Goal: Information Seeking & Learning: Learn about a topic

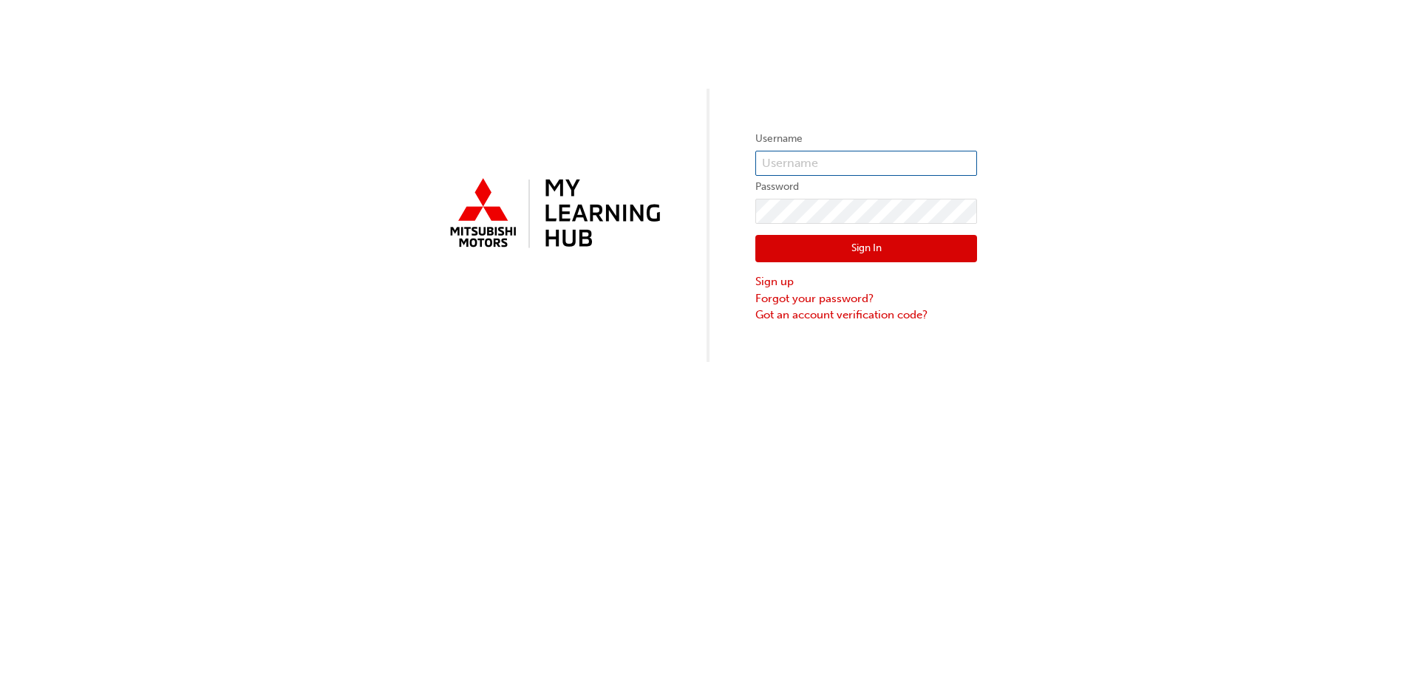
type input "[EMAIL_ADDRESS][DOMAIN_NAME]"
click at [861, 242] on button "Sign In" at bounding box center [867, 249] width 222 height 28
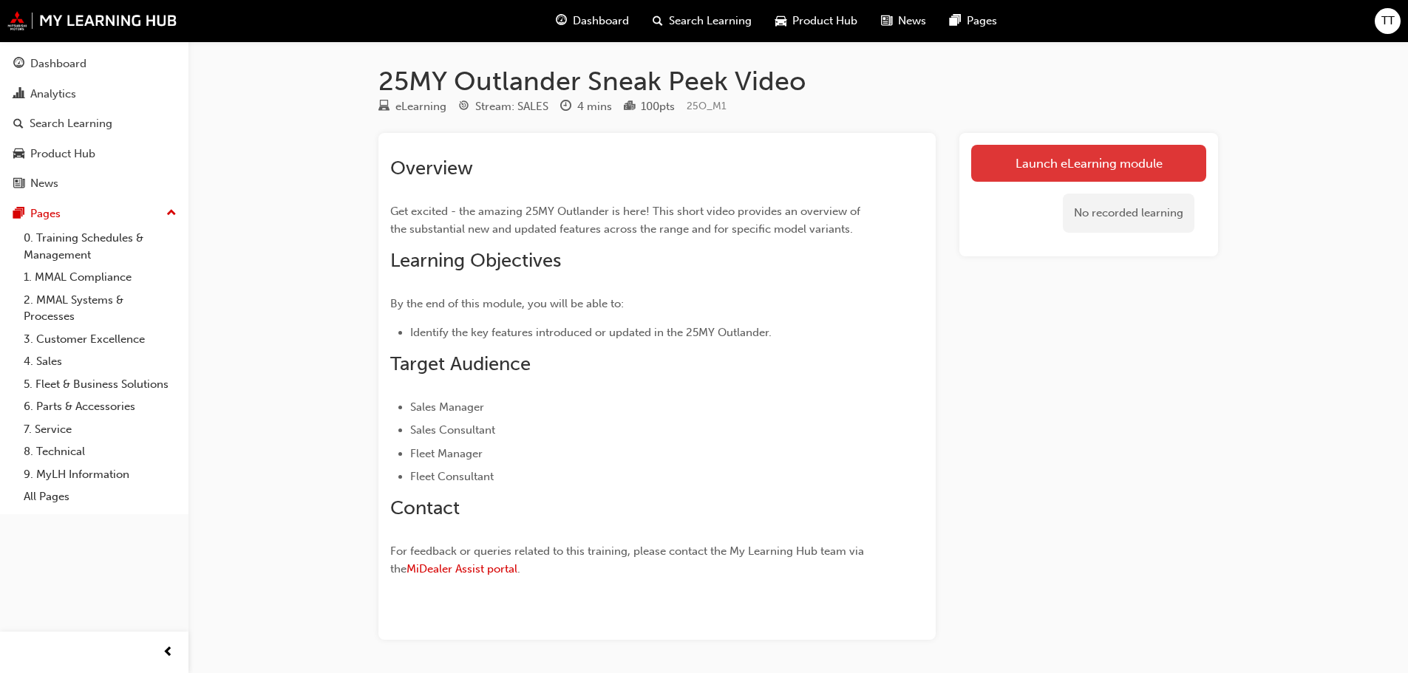
click at [1111, 165] on link "Launch eLearning module" at bounding box center [1088, 163] width 235 height 37
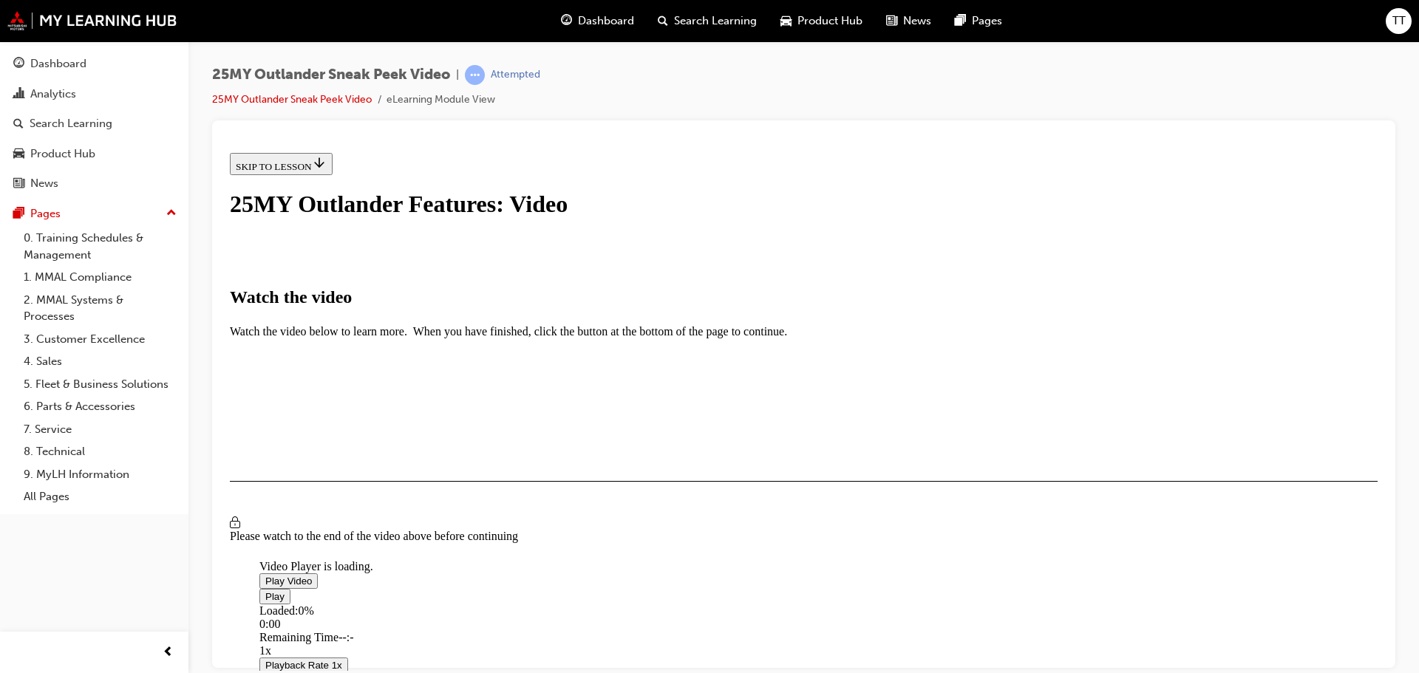
scroll to position [350, 0]
click at [265, 575] on span "Video player" at bounding box center [265, 580] width 0 height 11
click at [265, 591] on span "Video player" at bounding box center [265, 596] width 0 height 11
click at [265, 575] on span "Video player" at bounding box center [265, 580] width 0 height 11
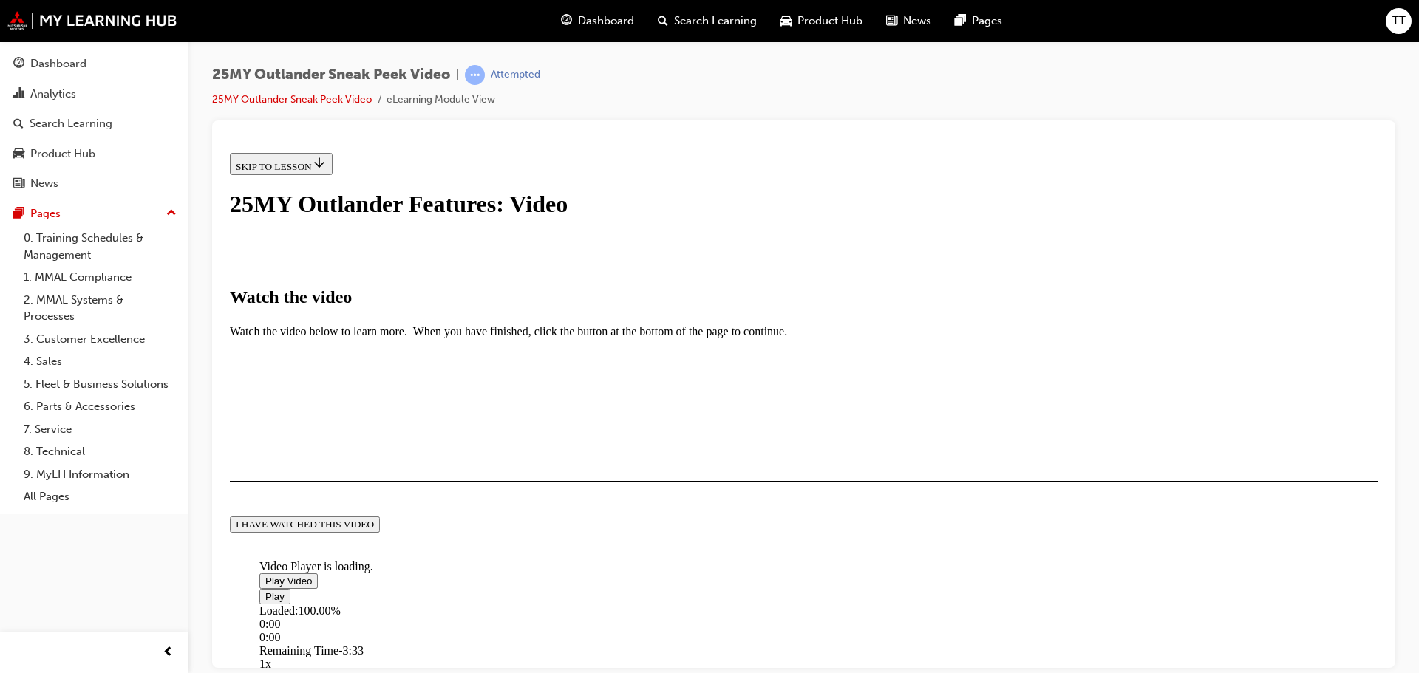
scroll to position [347, 0]
click at [374, 530] on div "I HAVE WATCHED THIS VIDEO" at bounding box center [305, 524] width 138 height 12
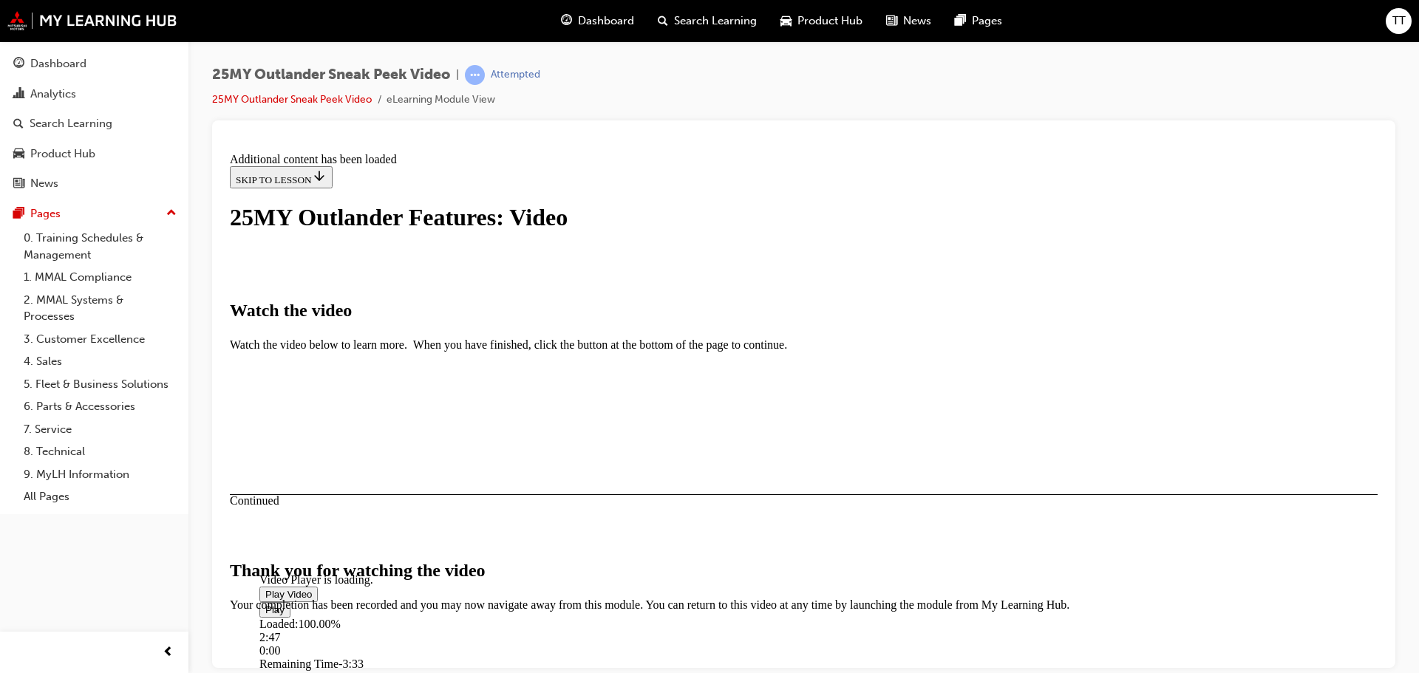
scroll to position [469, 0]
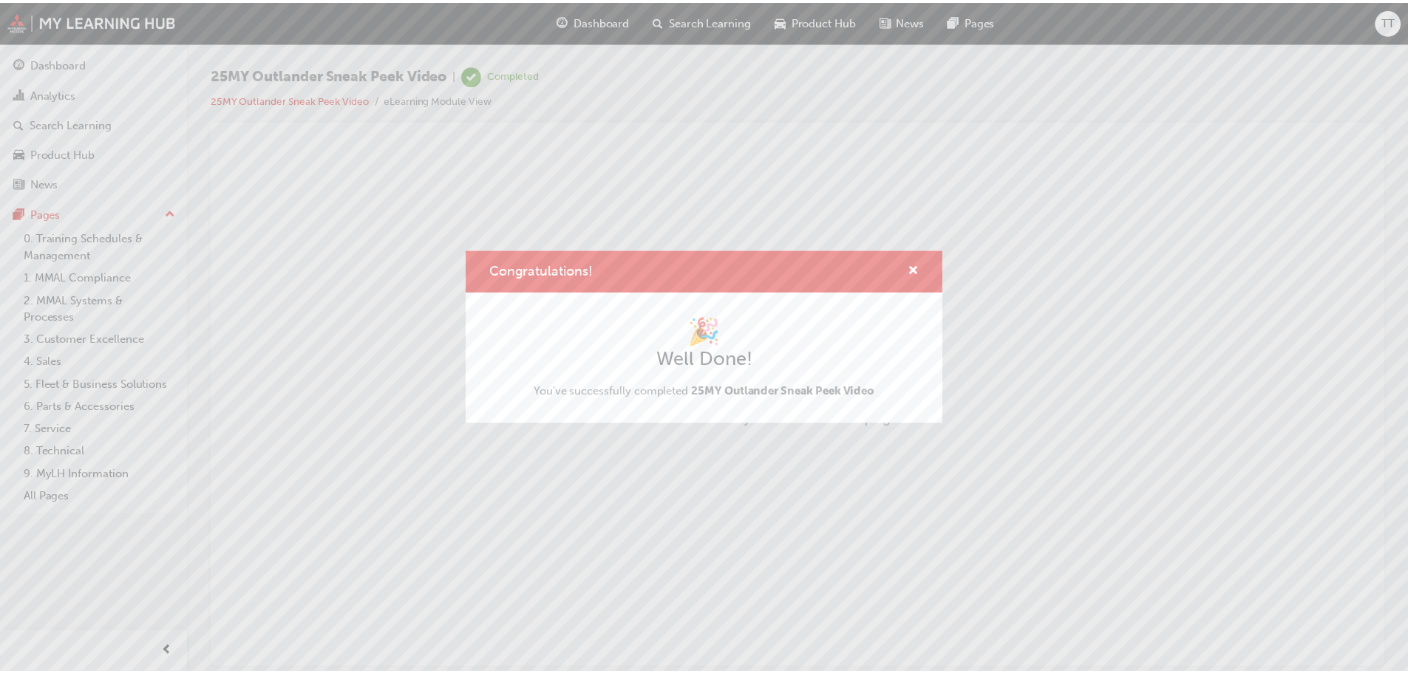
scroll to position [0, 0]
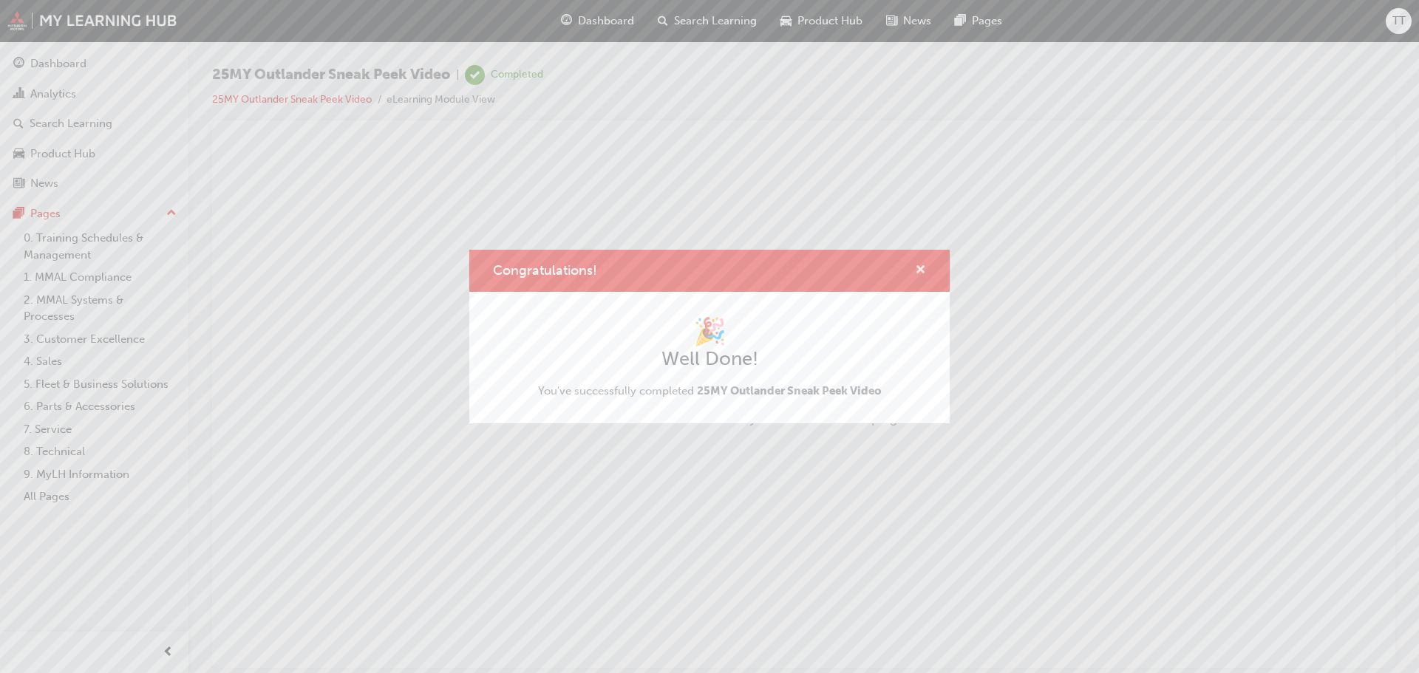
click at [924, 268] on span "cross-icon" at bounding box center [920, 271] width 11 height 13
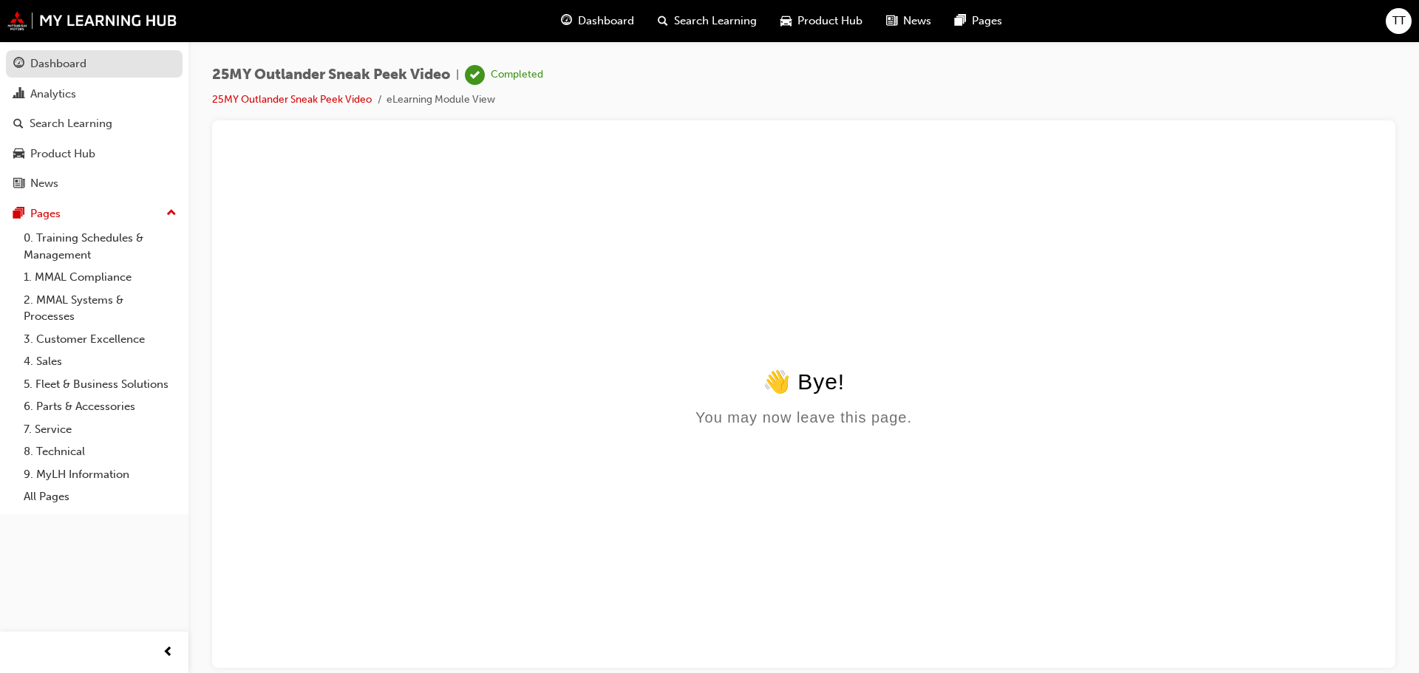
click at [45, 62] on div "Dashboard" at bounding box center [58, 63] width 56 height 17
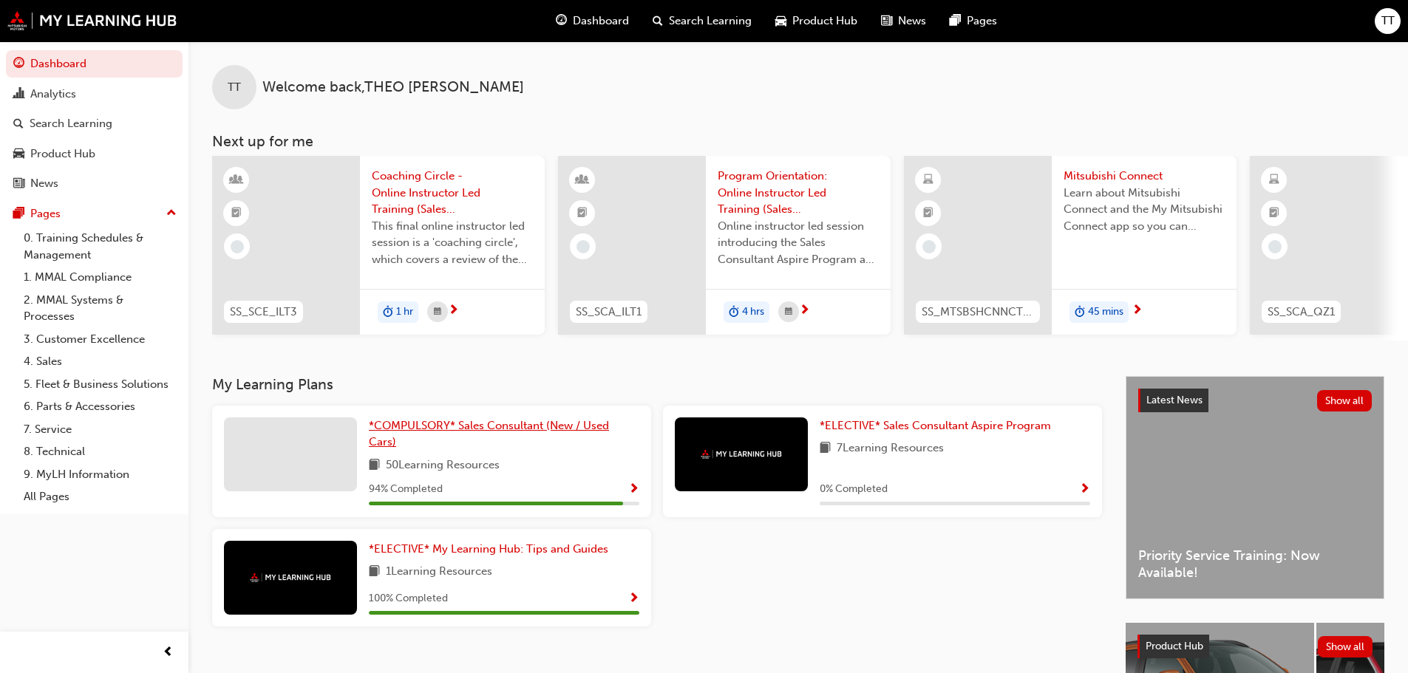
click at [500, 429] on span "*COMPULSORY* Sales Consultant (New / Used Cars)" at bounding box center [489, 434] width 240 height 30
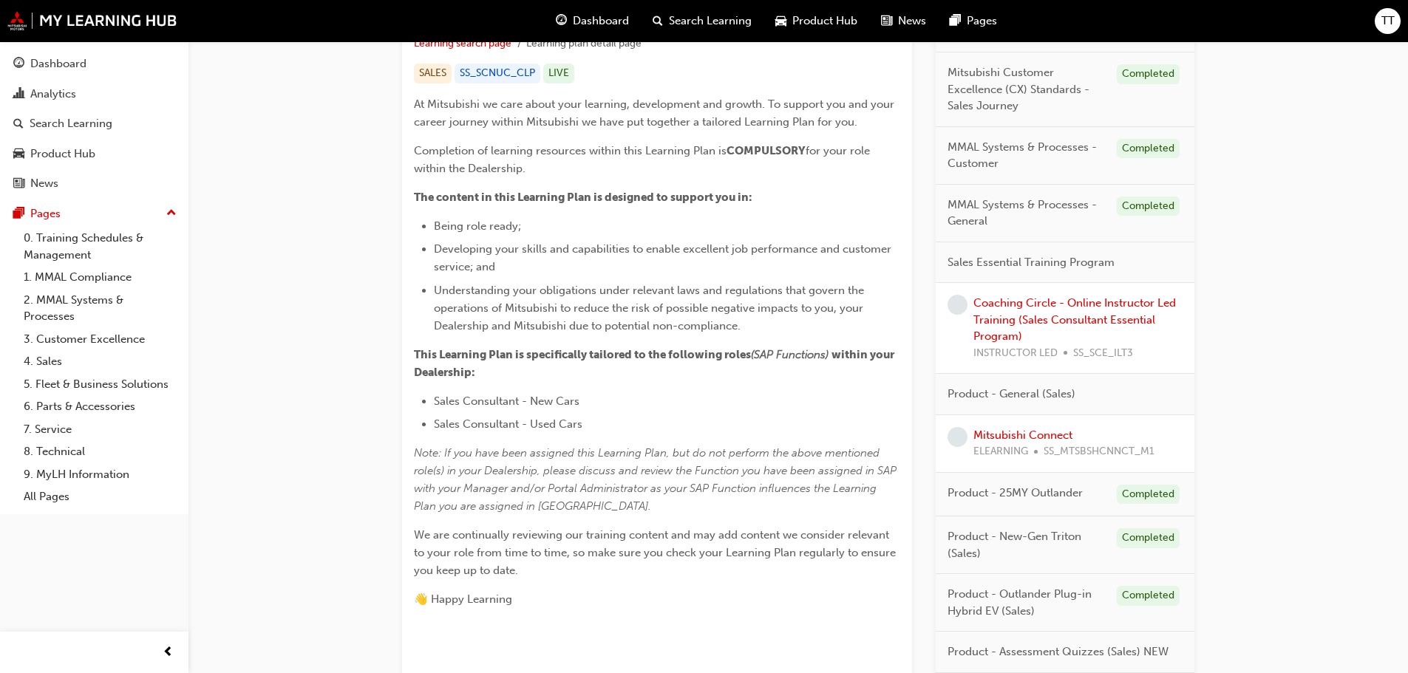
scroll to position [296, 0]
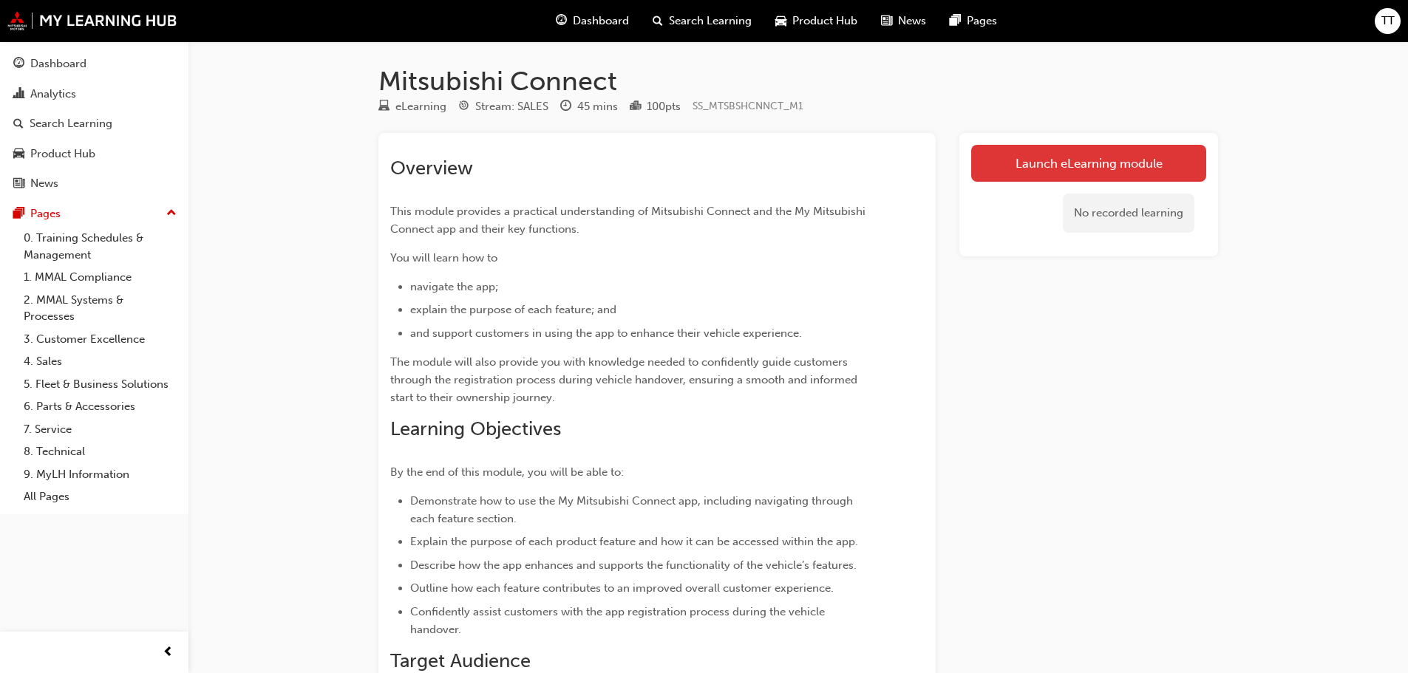
click at [1063, 158] on link "Launch eLearning module" at bounding box center [1088, 163] width 235 height 37
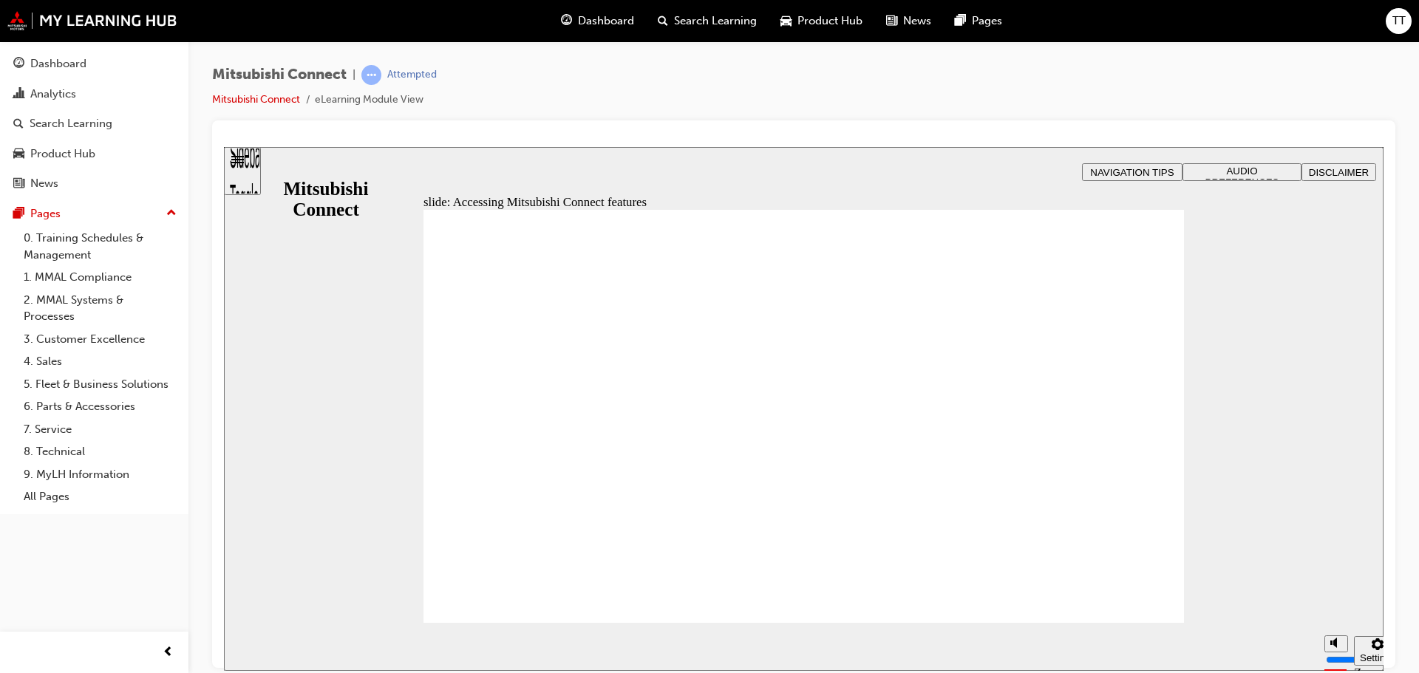
drag, startPoint x: 1055, startPoint y: 374, endPoint x: 1061, endPoint y: 361, distance: 14.6
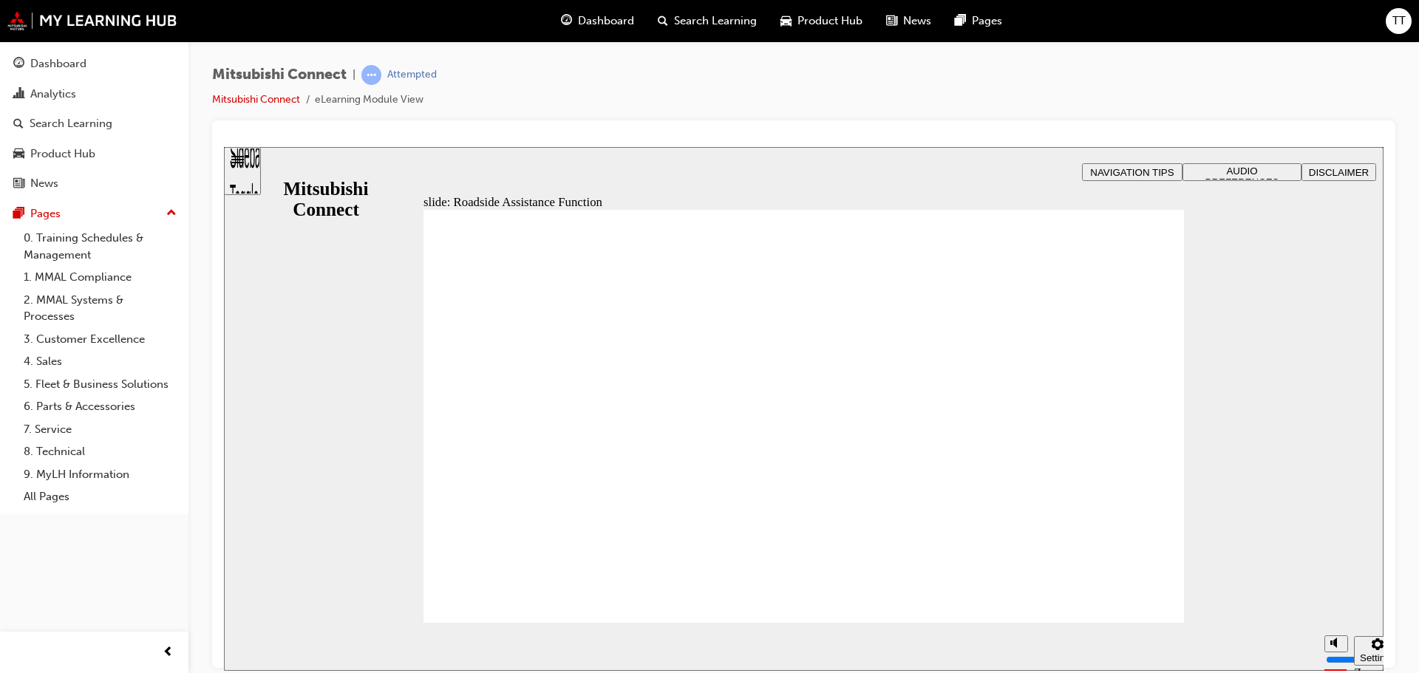
checkbox input "true"
checkbox input "false"
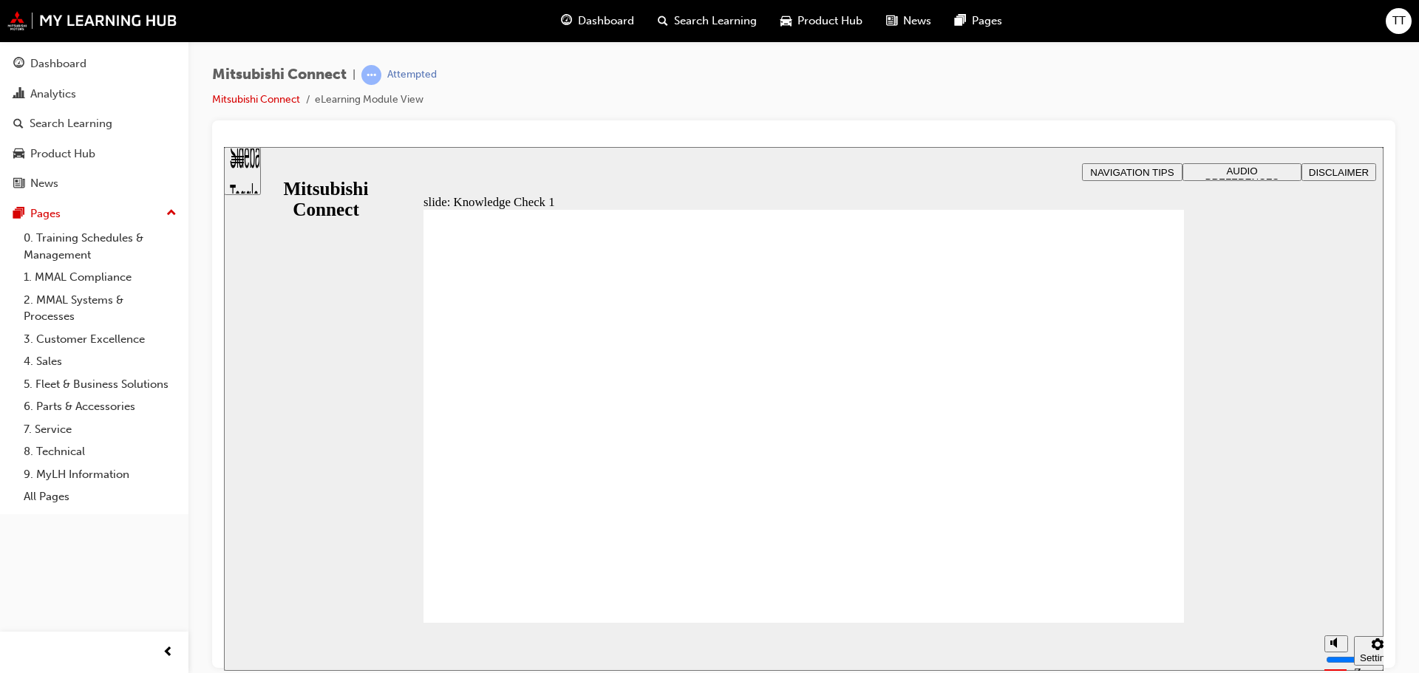
checkbox input "true"
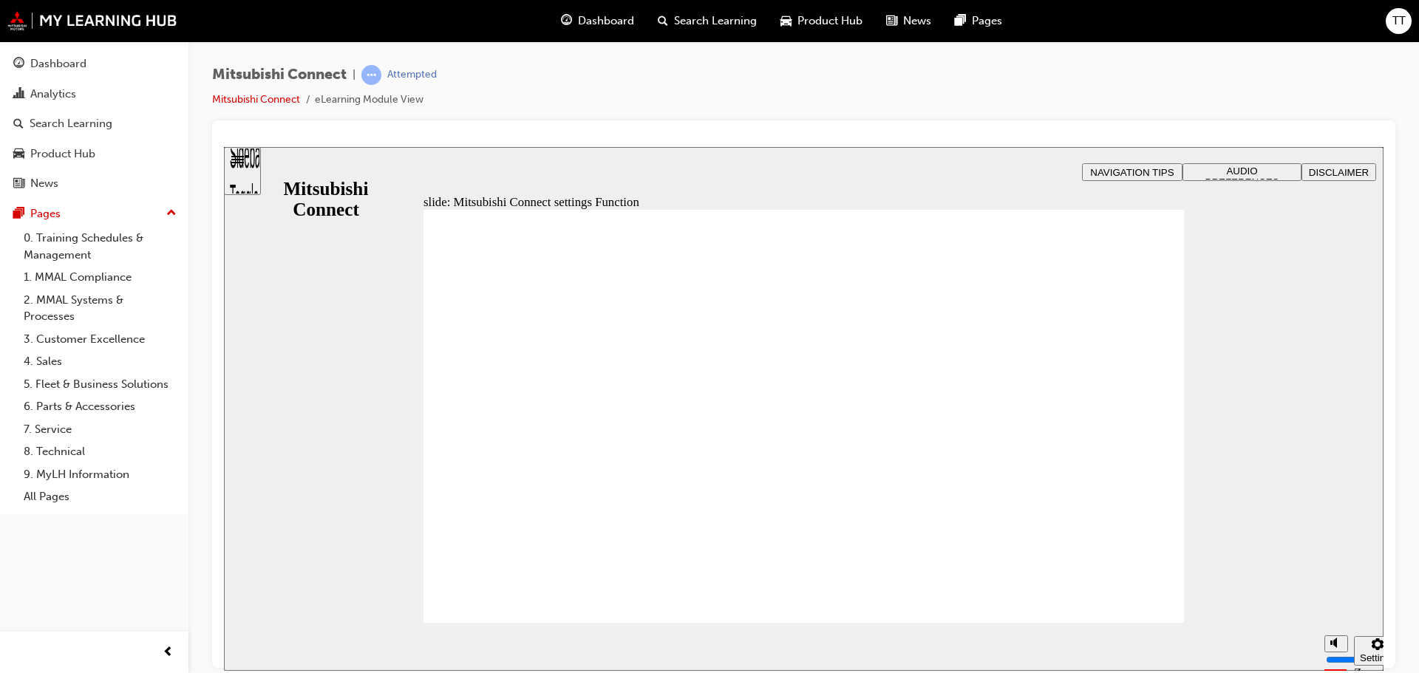
radio input "false"
radio input "true"
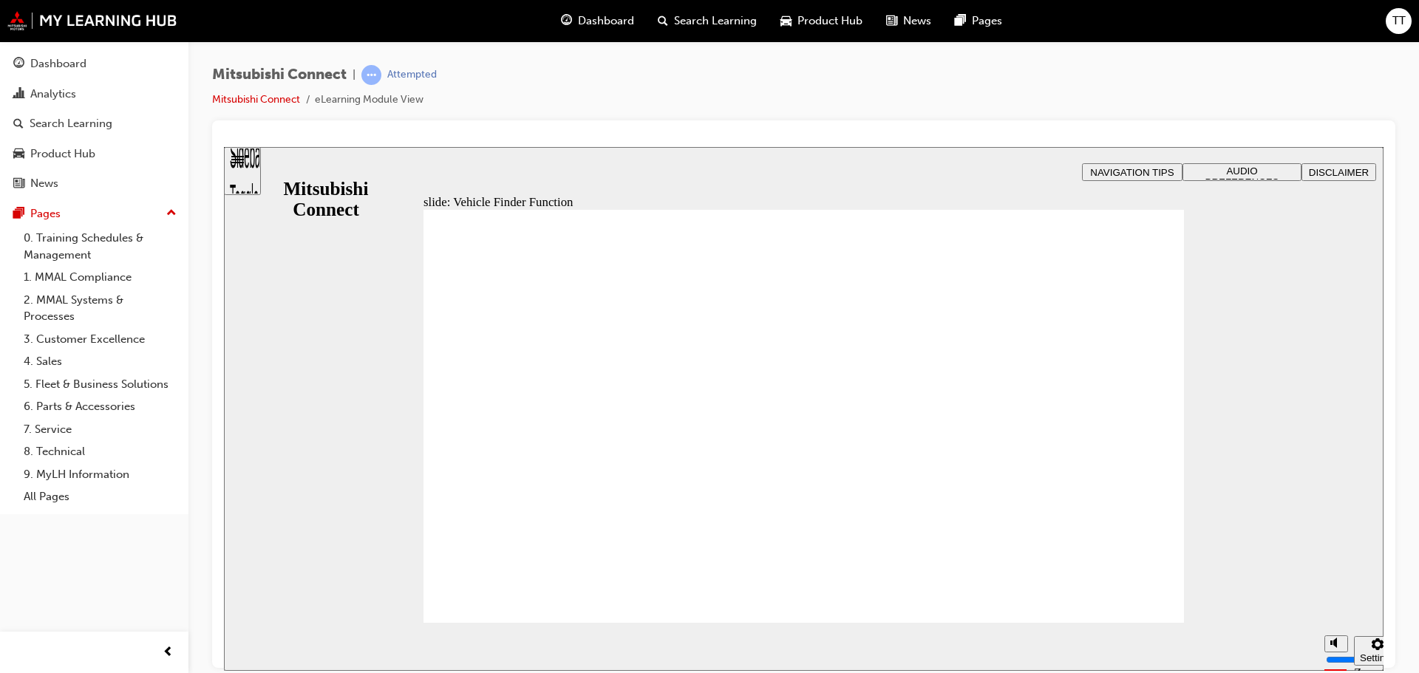
checkbox input "true"
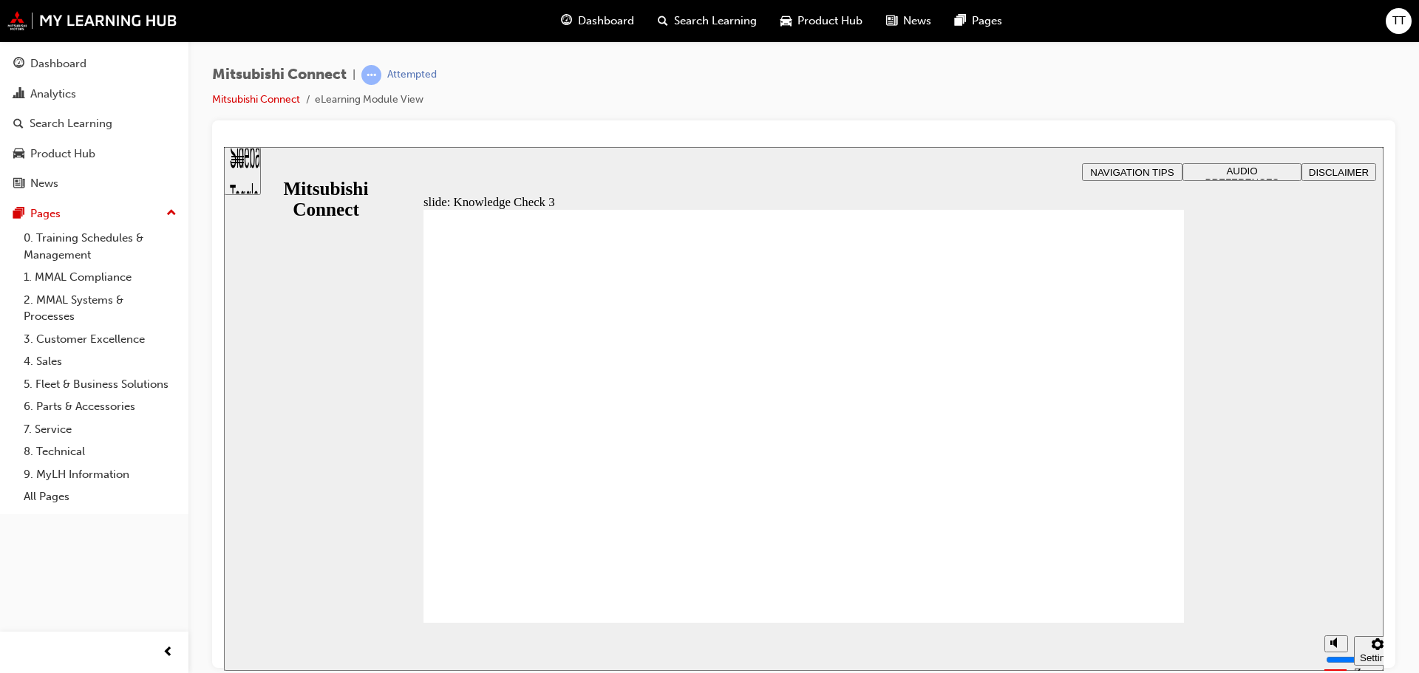
checkbox input "true"
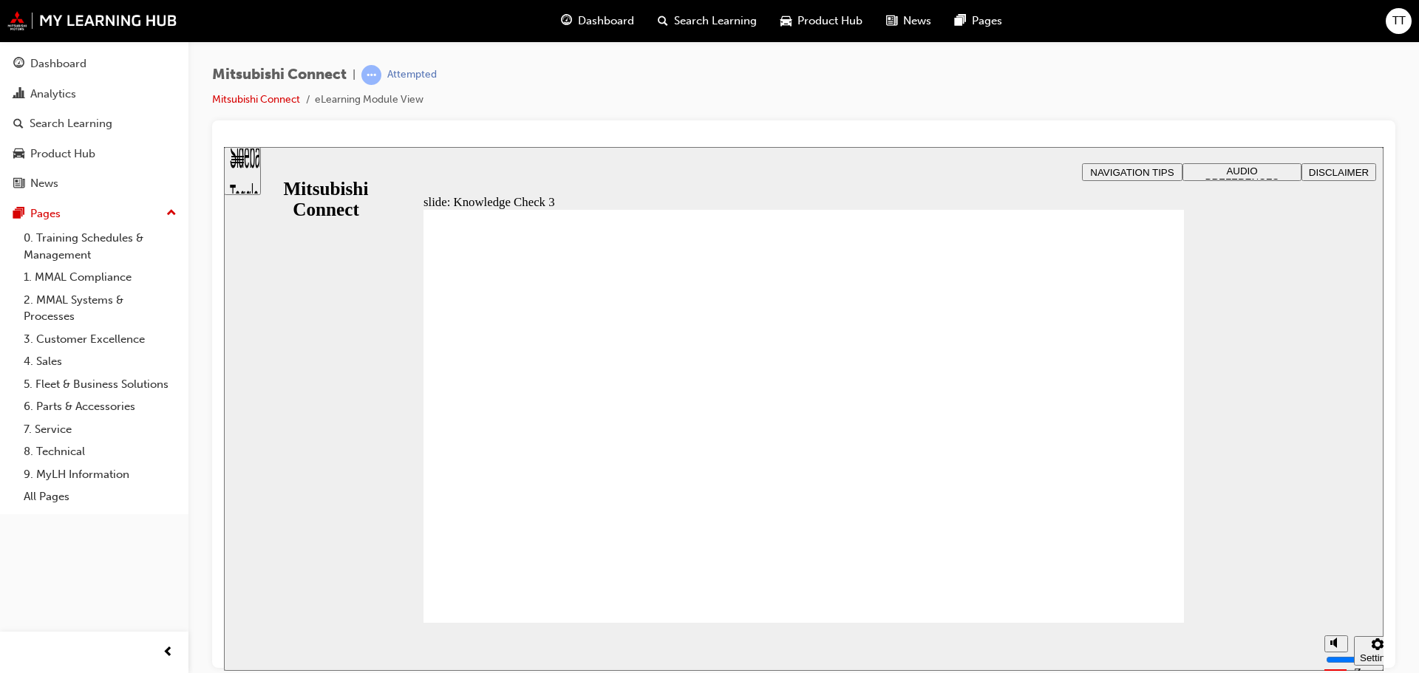
checkbox input "false"
checkbox input "true"
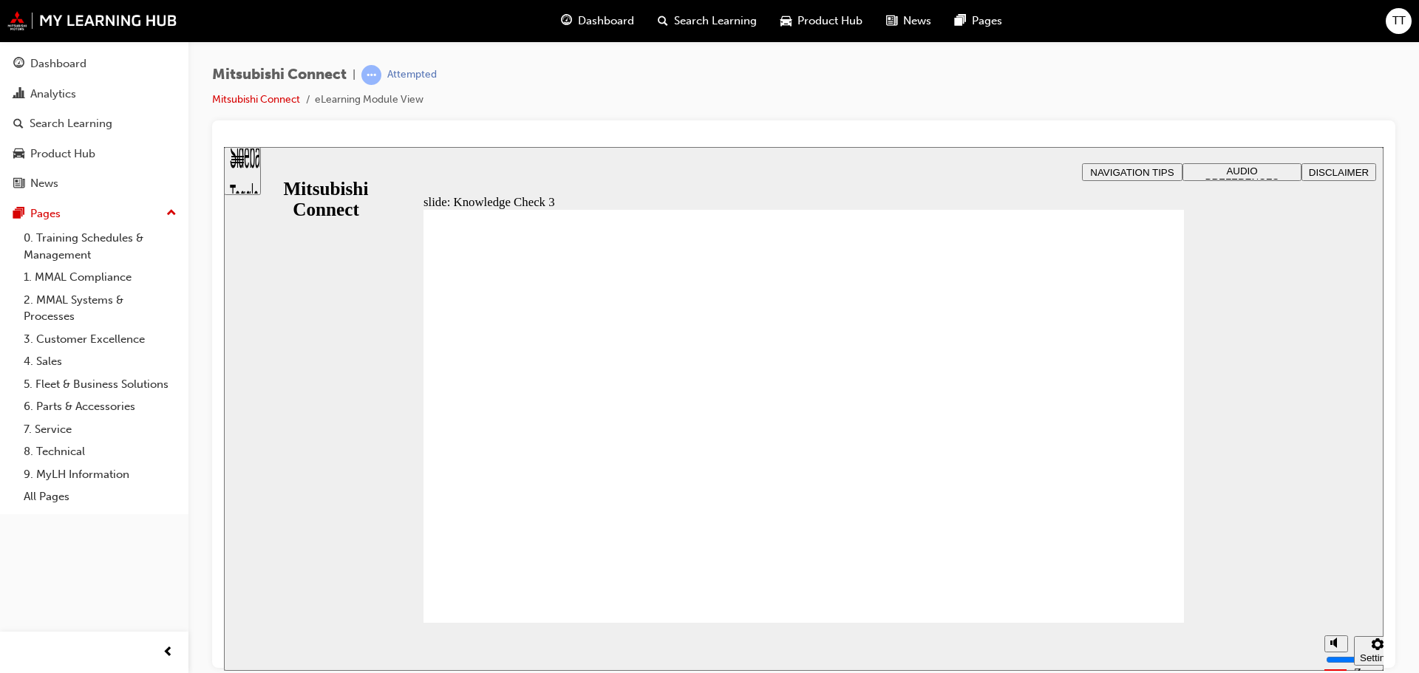
checkbox input "true"
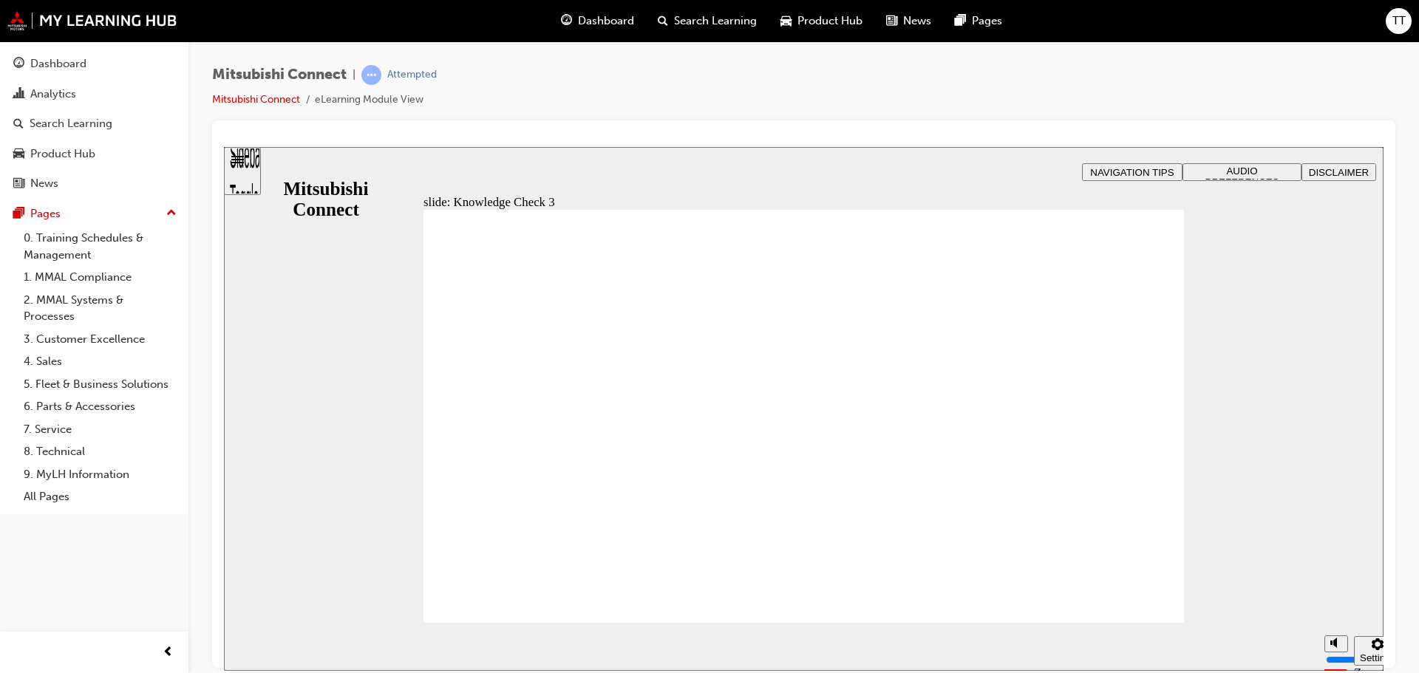
checkbox input "false"
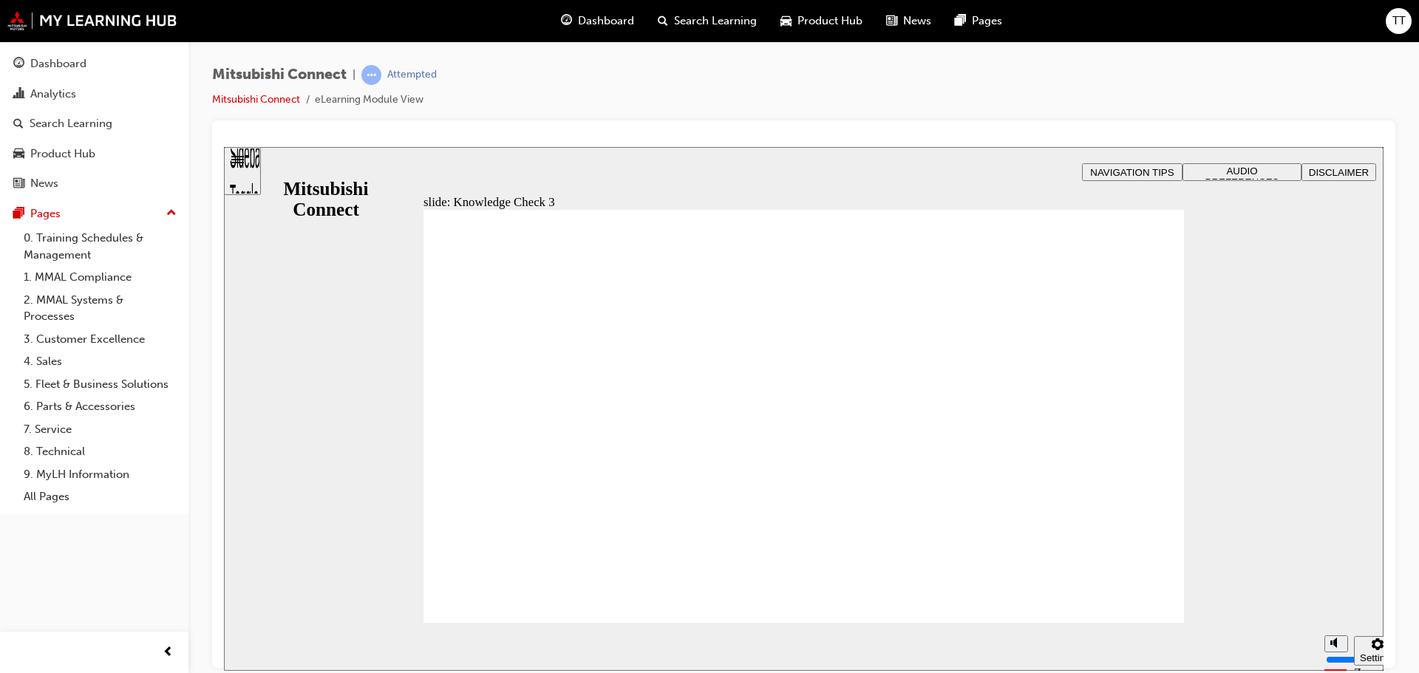
drag, startPoint x: 444, startPoint y: 330, endPoint x: 573, endPoint y: 337, distance: 129.5
drag, startPoint x: 455, startPoint y: 330, endPoint x: 750, endPoint y: 366, distance: 297.8
checkbox input "true"
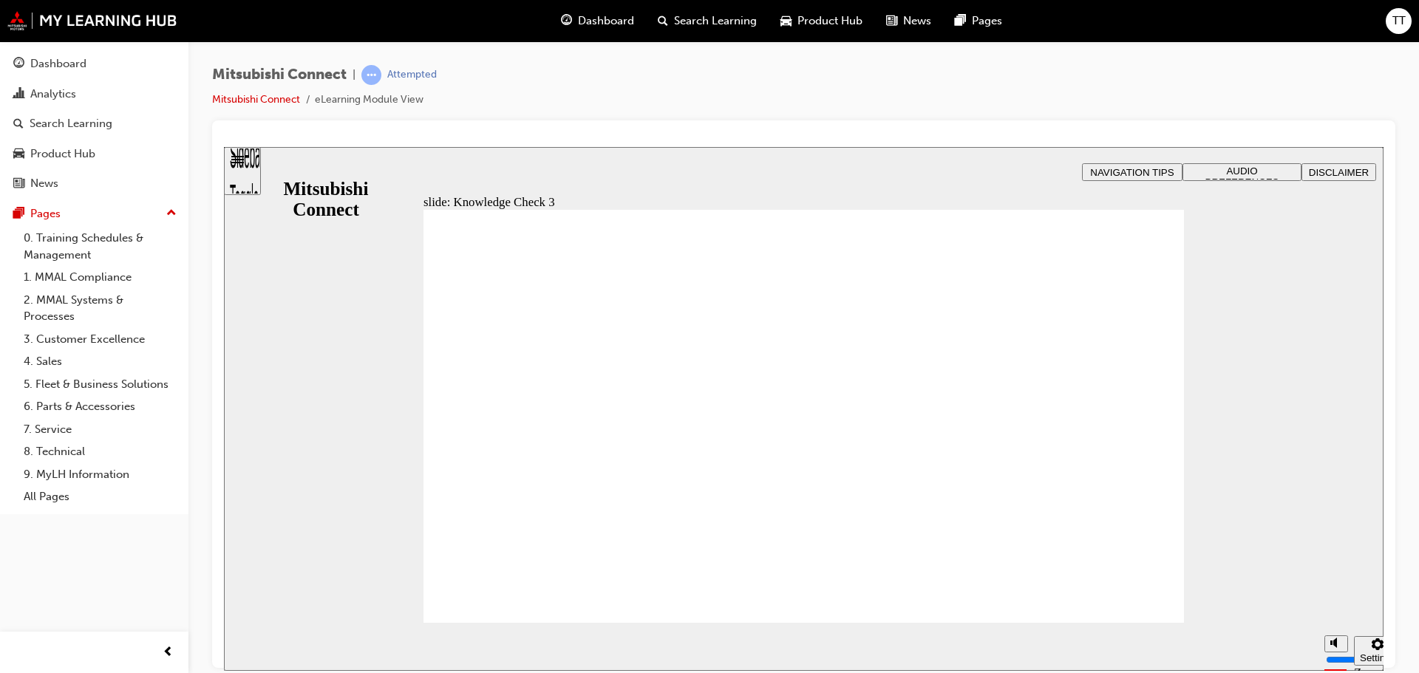
drag, startPoint x: 464, startPoint y: 447, endPoint x: 456, endPoint y: 463, distance: 17.9
checkbox input "true"
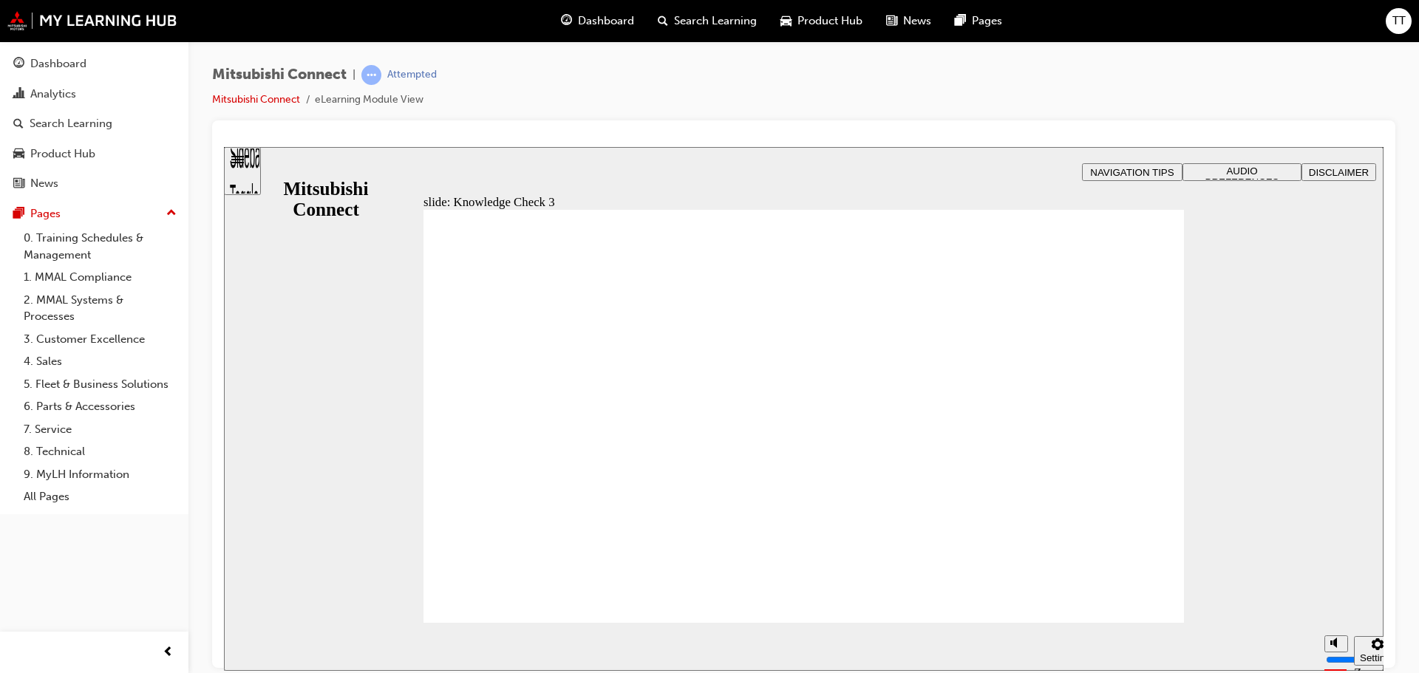
drag, startPoint x: 639, startPoint y: 584, endPoint x: 647, endPoint y: 594, distance: 12.7
checkbox input "false"
checkbox input "true"
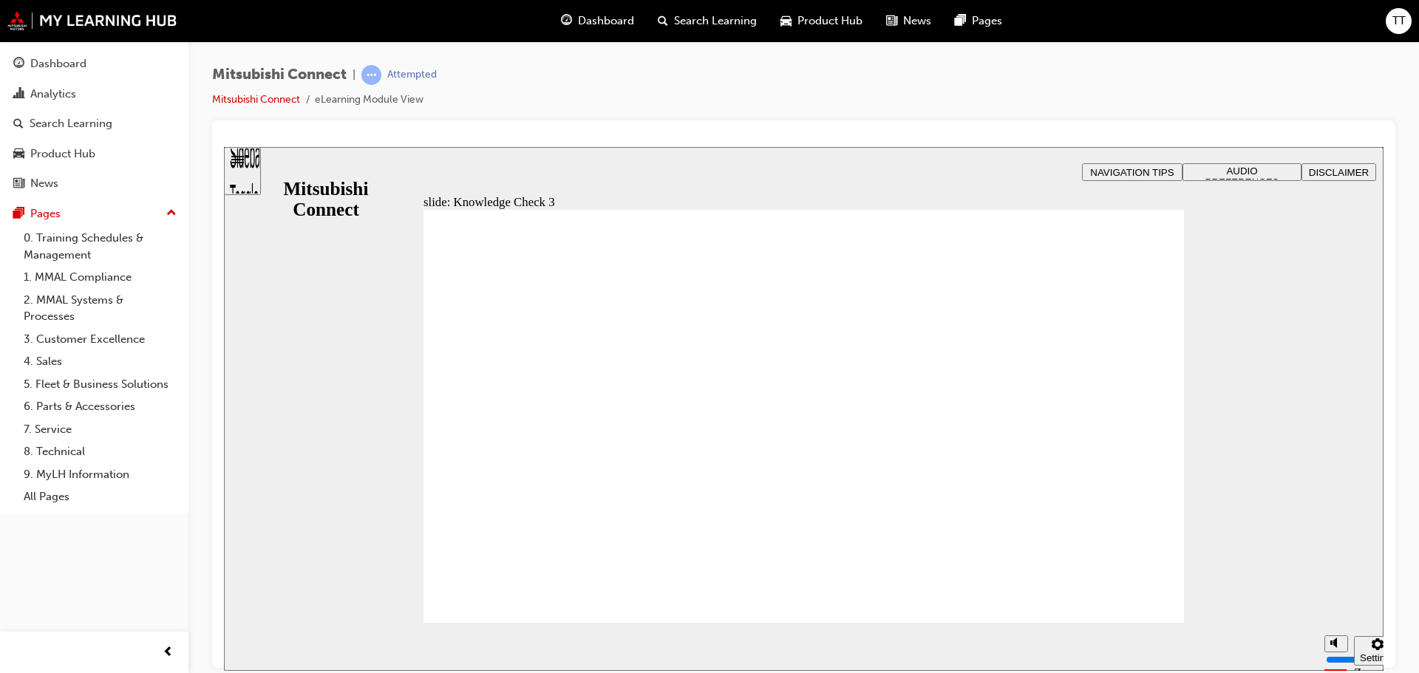
checkbox input "true"
checkbox input "false"
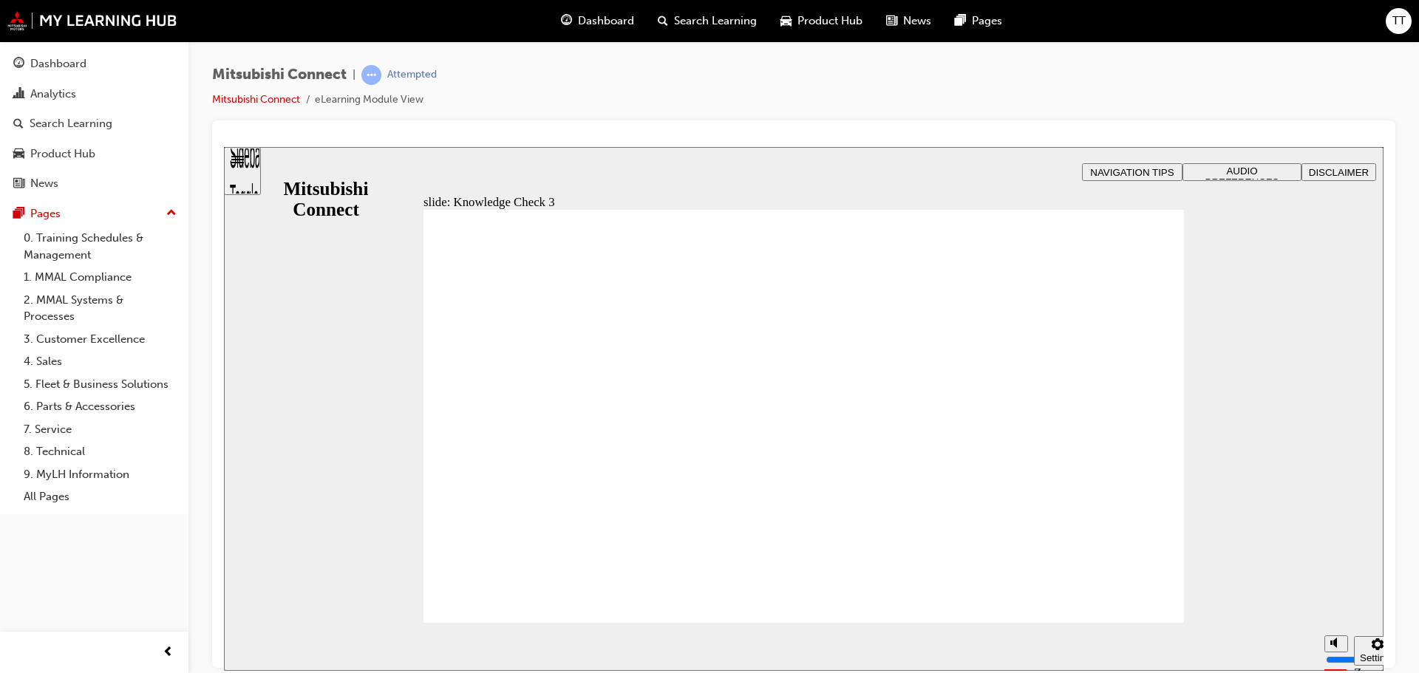
checkbox input "false"
checkbox input "true"
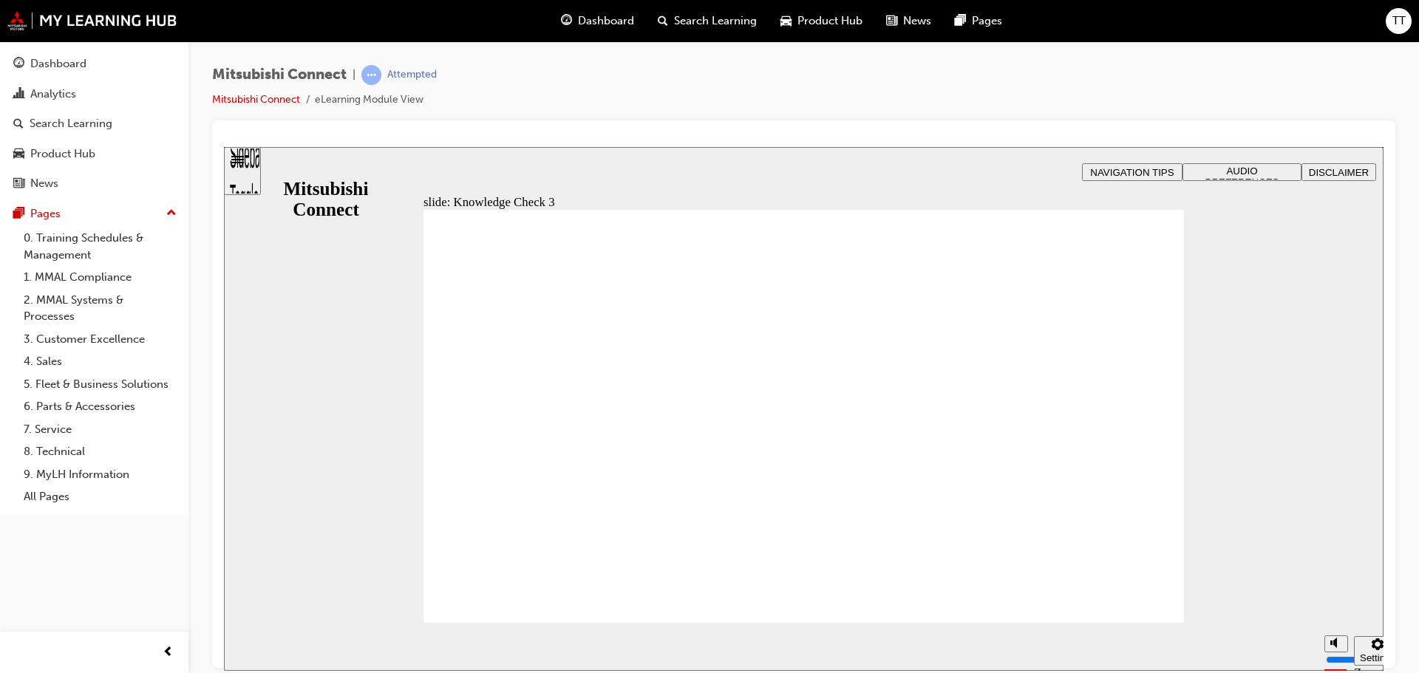
checkbox input "false"
checkbox input "true"
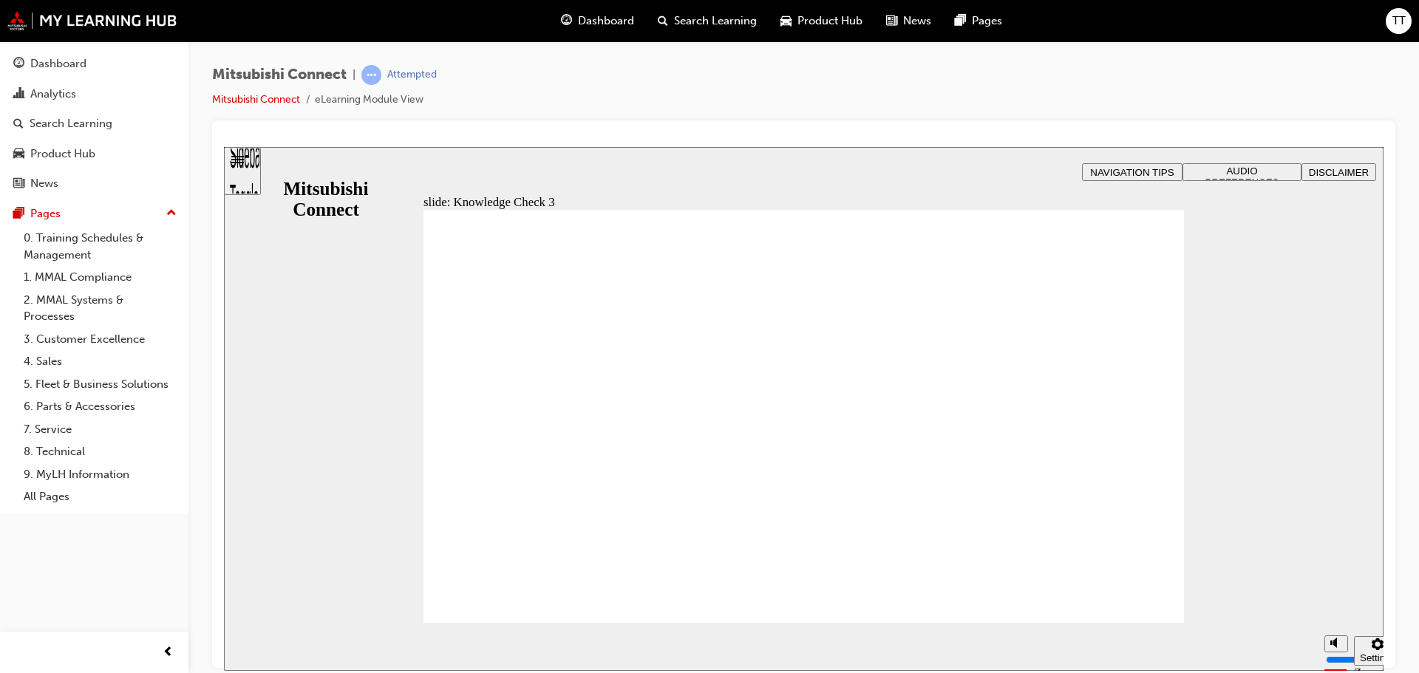
checkbox input "false"
checkbox input "true"
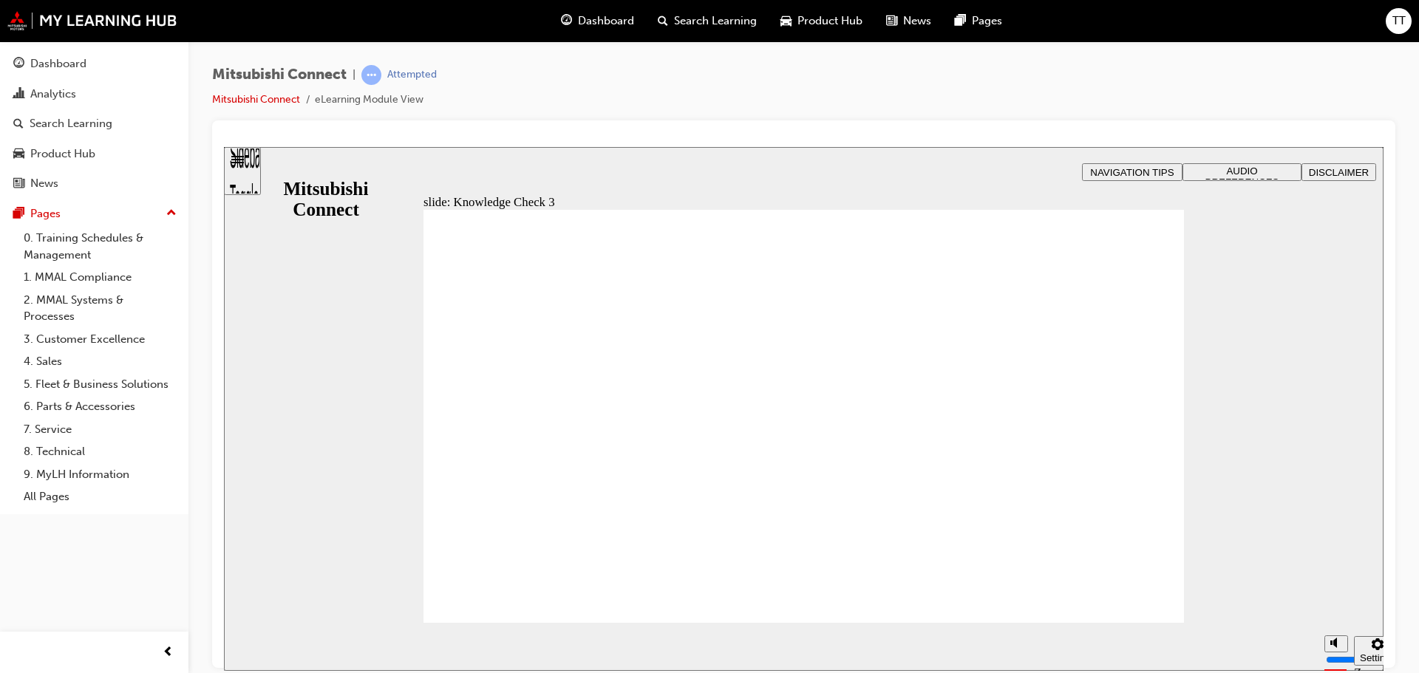
checkbox input "true"
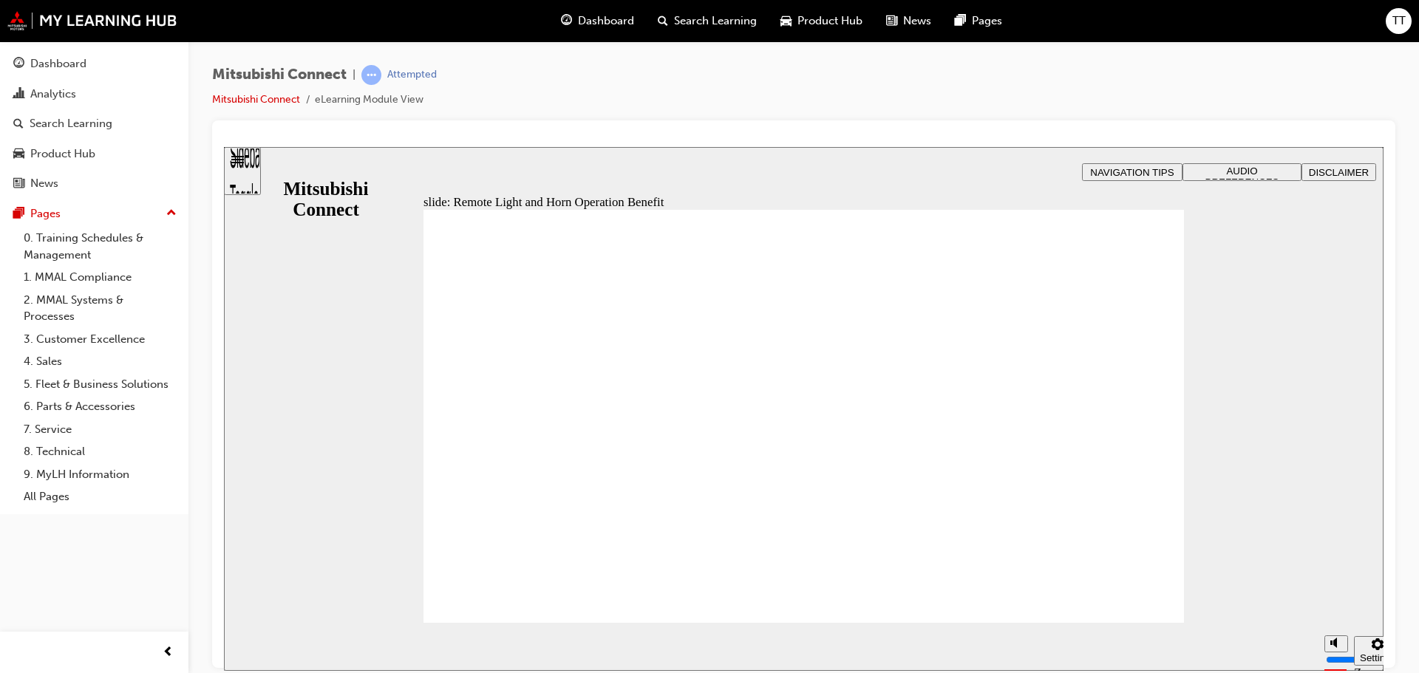
radio input "true"
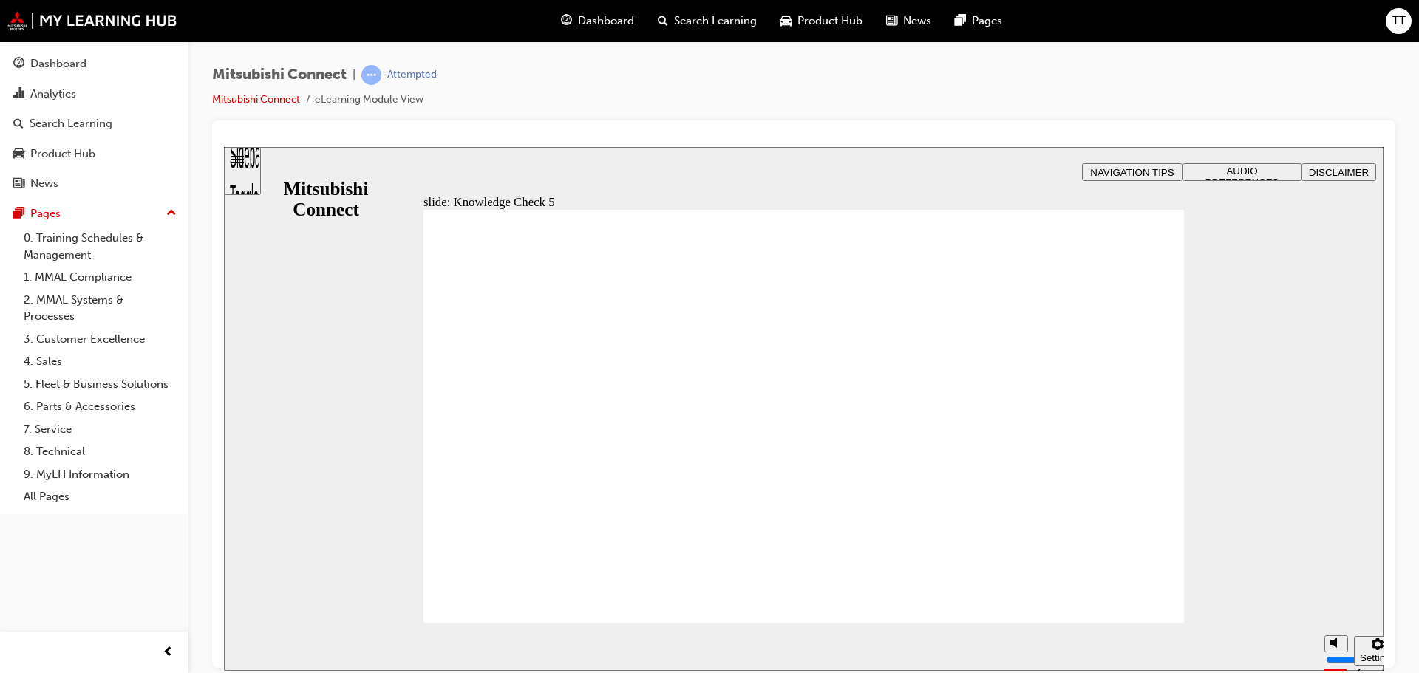
checkbox input "true"
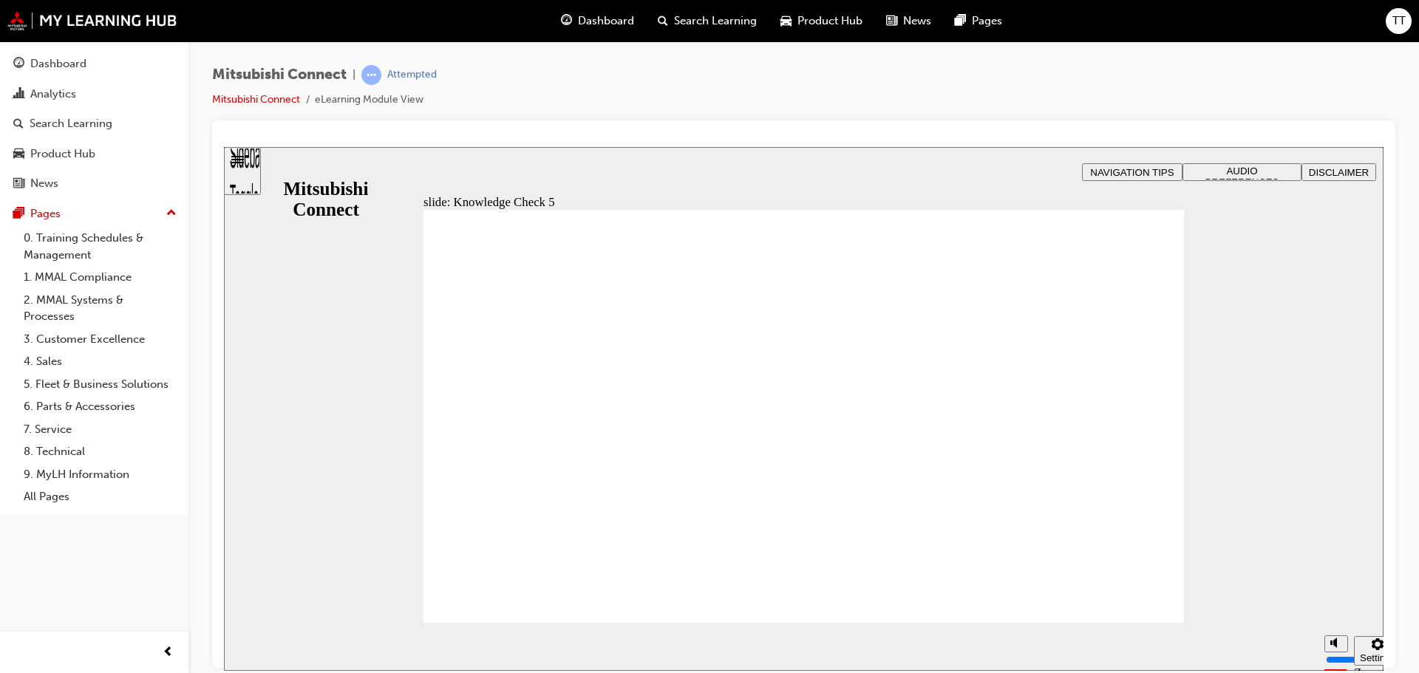
checkbox input "true"
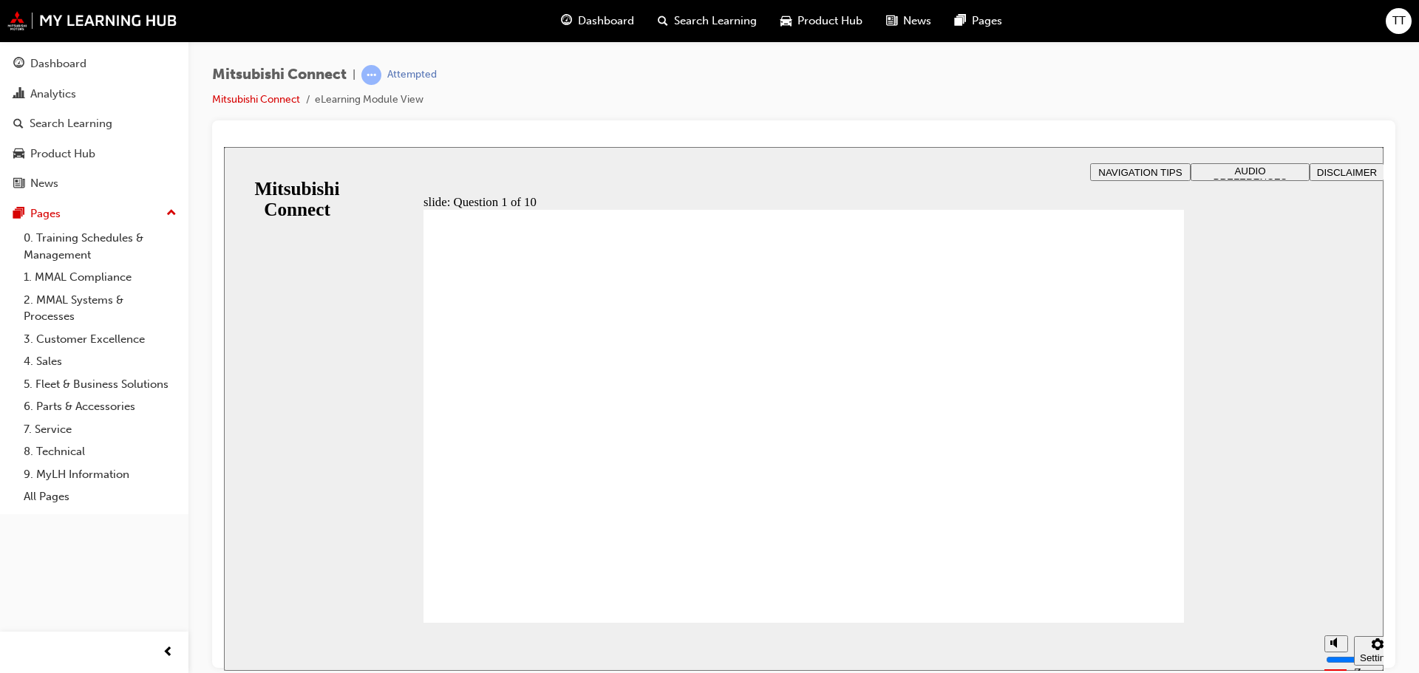
radio input "true"
checkbox input "true"
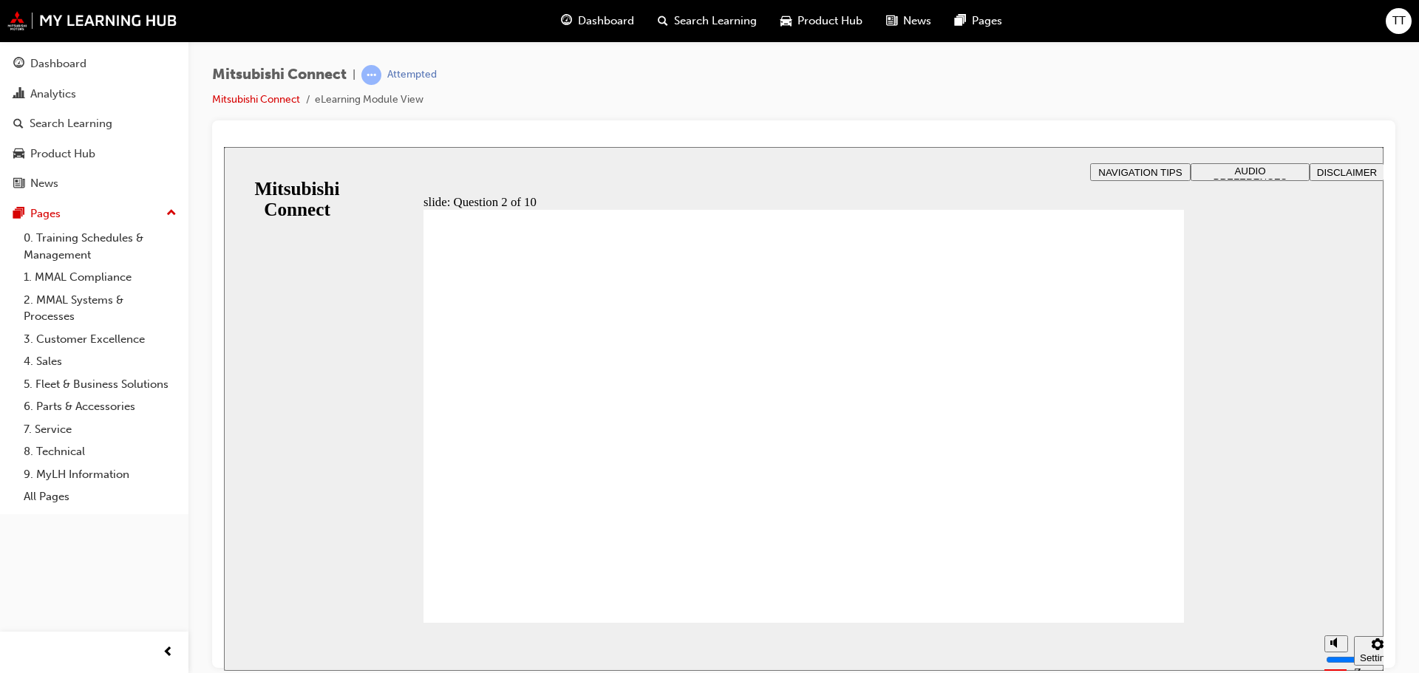
checkbox input "true"
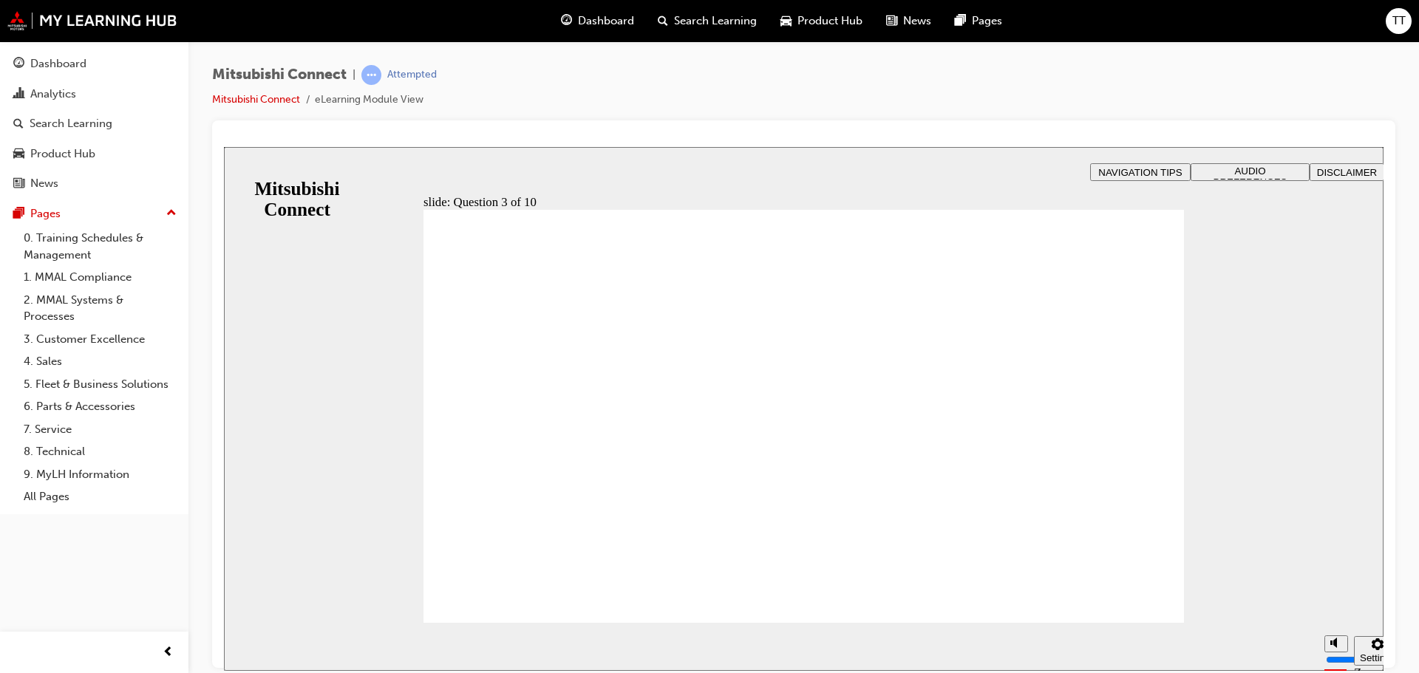
checkbox input "true"
radio input "true"
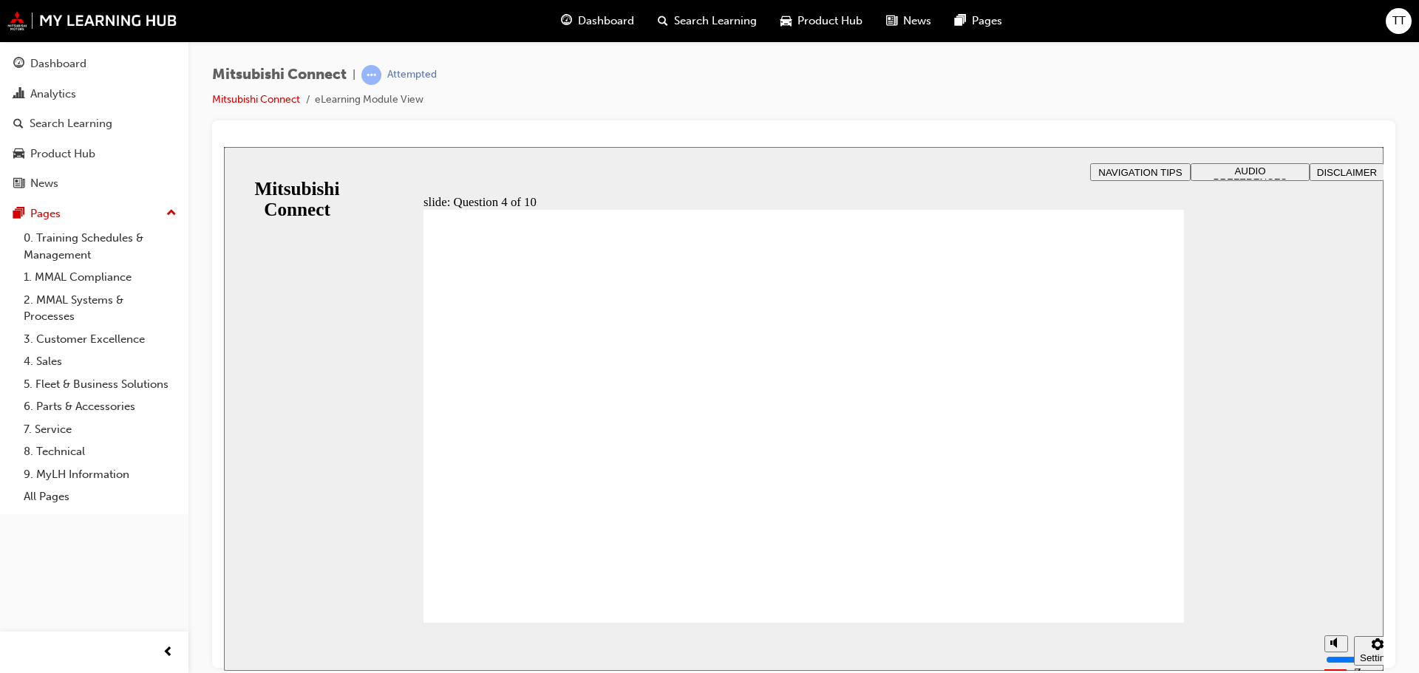
checkbox input "true"
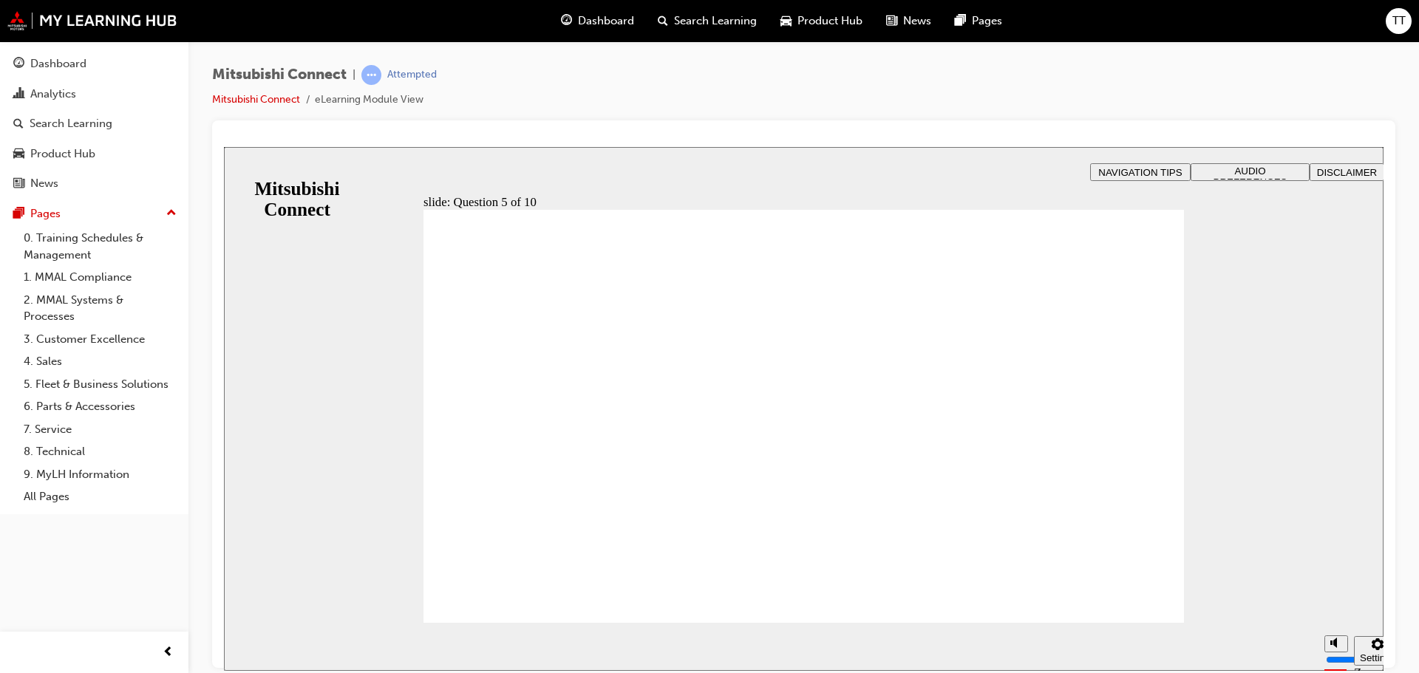
checkbox input "true"
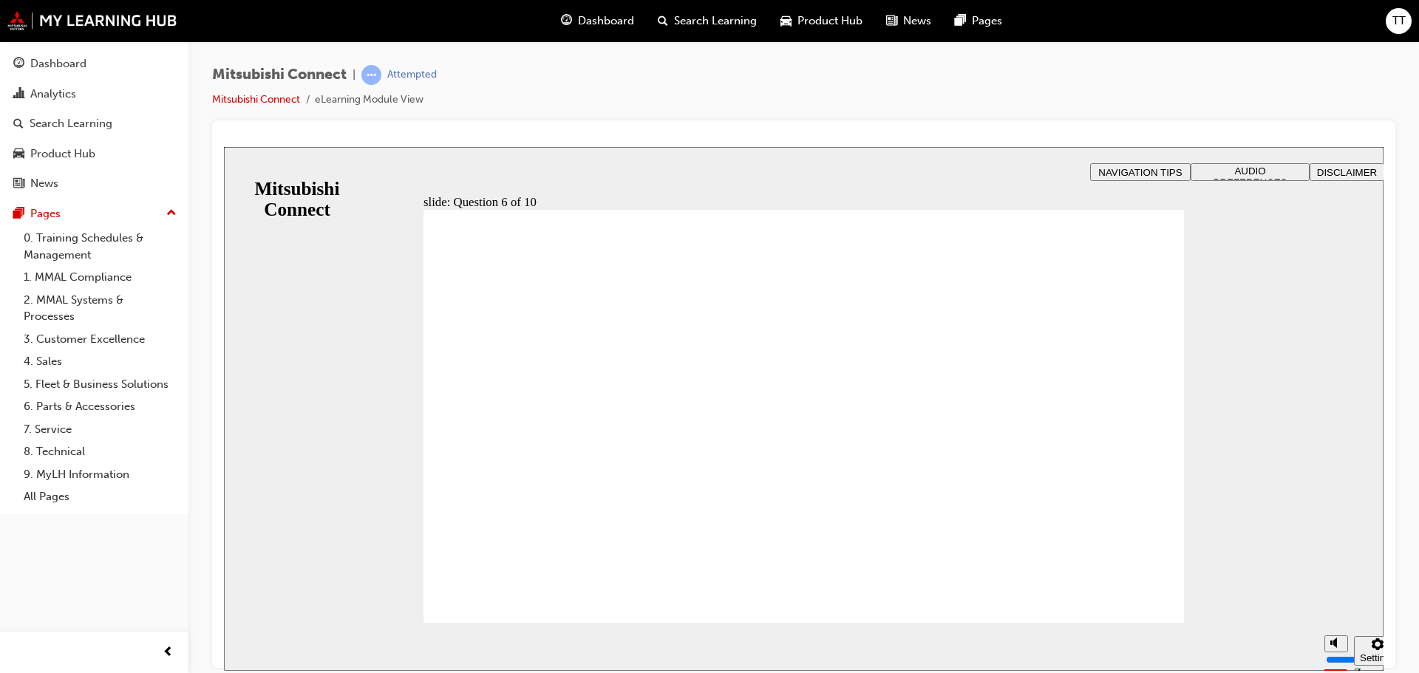
checkbox input "true"
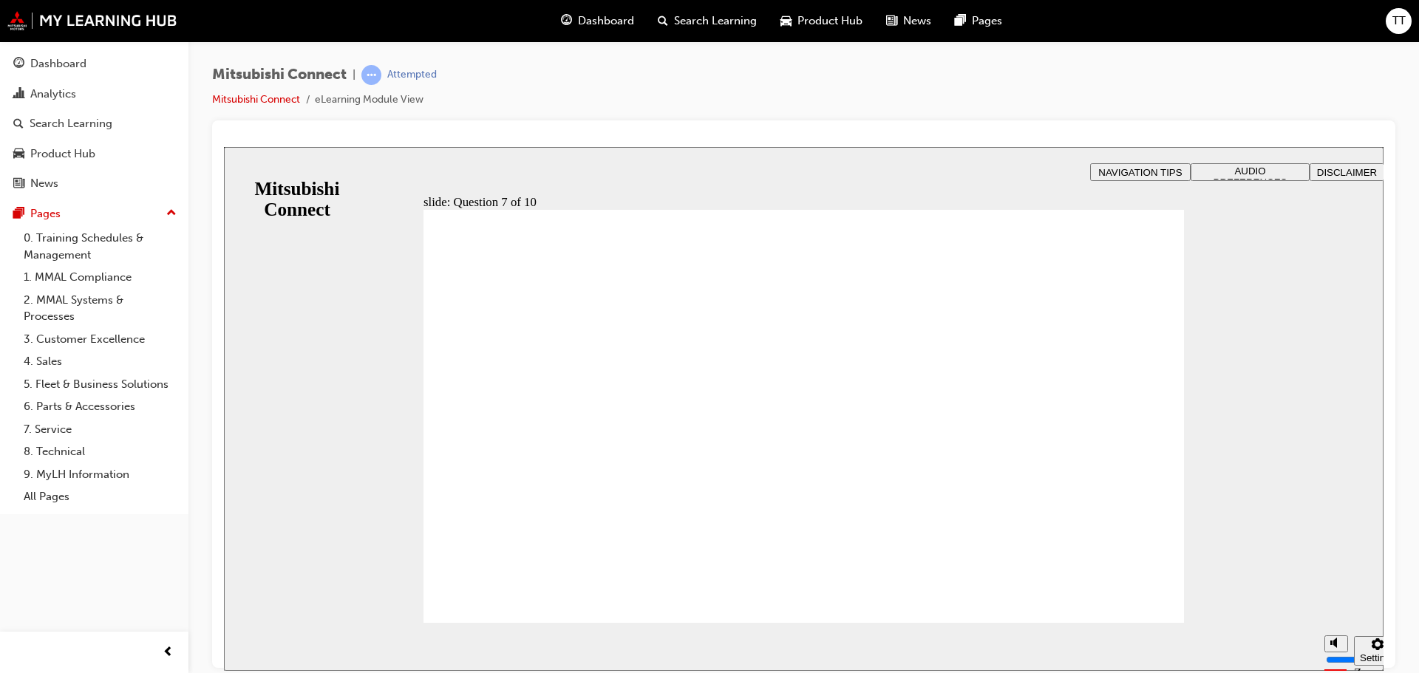
radio input "true"
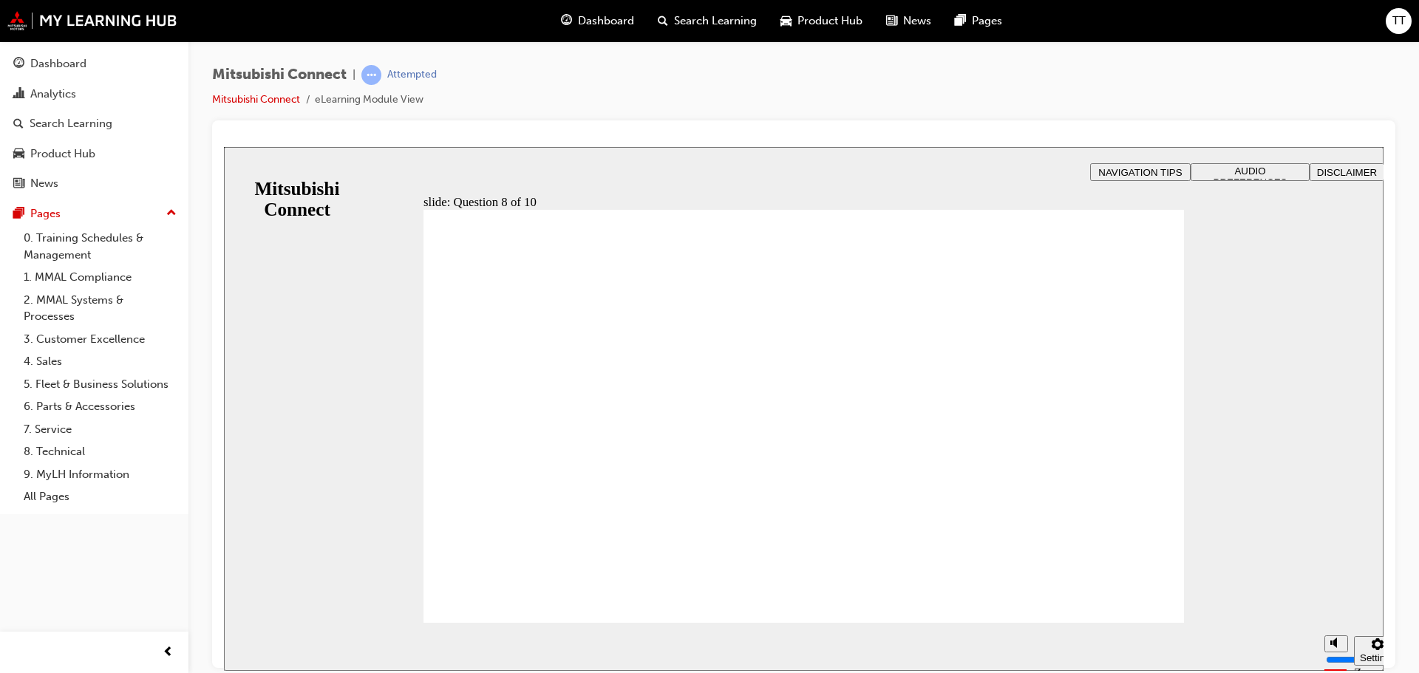
radio input "true"
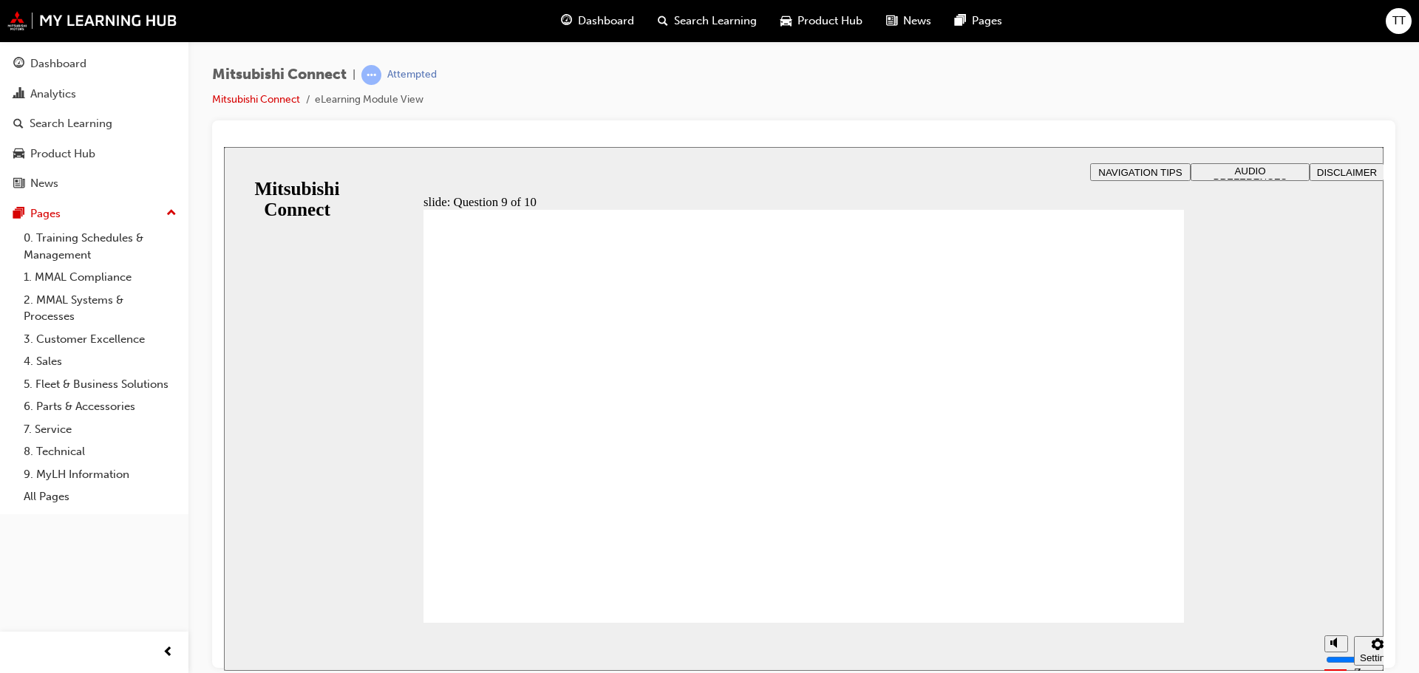
checkbox input "true"
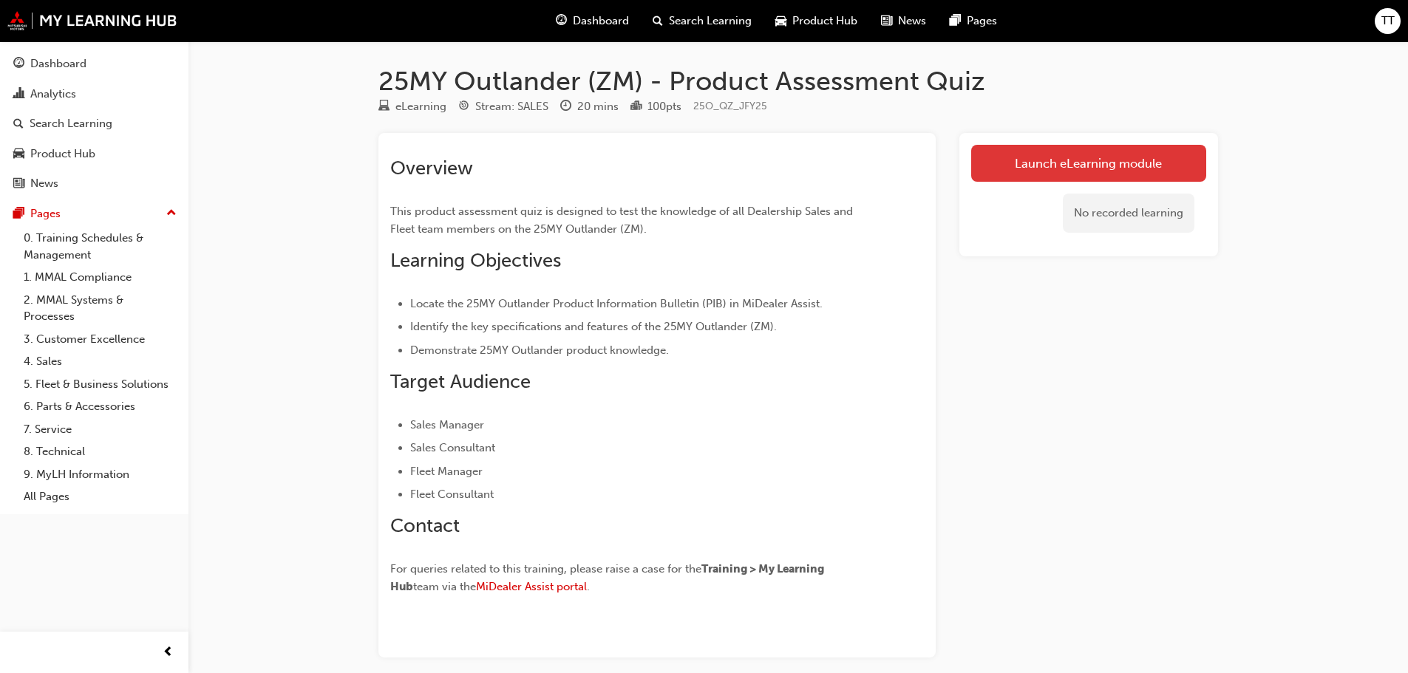
click at [1141, 154] on link "Launch eLearning module" at bounding box center [1088, 163] width 235 height 37
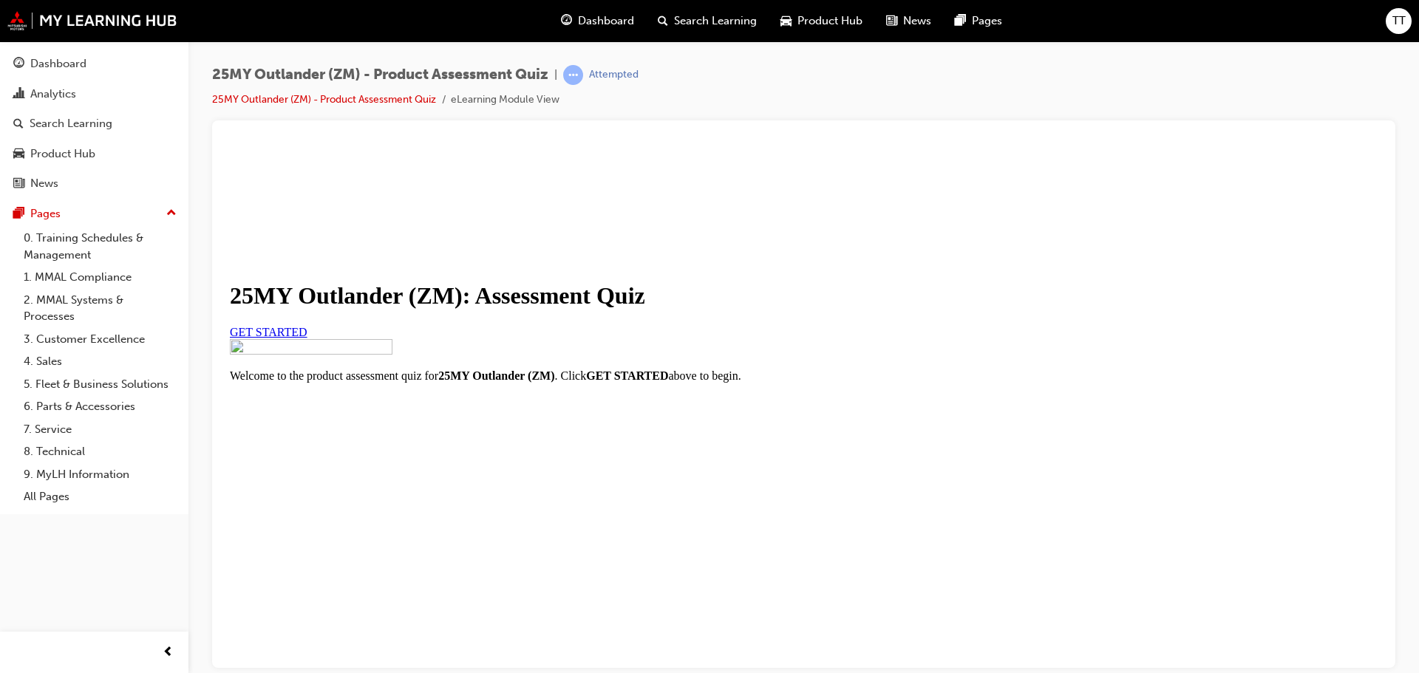
click at [308, 338] on span "GET STARTED" at bounding box center [269, 331] width 78 height 13
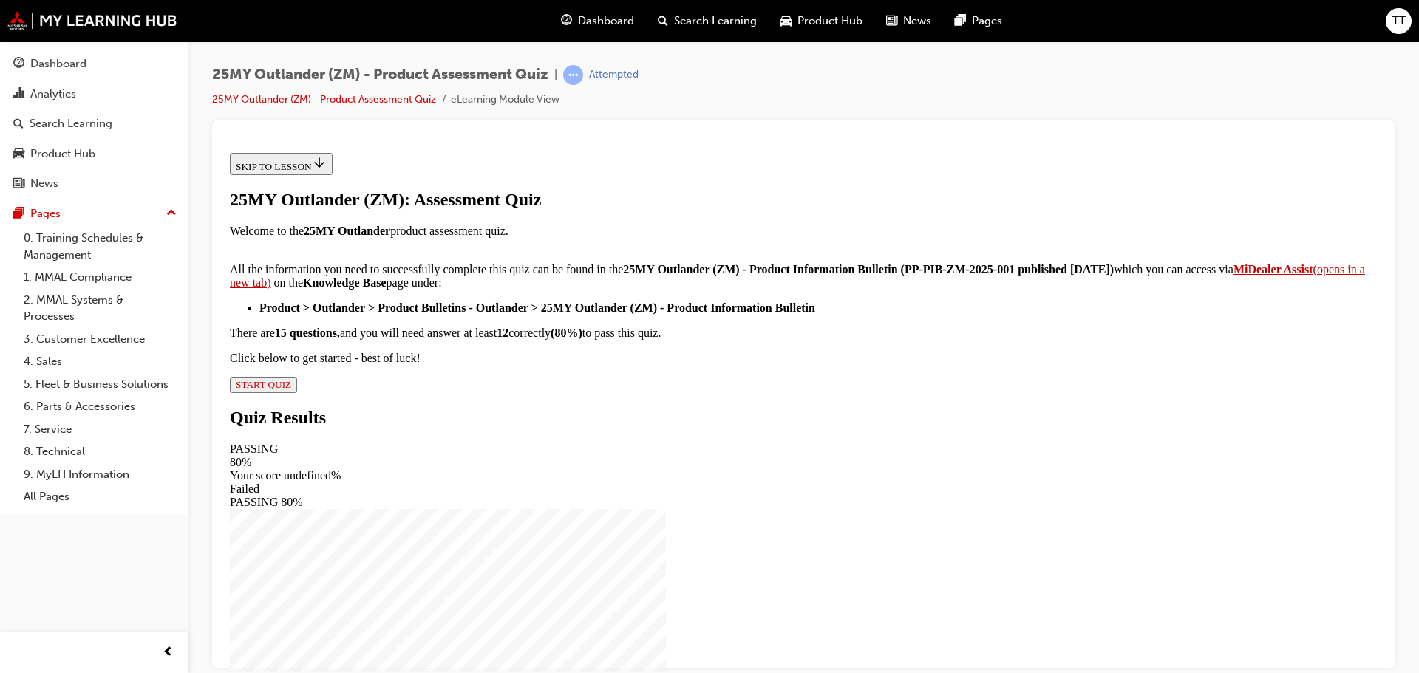
scroll to position [246, 0]
click at [291, 390] on span "START QUIZ" at bounding box center [263, 383] width 55 height 11
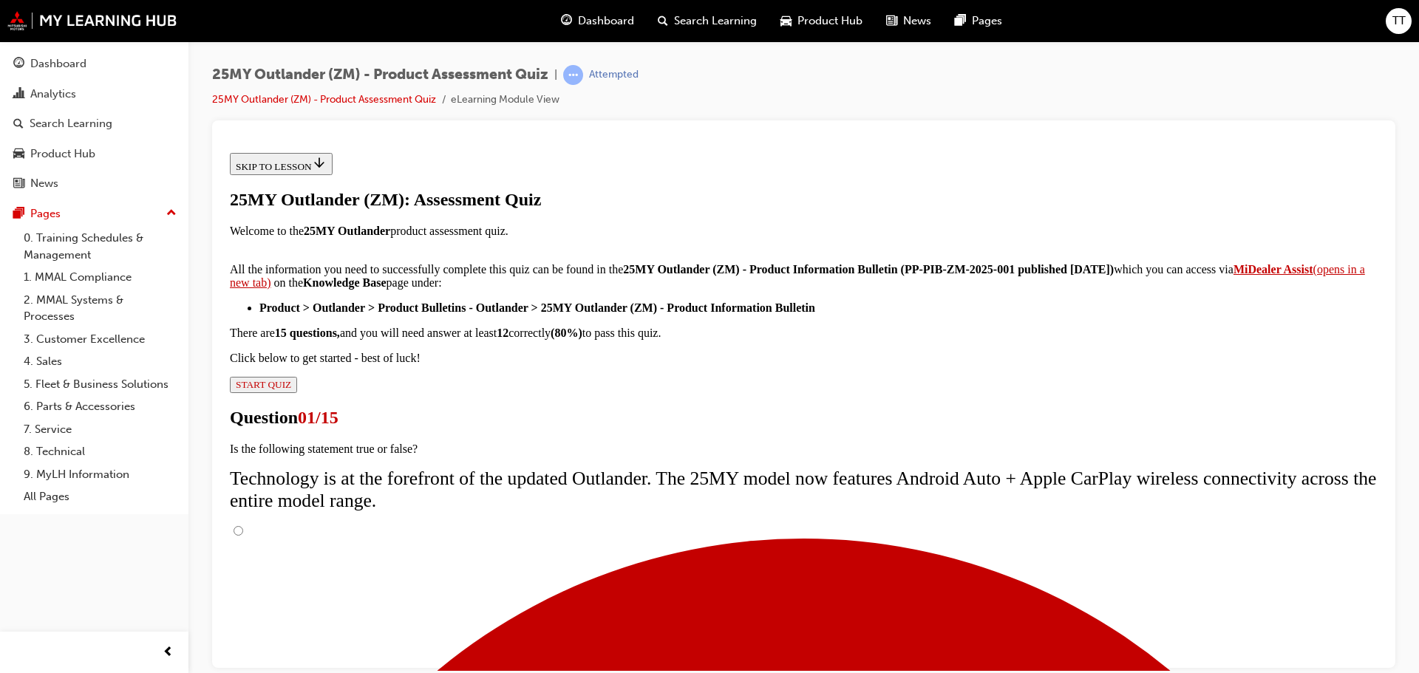
scroll to position [118, 0]
click at [243, 526] on input "True" at bounding box center [239, 531] width 10 height 10
radio input "true"
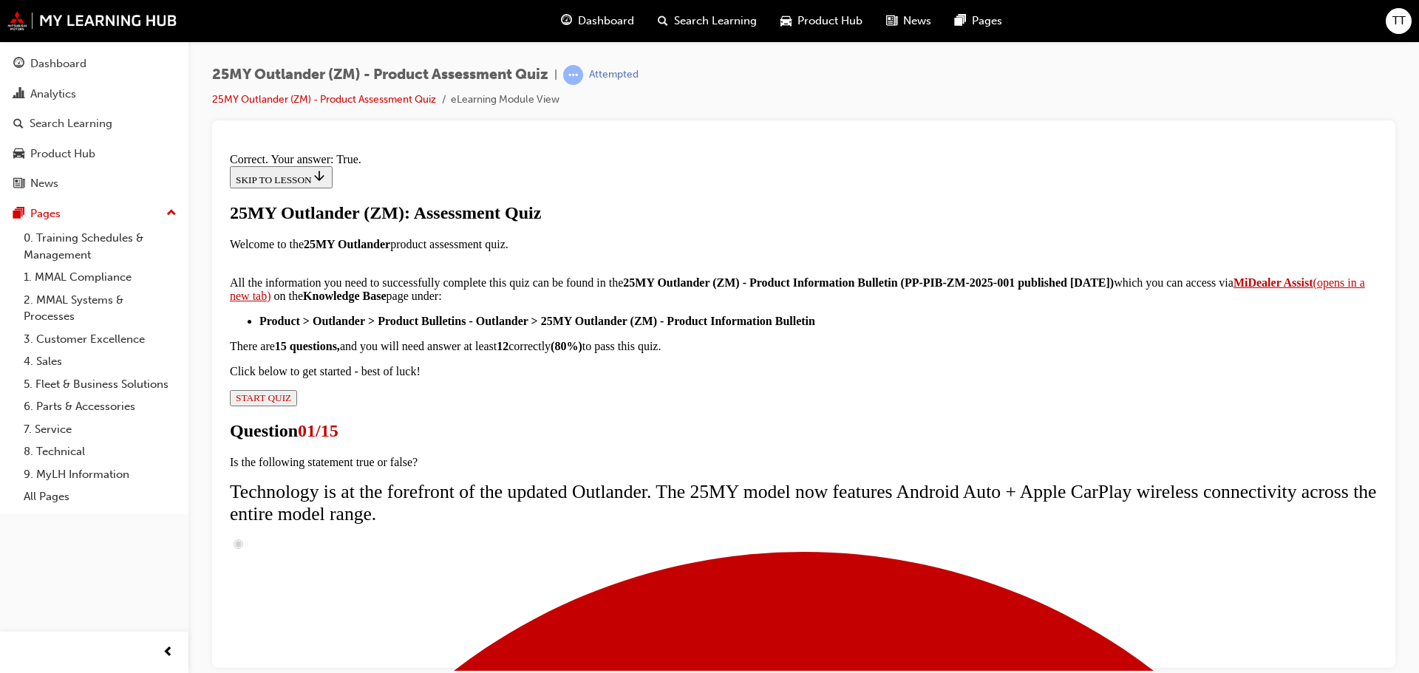
scroll to position [179, 0]
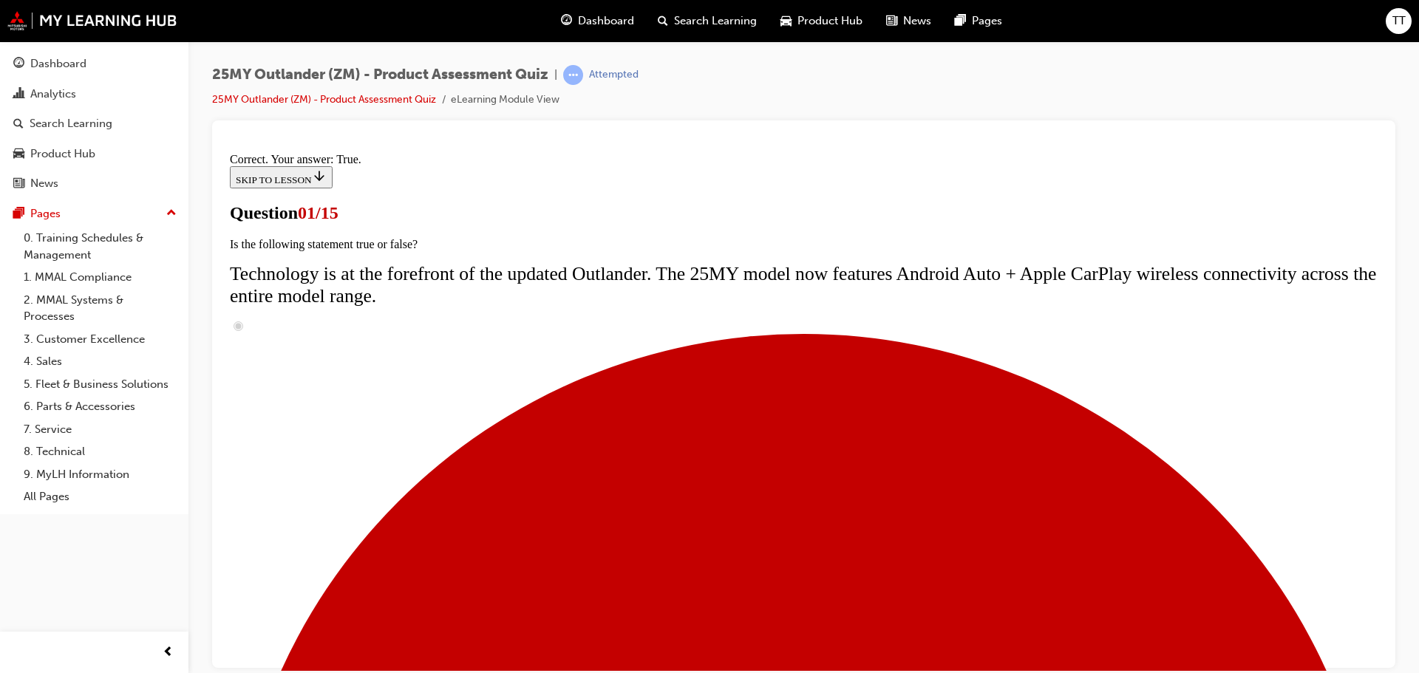
scroll to position [222, 0]
radio input "true"
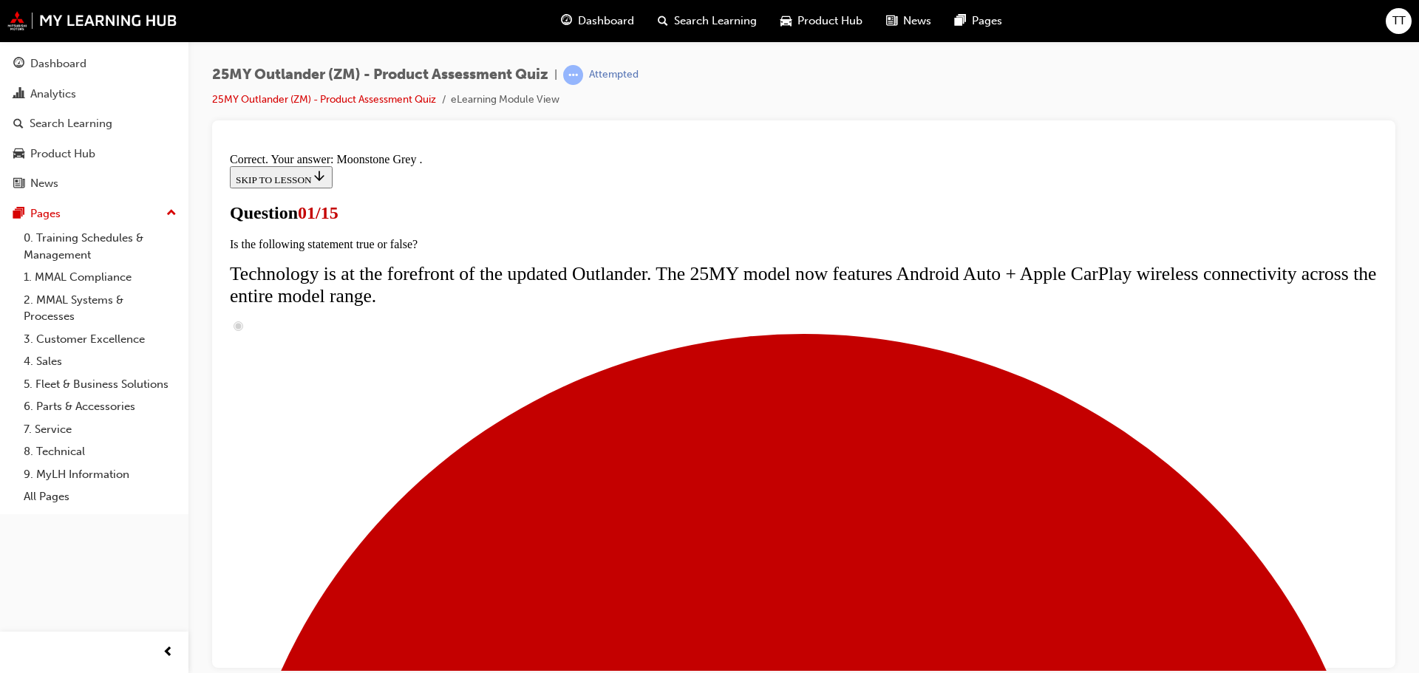
scroll to position [365, 0]
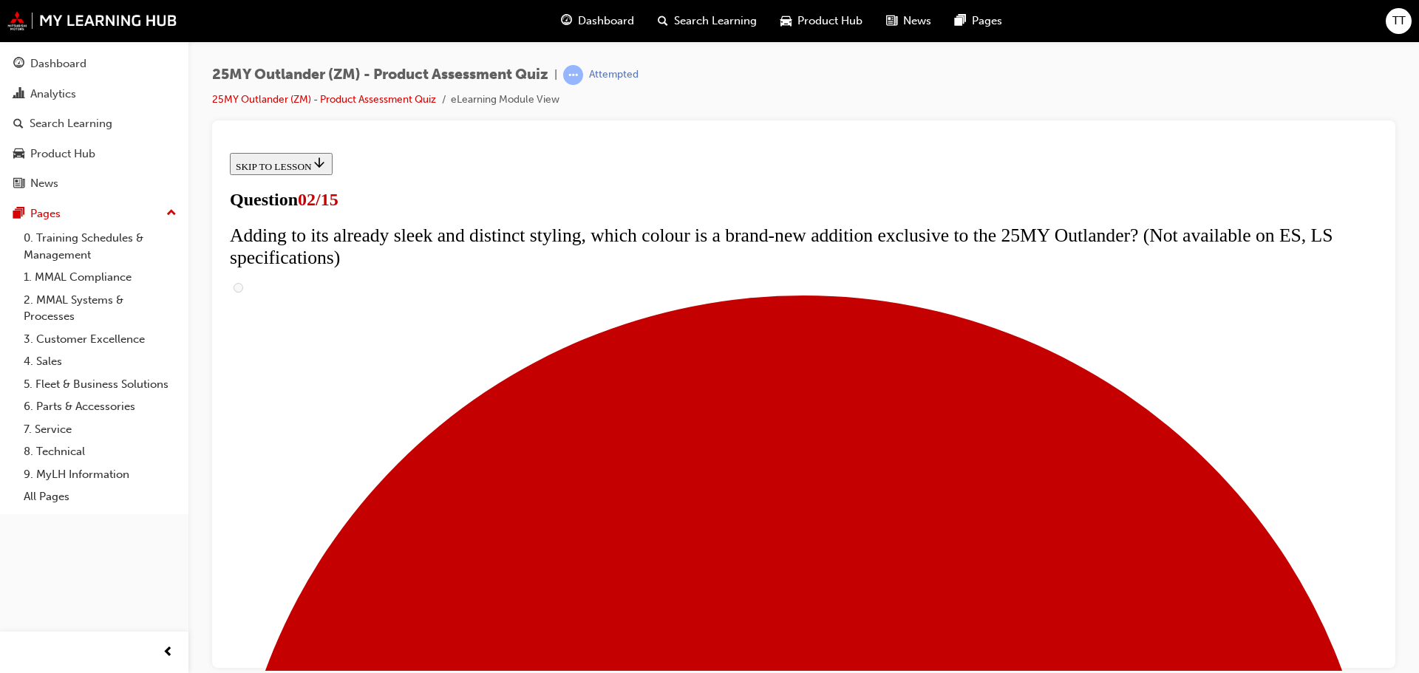
scroll to position [74, 0]
drag, startPoint x: 541, startPoint y: 277, endPoint x: 880, endPoint y: 309, distance: 340.8
copy span "The upgrades for the 25MY Outlander are not just superficial. Which mechanical …"
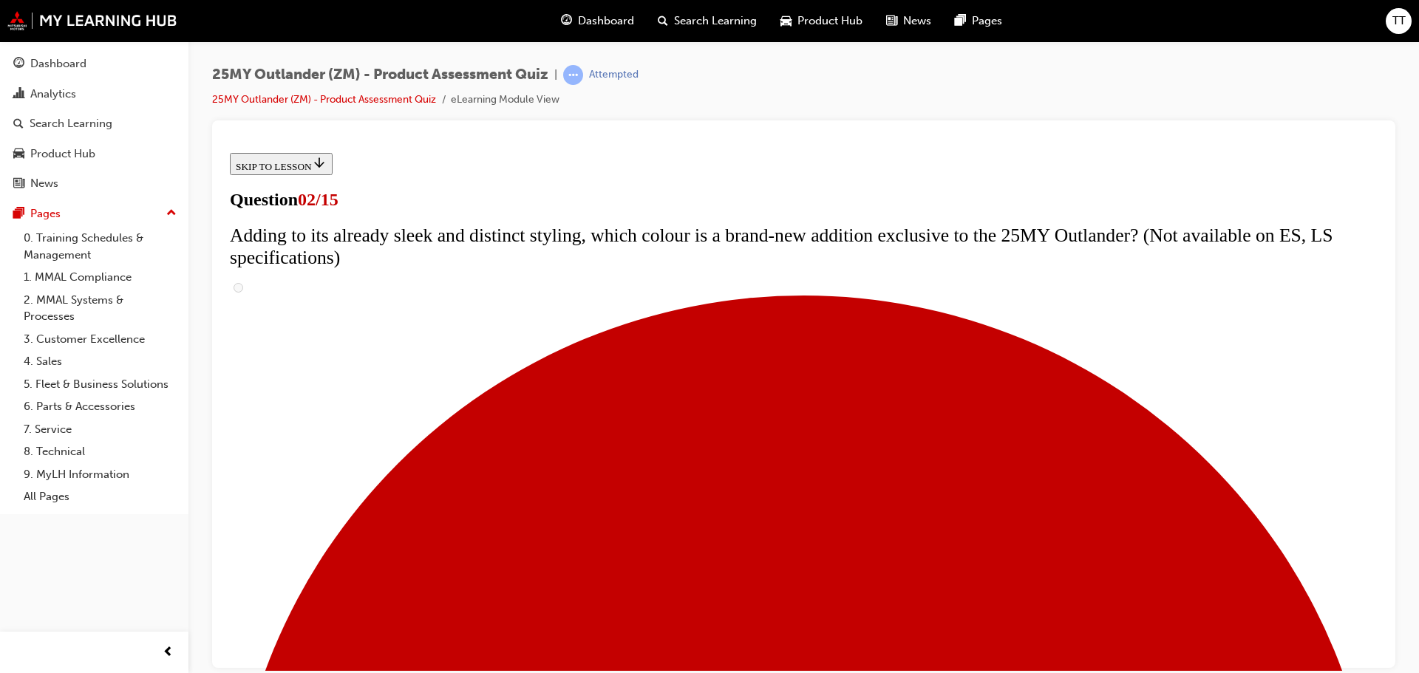
checkbox input "true"
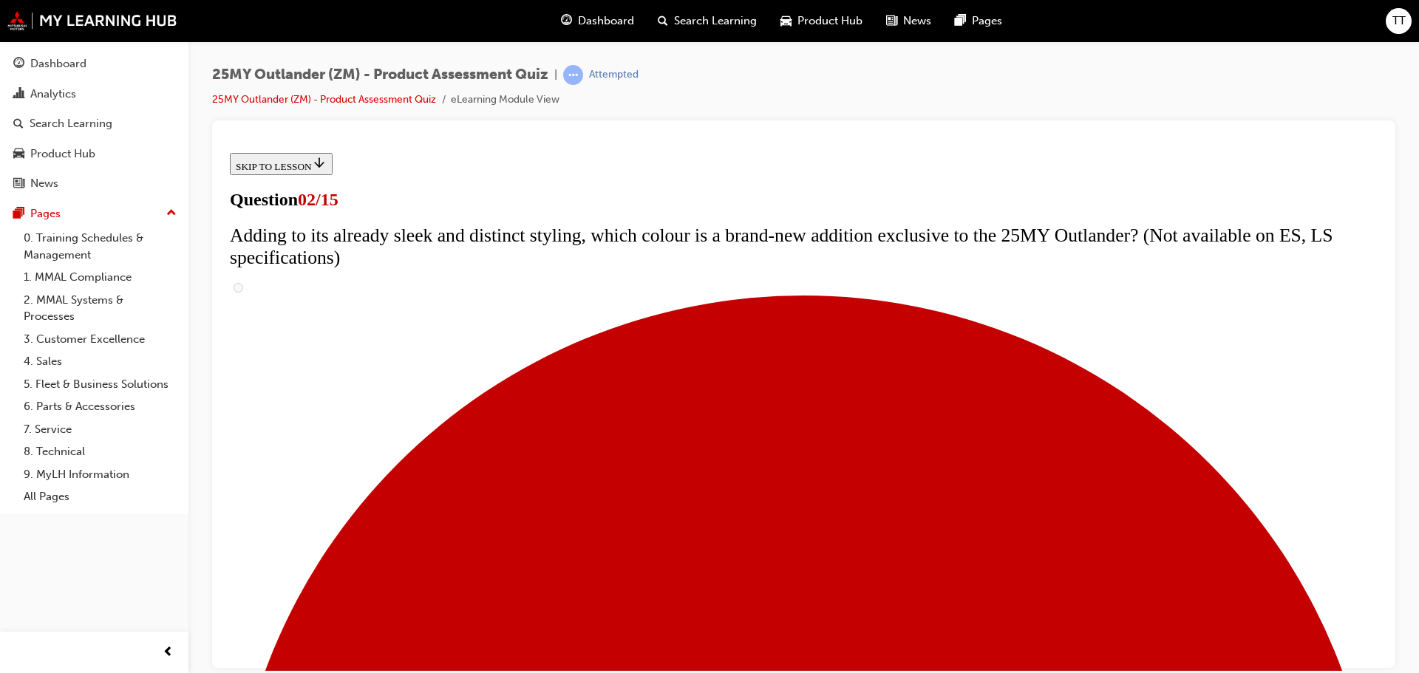
checkbox input "true"
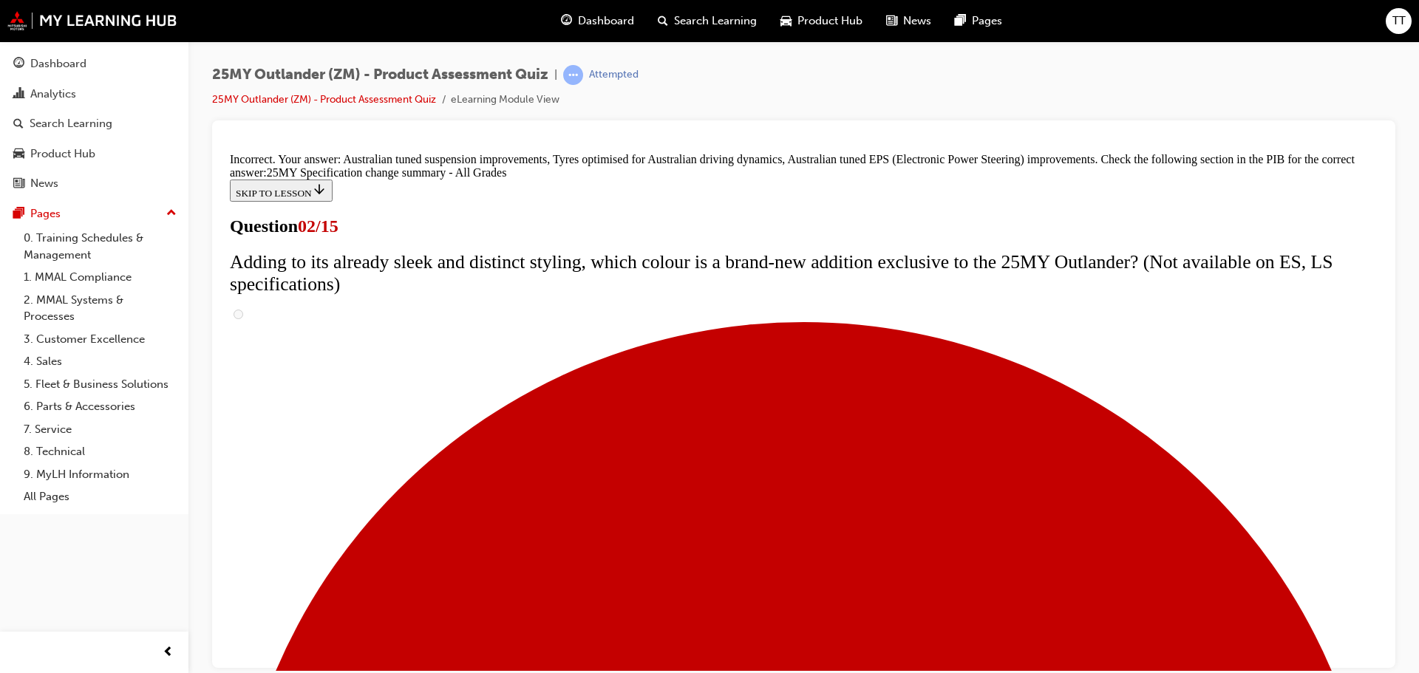
scroll to position [506, 0]
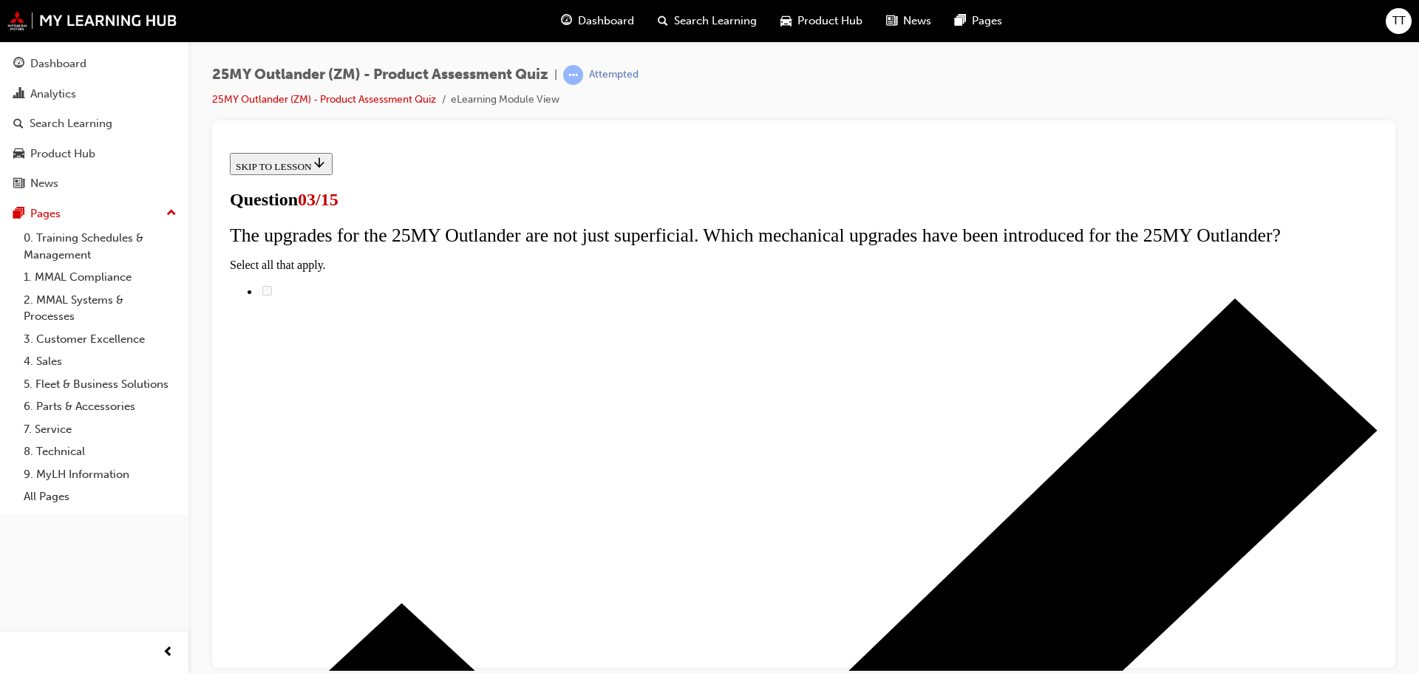
scroll to position [148, 0]
drag, startPoint x: 841, startPoint y: 212, endPoint x: 734, endPoint y: 237, distance: 109.9
copy span "what is the speaker system now standard on the 25MY ES model?"
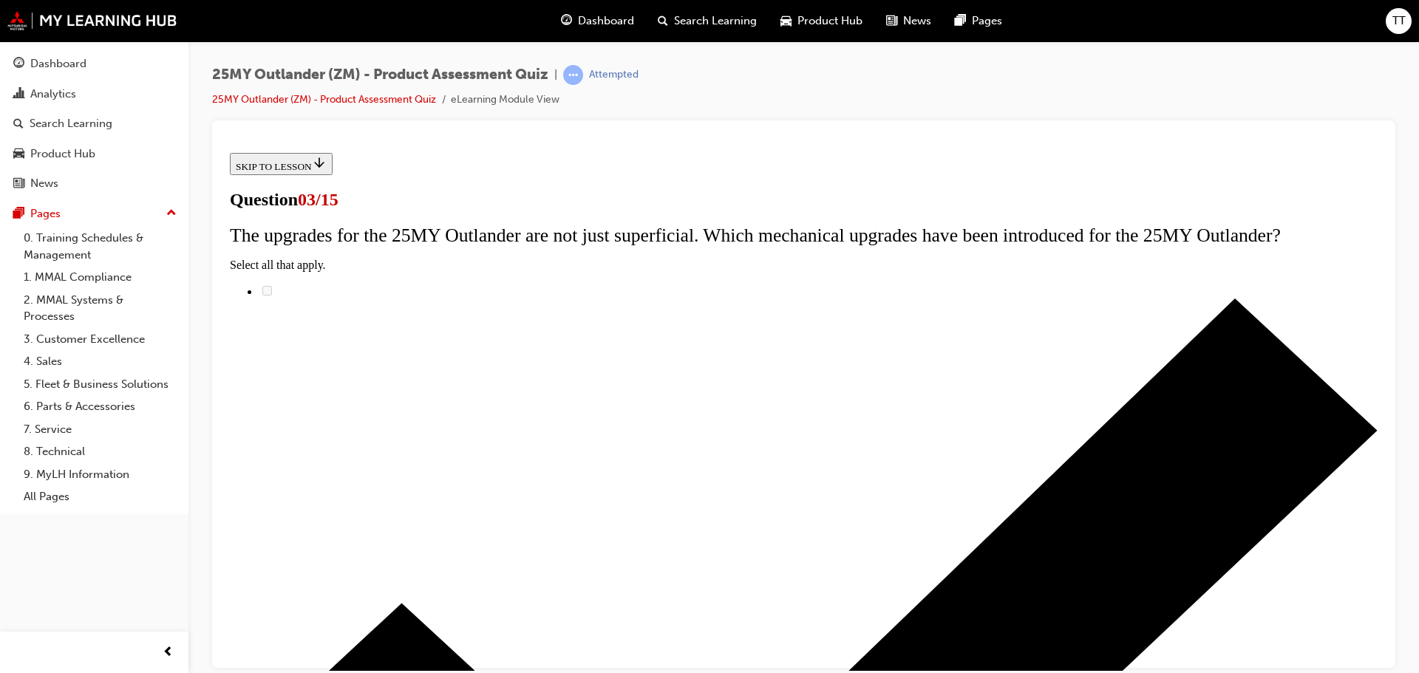
radio input "true"
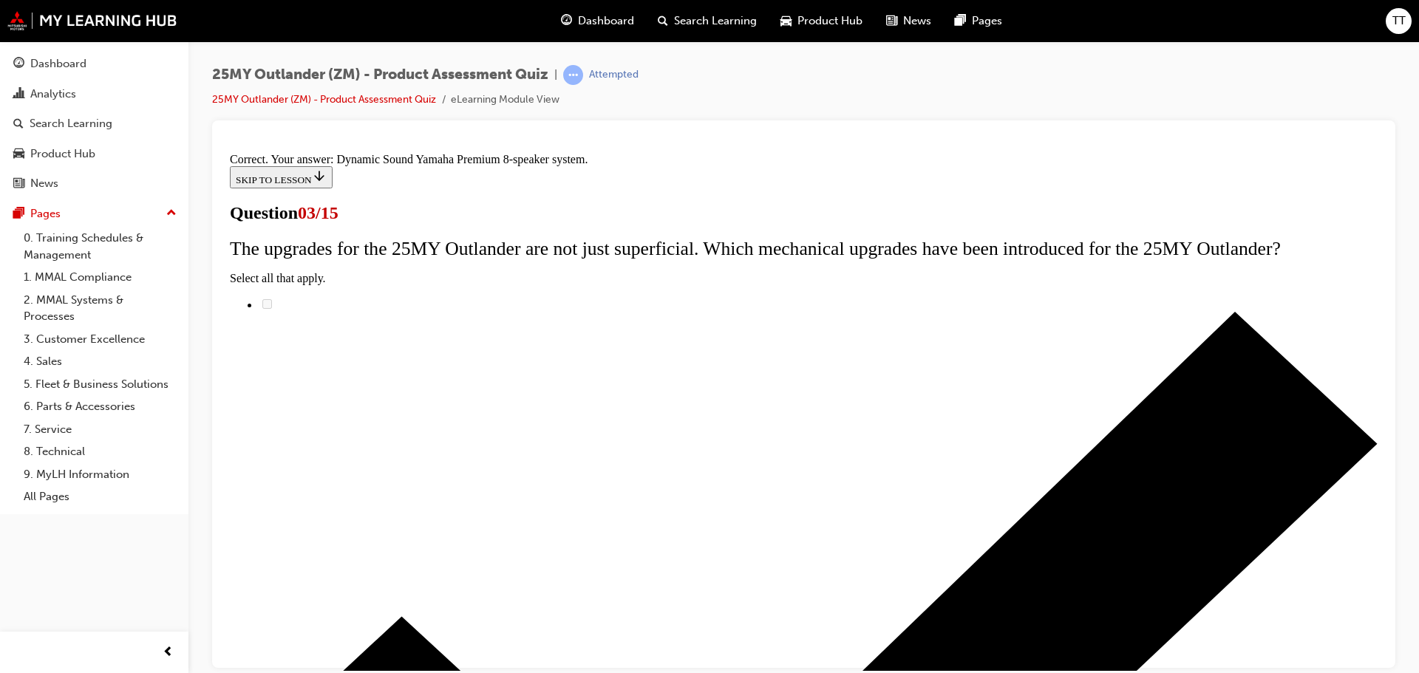
scroll to position [247, 0]
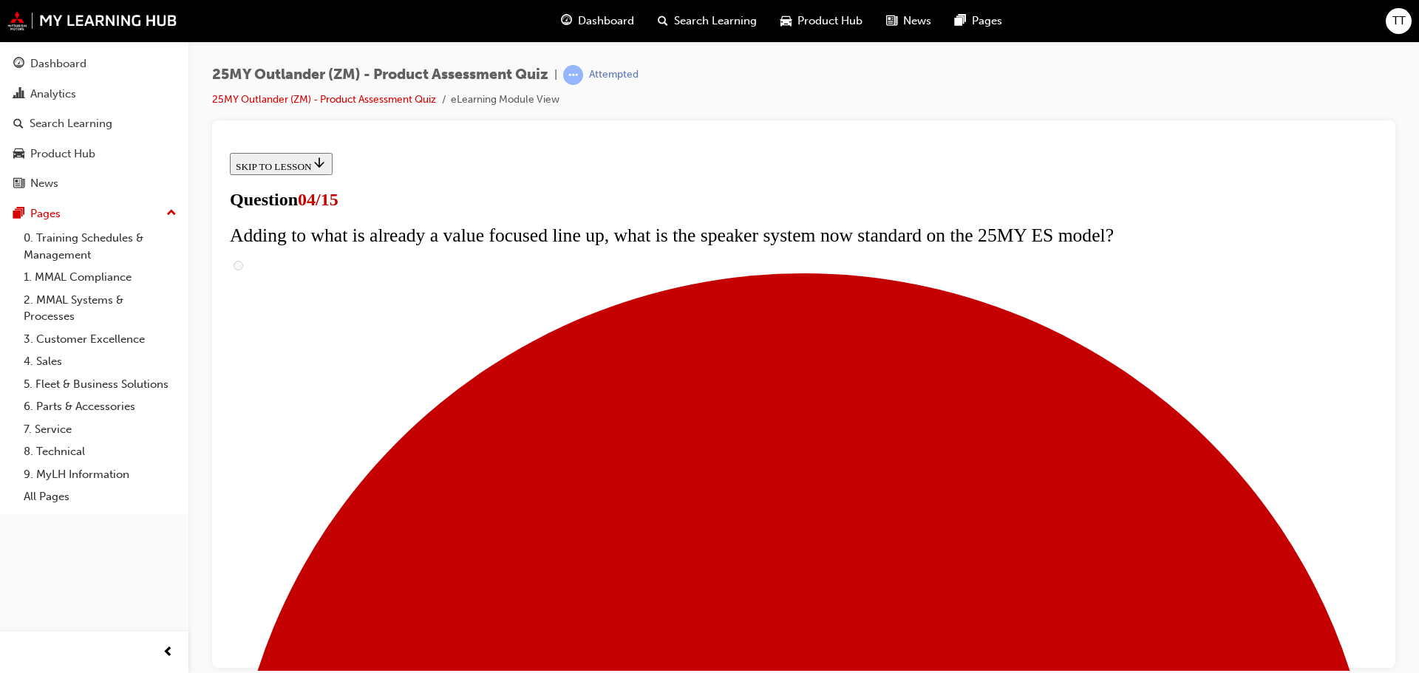
checkbox input "true"
drag, startPoint x: 551, startPoint y: 356, endPoint x: 1045, endPoint y: 387, distance: 494.8
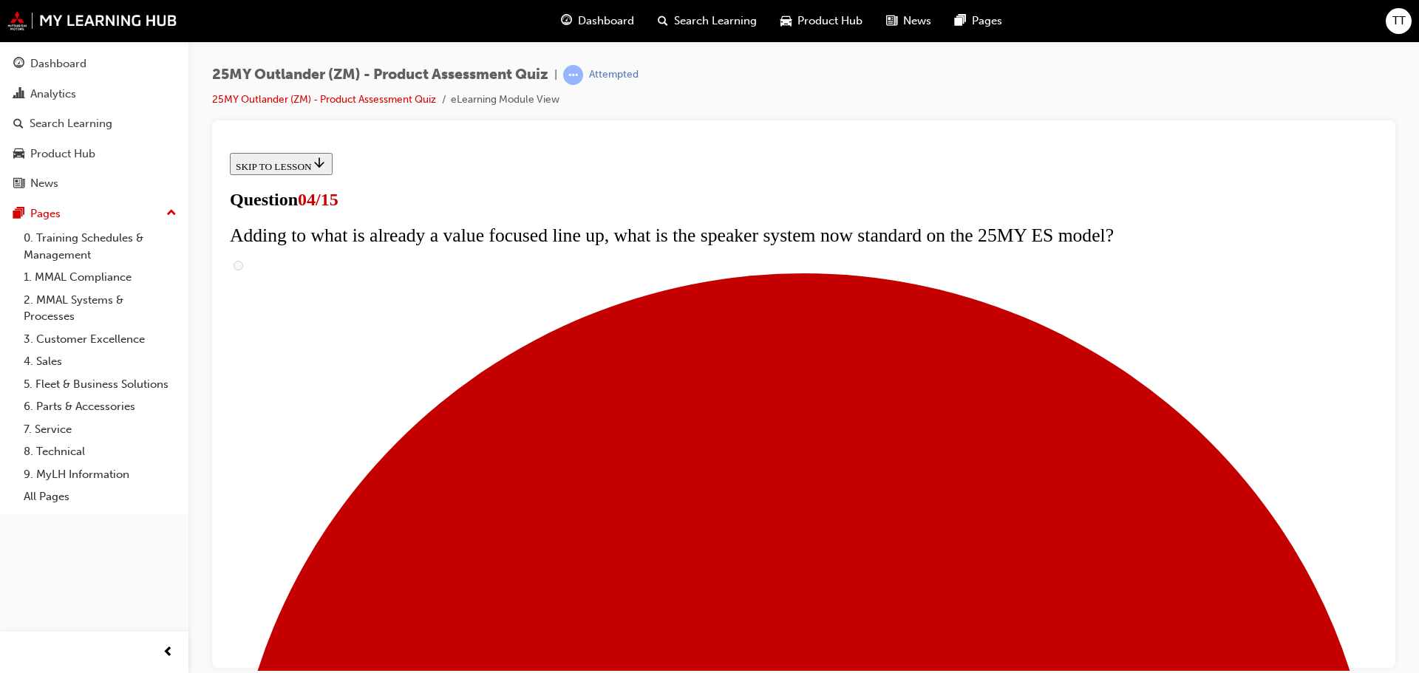
copy span "The Exceed and Exceed Tourer reach new heights of luxury and class. Which upgra…"
checkbox input "true"
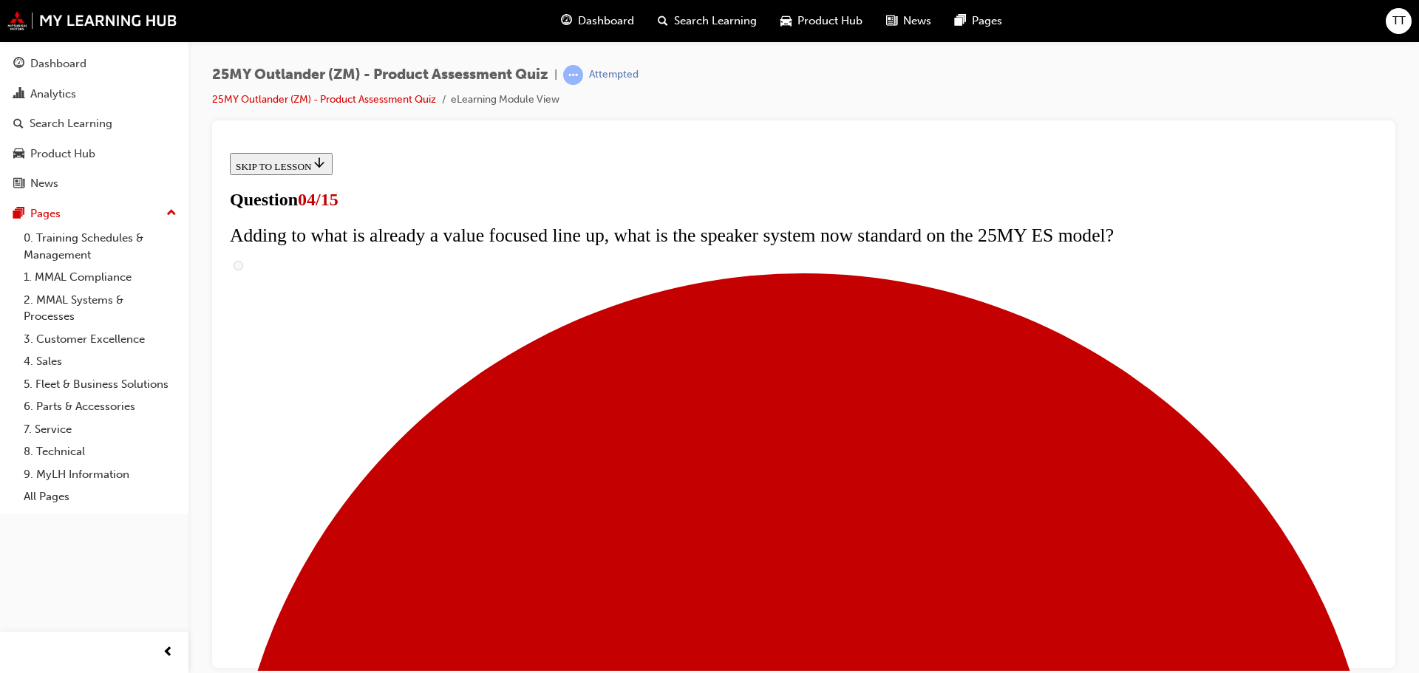
checkbox input "true"
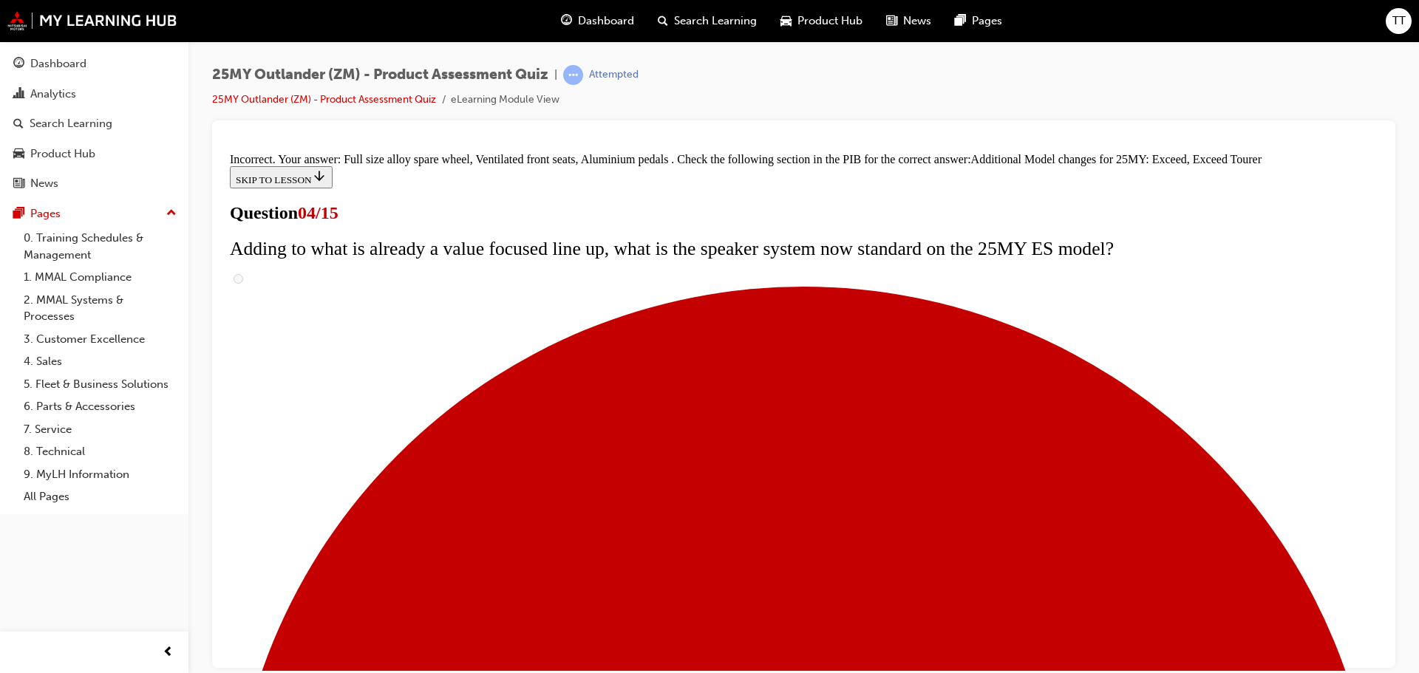
scroll to position [566, 0]
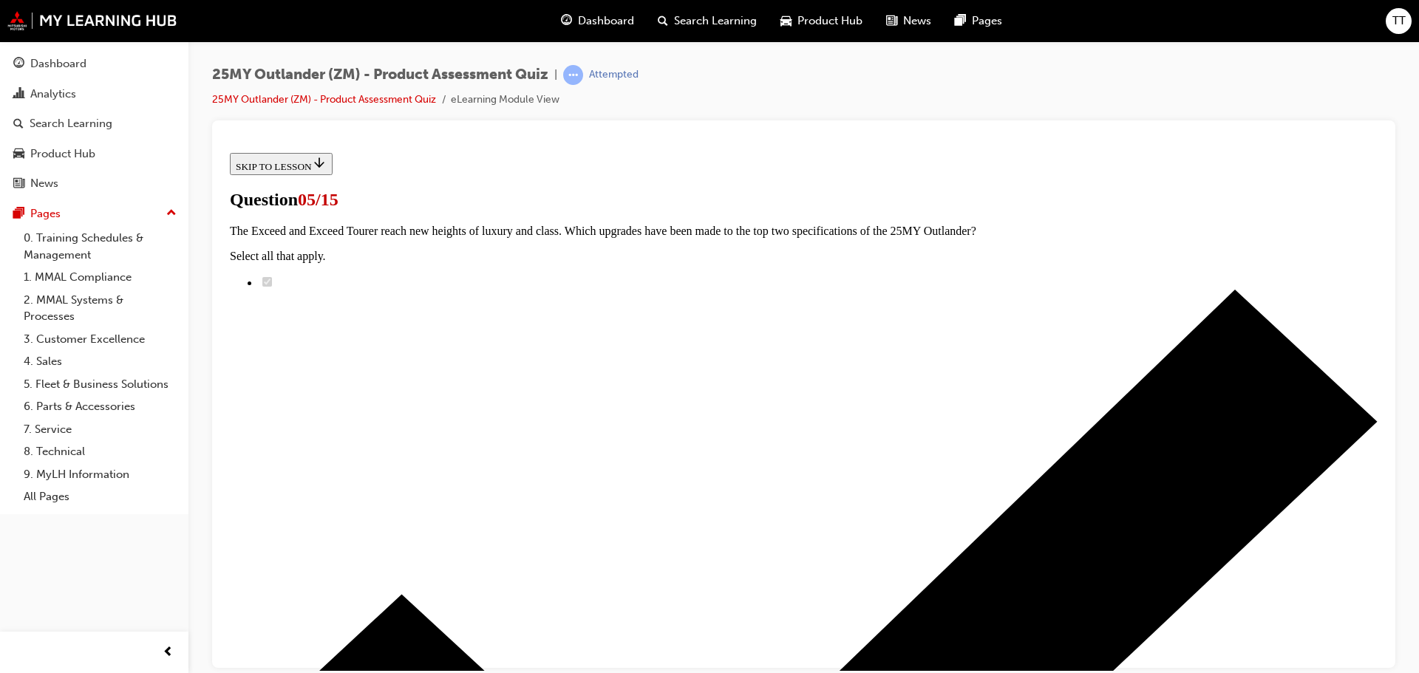
scroll to position [148, 0]
radio input "true"
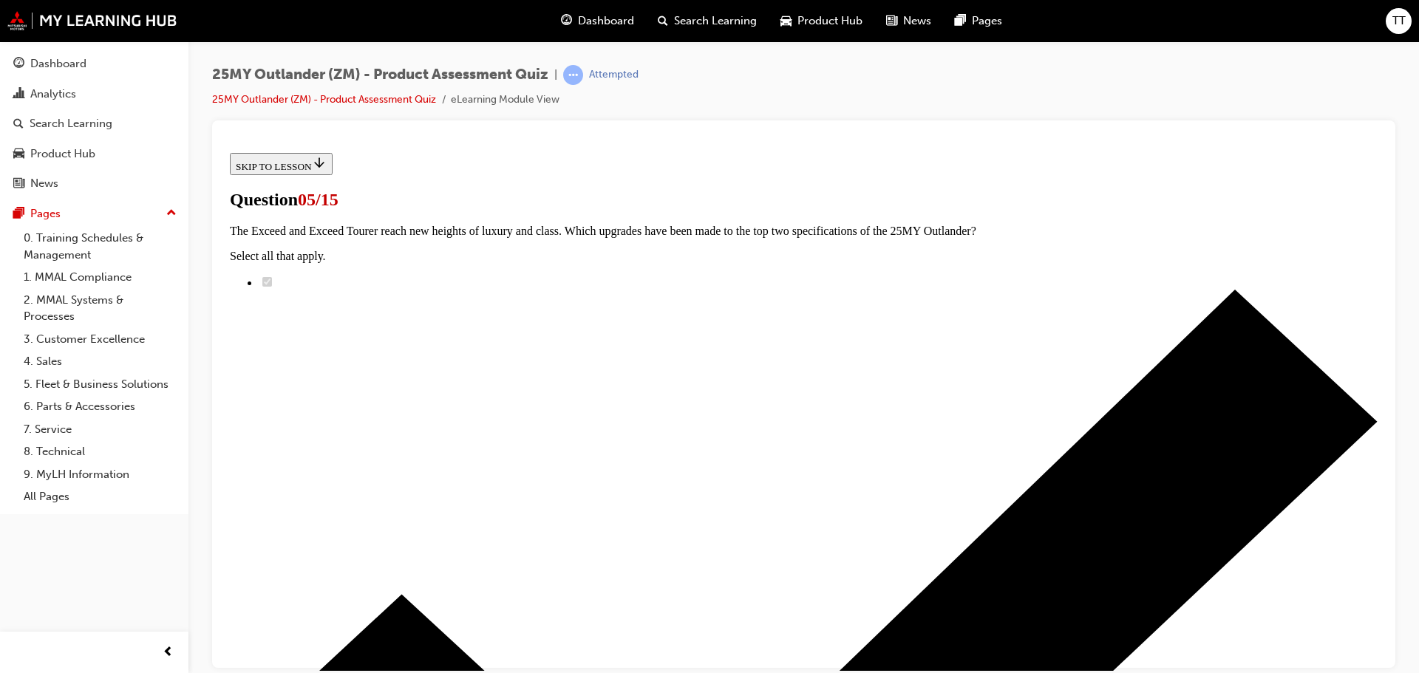
radio input "true"
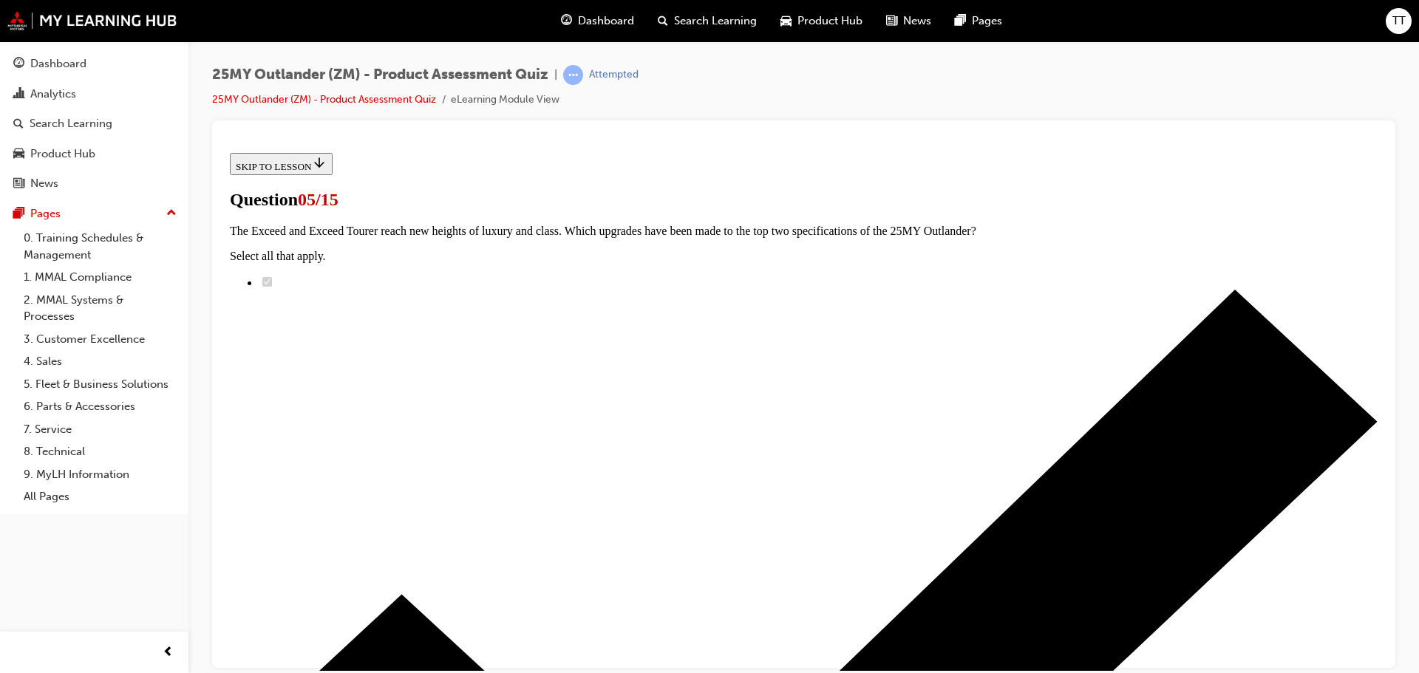
radio input "true"
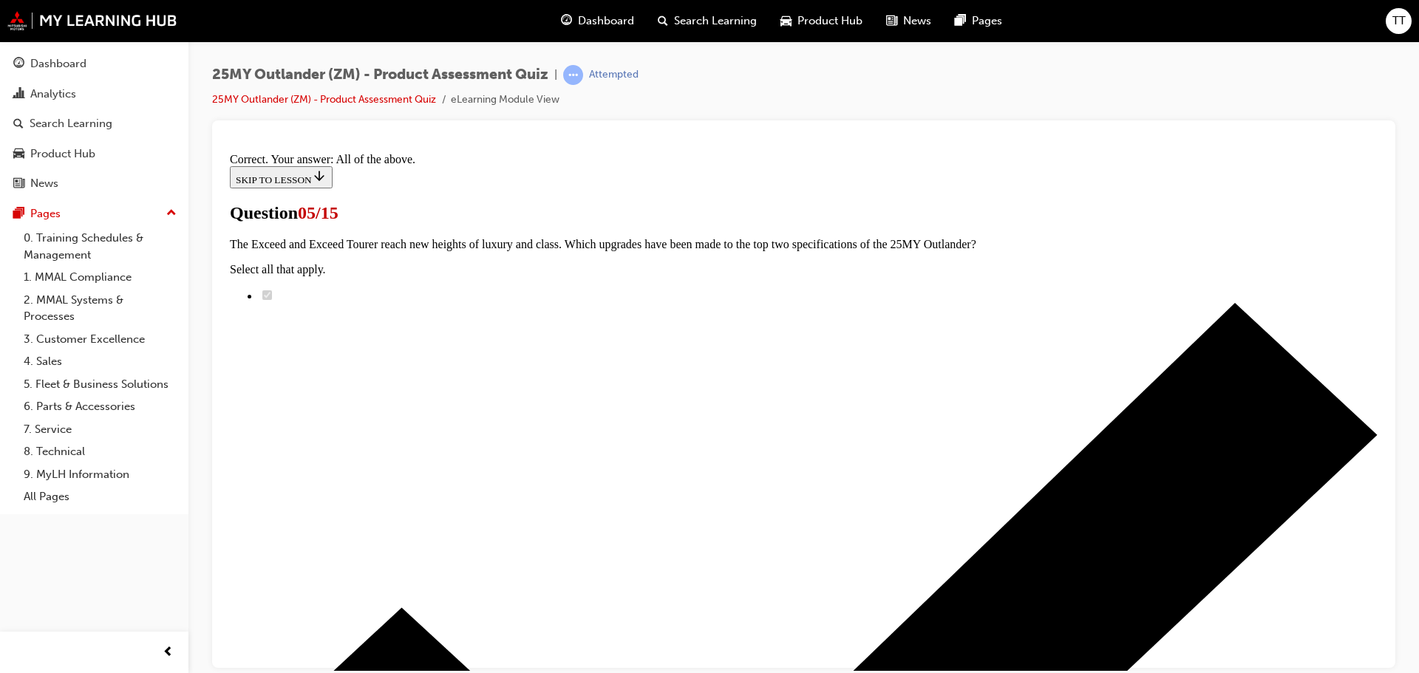
scroll to position [365, 0]
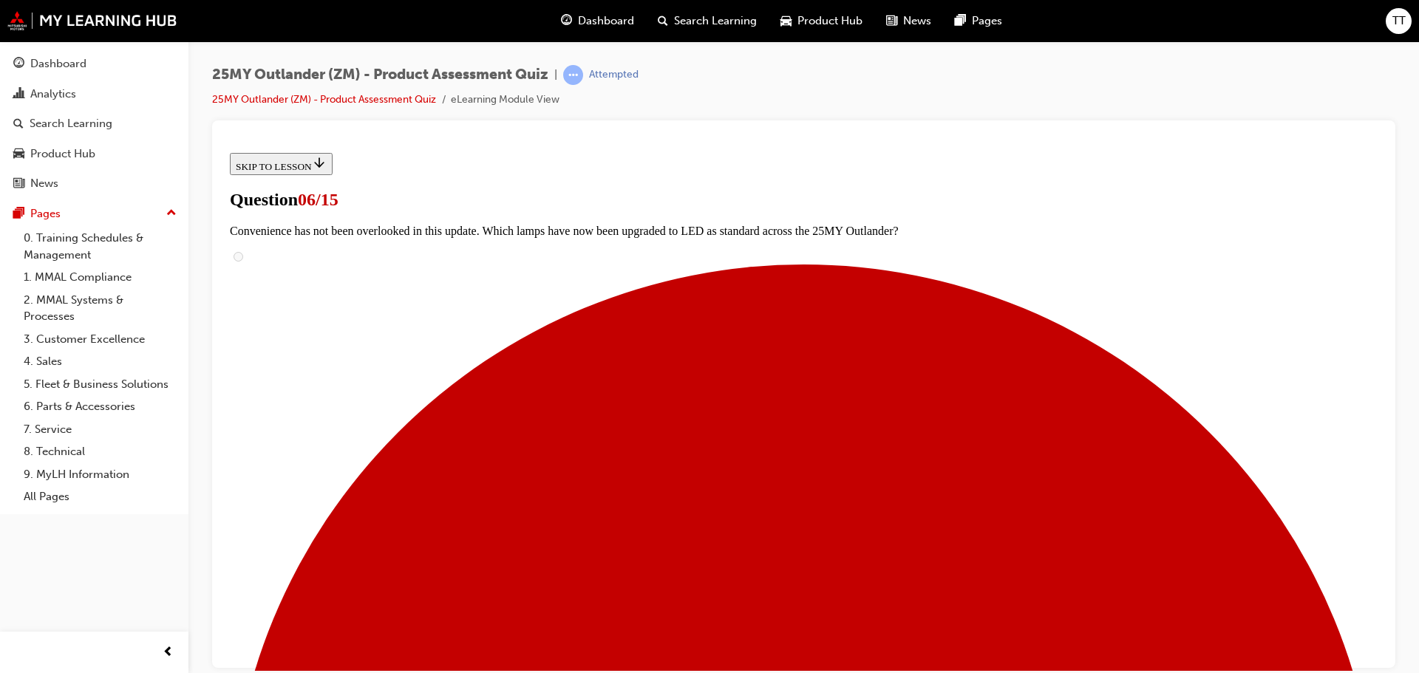
scroll to position [0, 0]
drag, startPoint x: 548, startPoint y: 356, endPoint x: 974, endPoint y: 418, distance: 430.4
copy span "Sophistication and accessibility have reached new heights inside the car. The 2…"
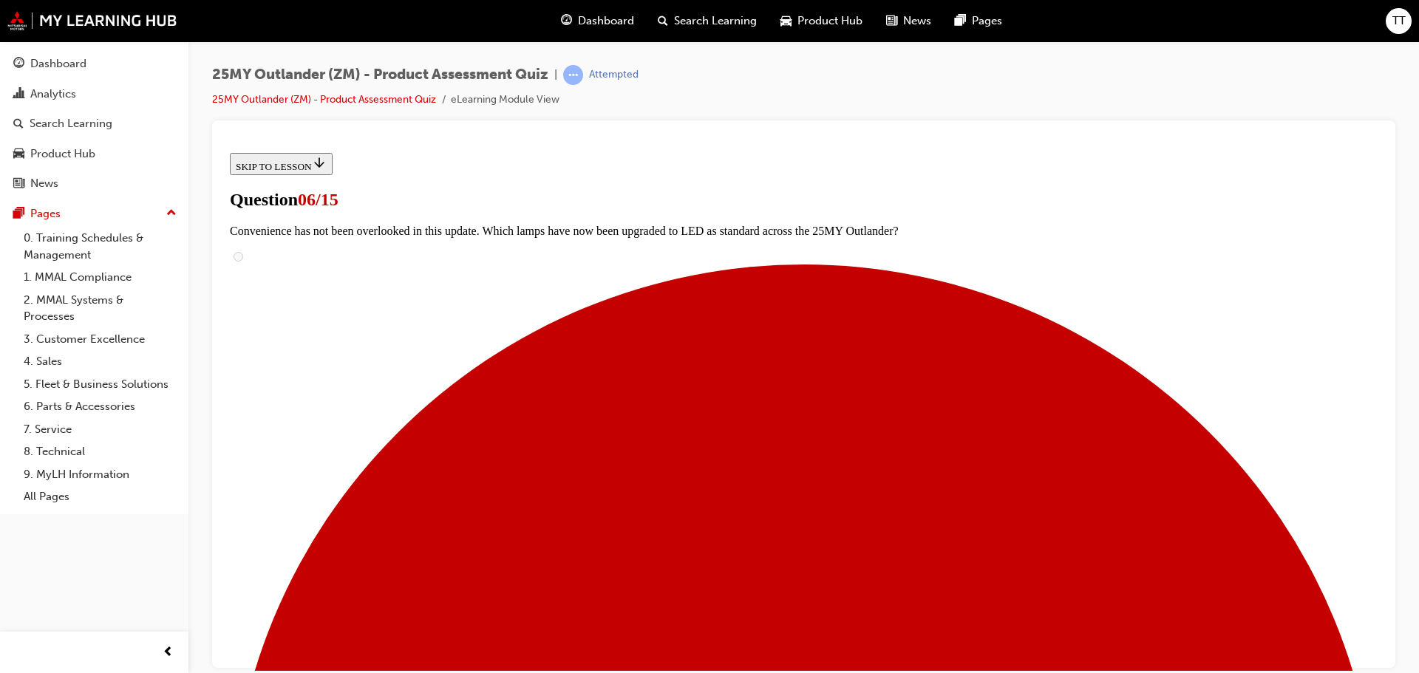
scroll to position [444, 0]
radio input "true"
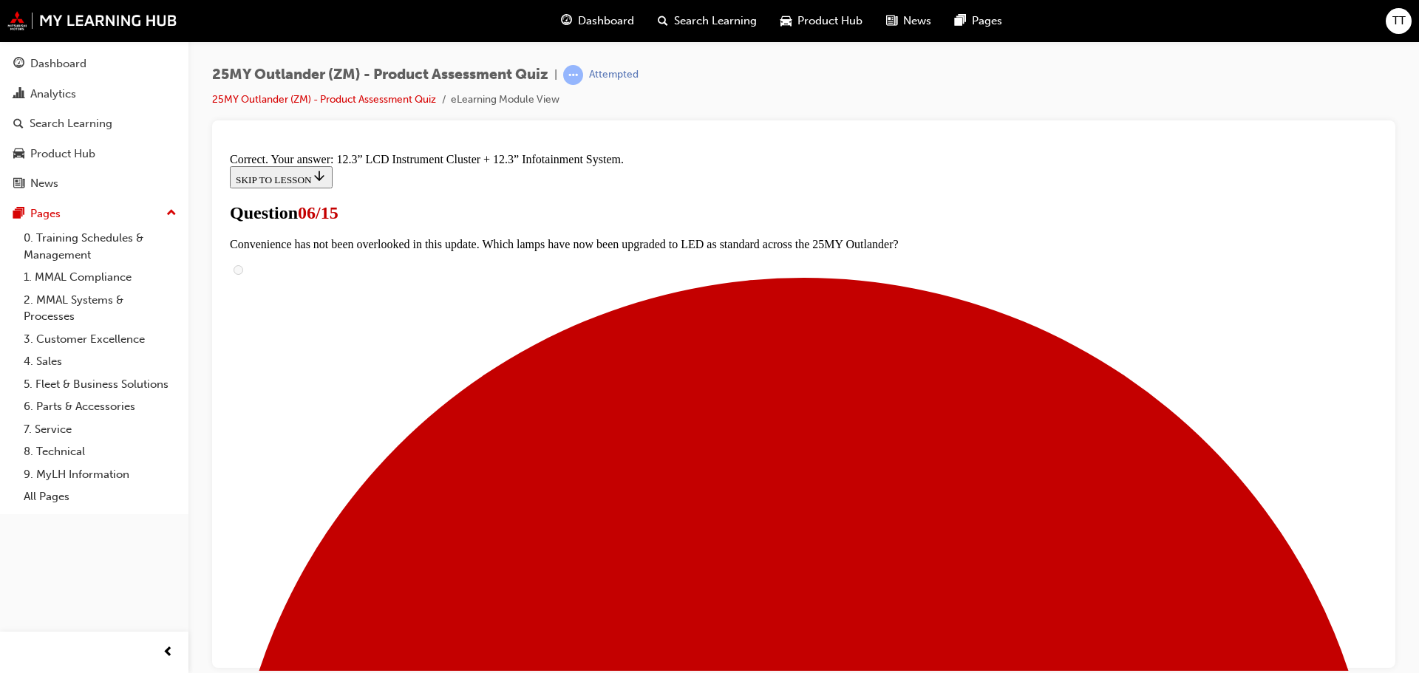
scroll to position [505, 0]
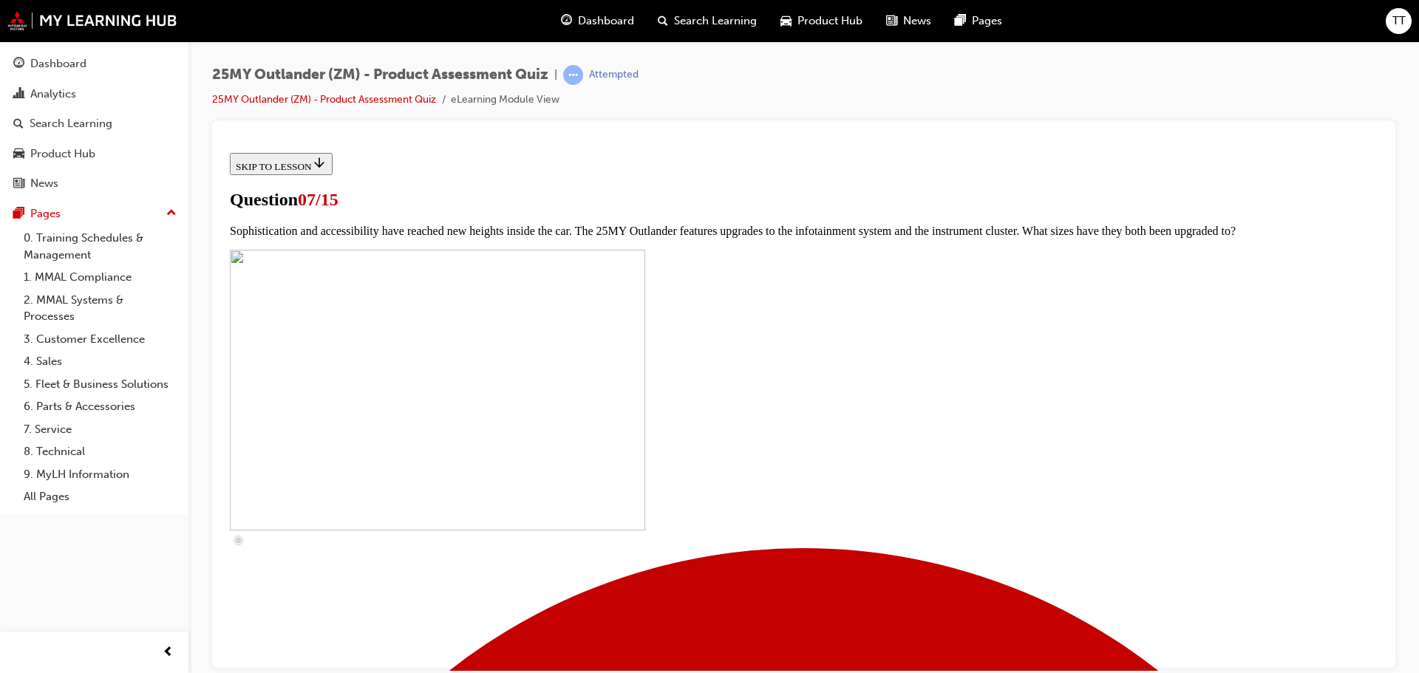
scroll to position [148, 0]
drag, startPoint x: 547, startPoint y: 211, endPoint x: 772, endPoint y: 265, distance: 231.1
copy span "The 25MY Outlander will feature new levels of connectivity with Mitsubishi Conn…"
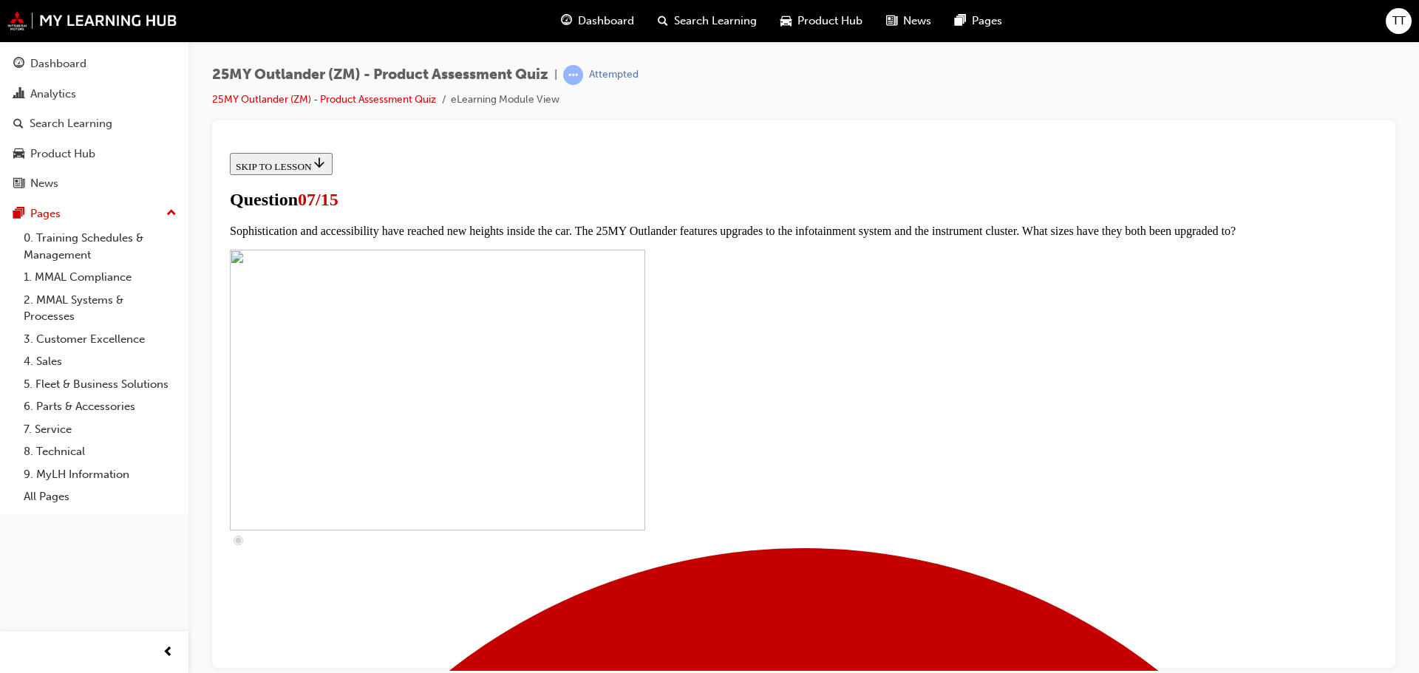
scroll to position [517, 0]
drag, startPoint x: 572, startPoint y: 361, endPoint x: 570, endPoint y: 371, distance: 9.9
checkbox input "true"
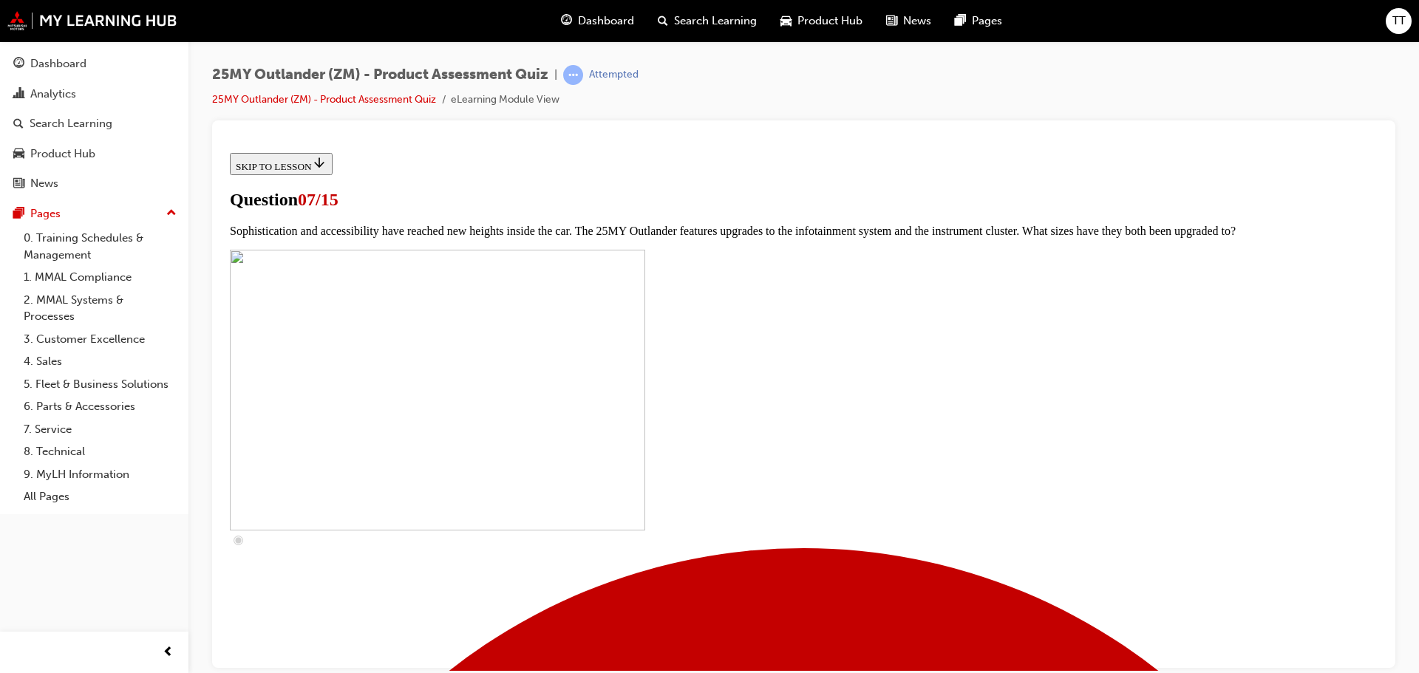
checkbox input "true"
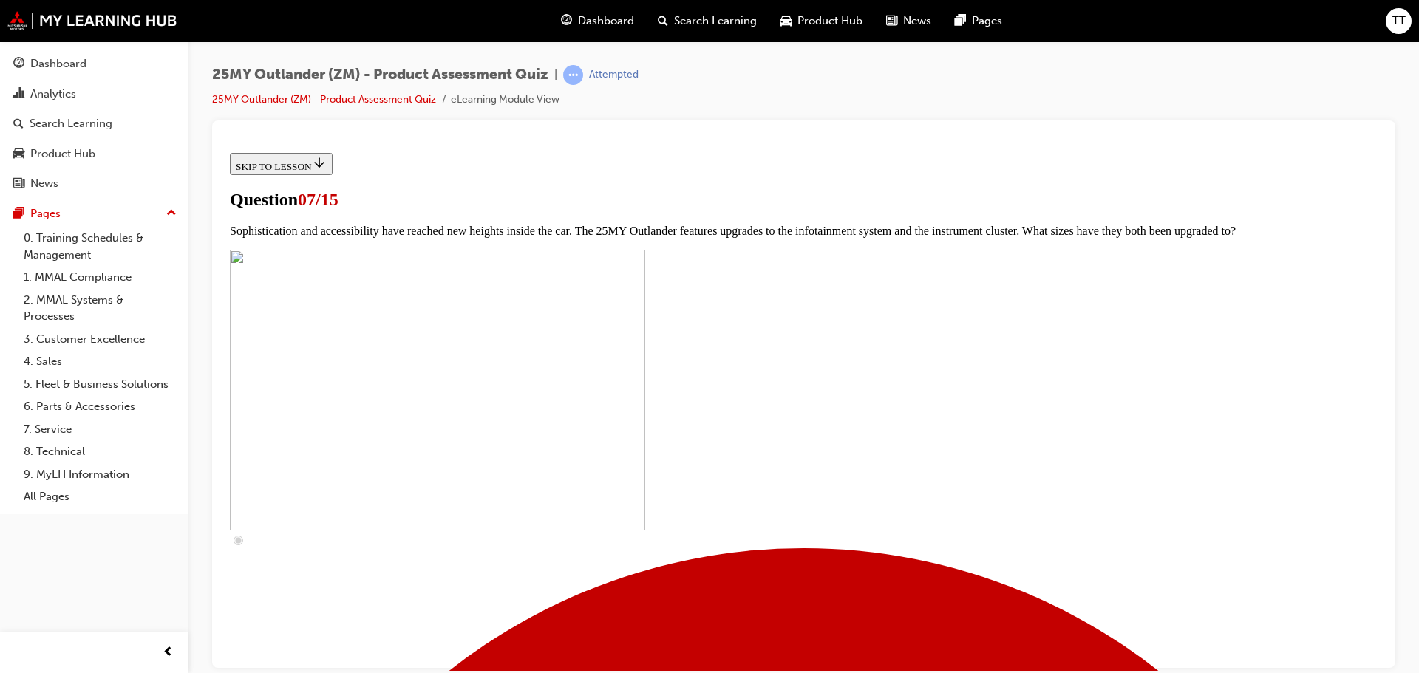
checkbox input "true"
drag, startPoint x: 572, startPoint y: 532, endPoint x: 585, endPoint y: 535, distance: 13.8
checkbox input "true"
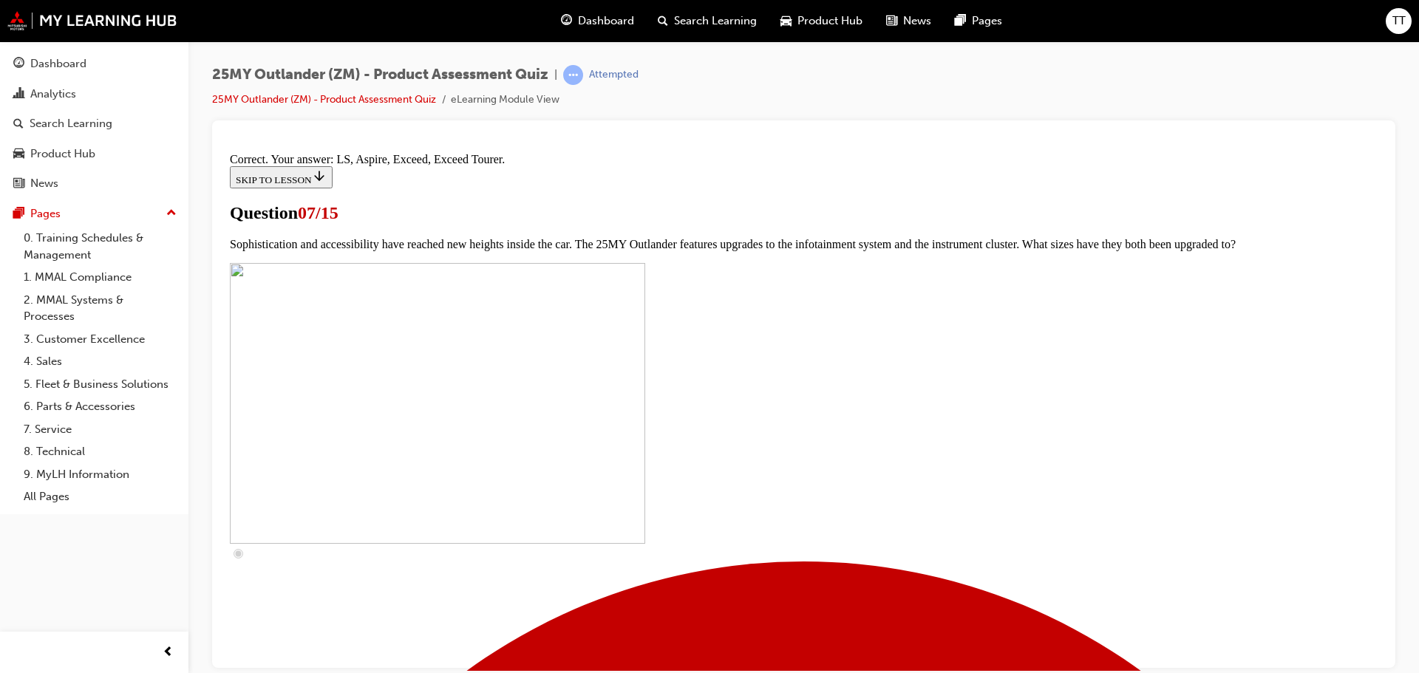
scroll to position [673, 0]
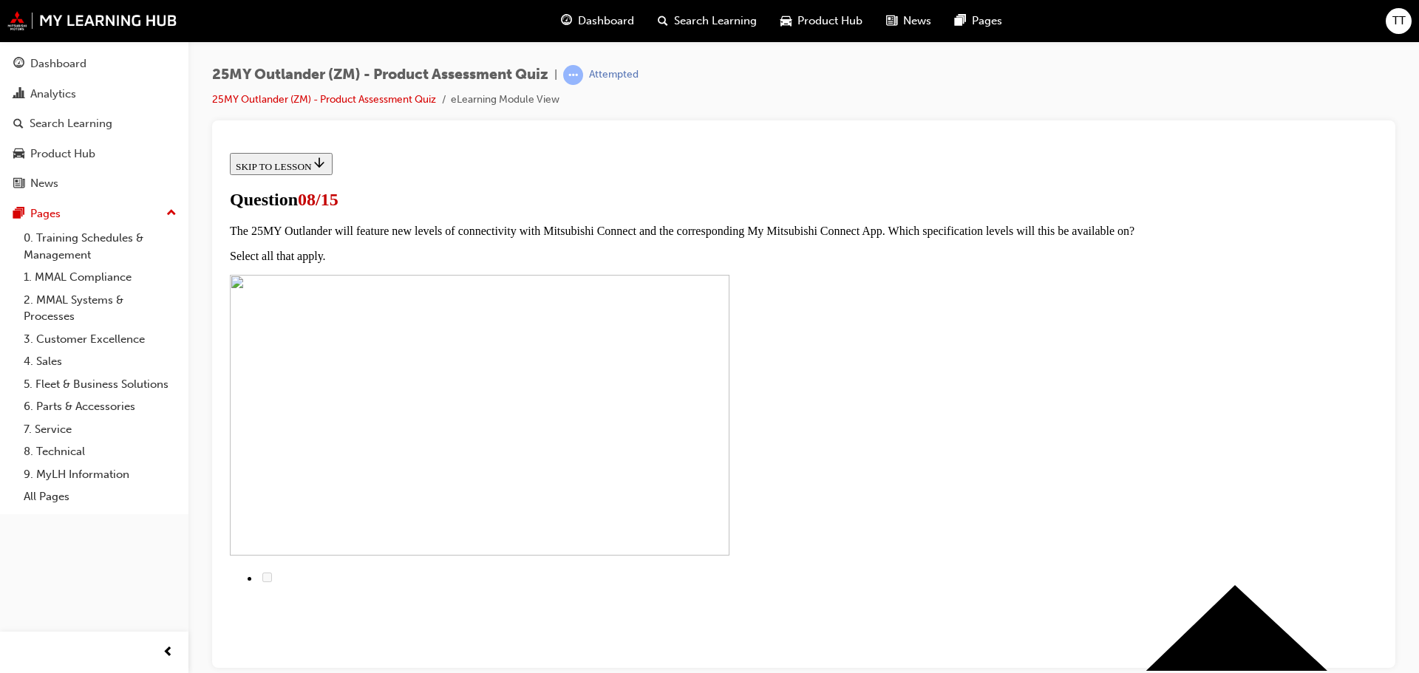
drag, startPoint x: 549, startPoint y: 359, endPoint x: 1066, endPoint y: 397, distance: 518.8
copy span "The top grade Exceed Tourer features a new sound system called Dynamic Sound YA…"
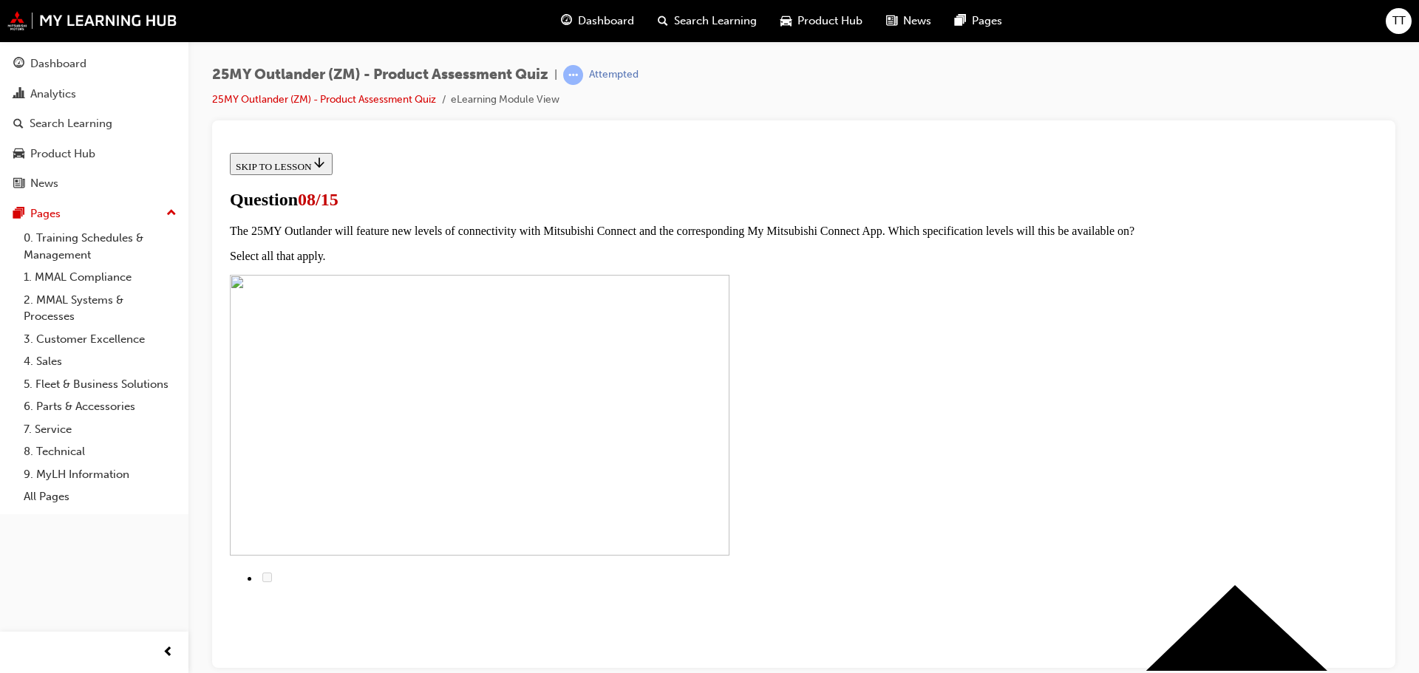
radio input "true"
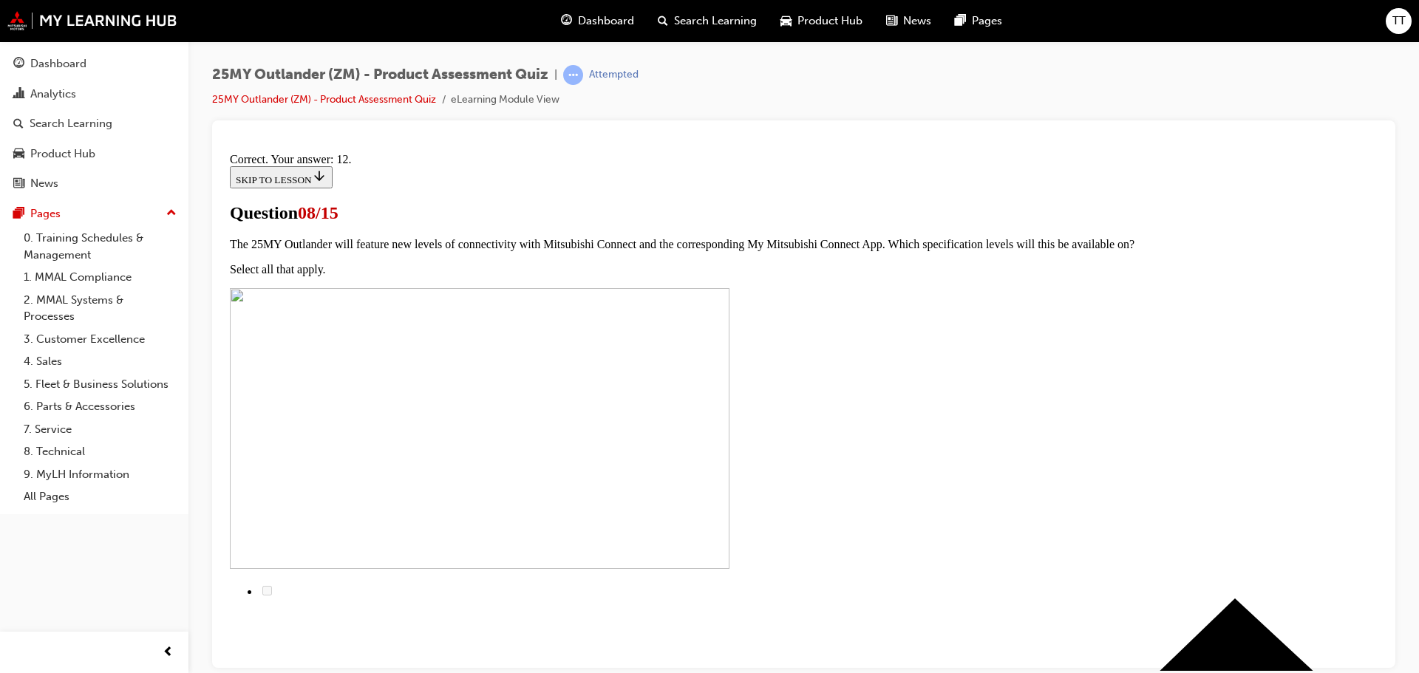
scroll to position [247, 0]
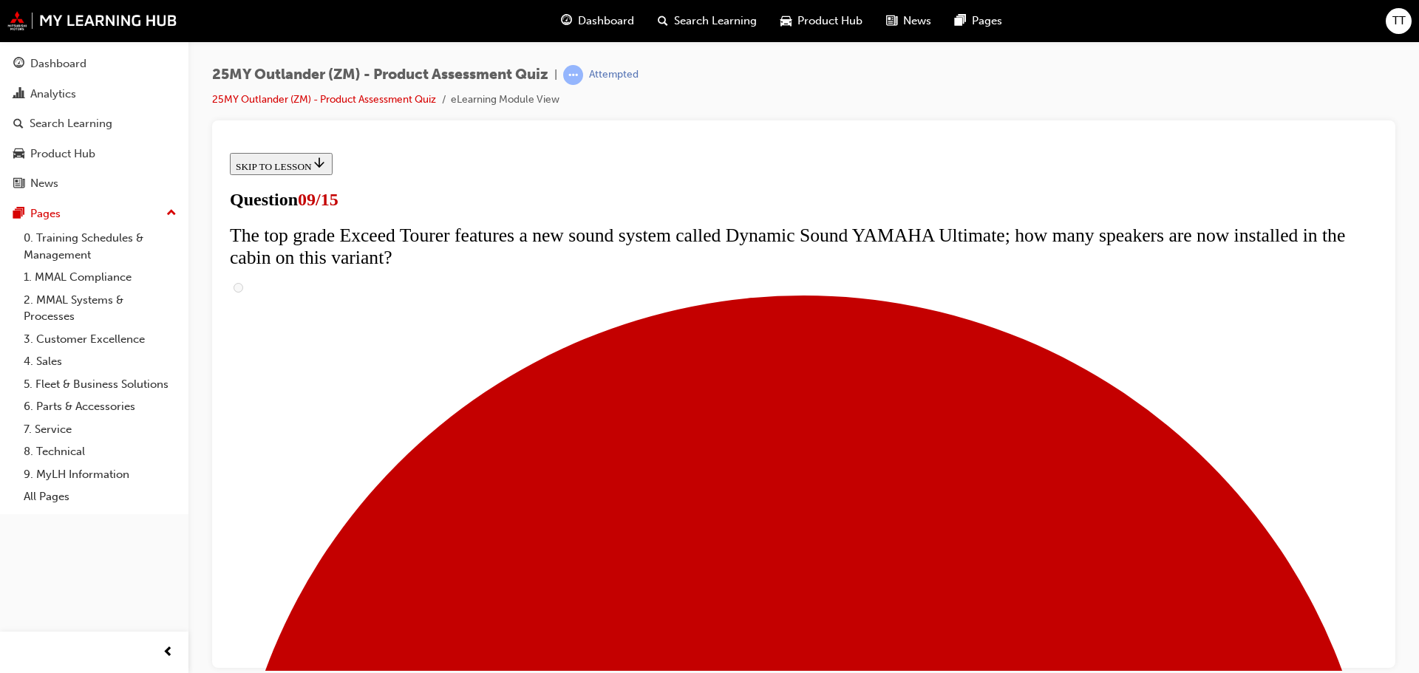
scroll to position [0, 0]
drag, startPoint x: 544, startPoint y: 356, endPoint x: 1057, endPoint y: 385, distance: 513.9
copy span "The 25MY Outlander comes with a raft of new safety features to ensure it is one…"
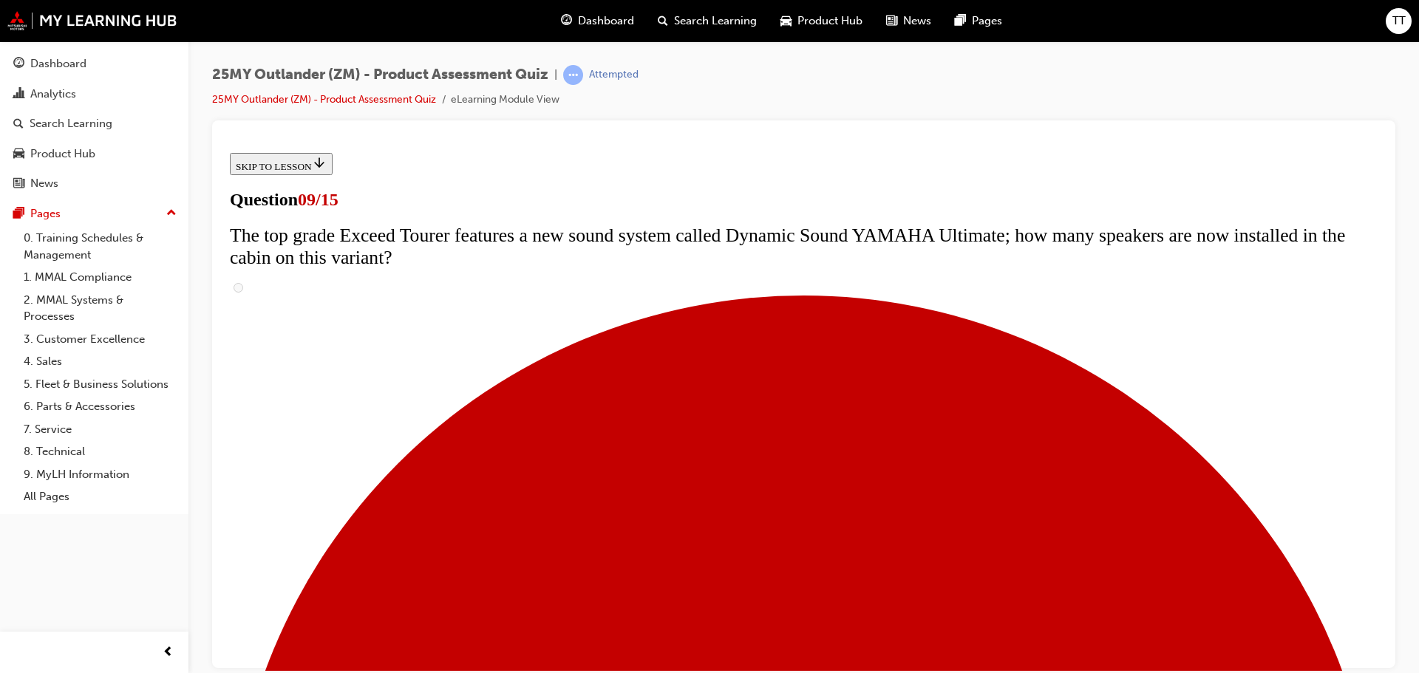
scroll to position [517, 0]
radio input "true"
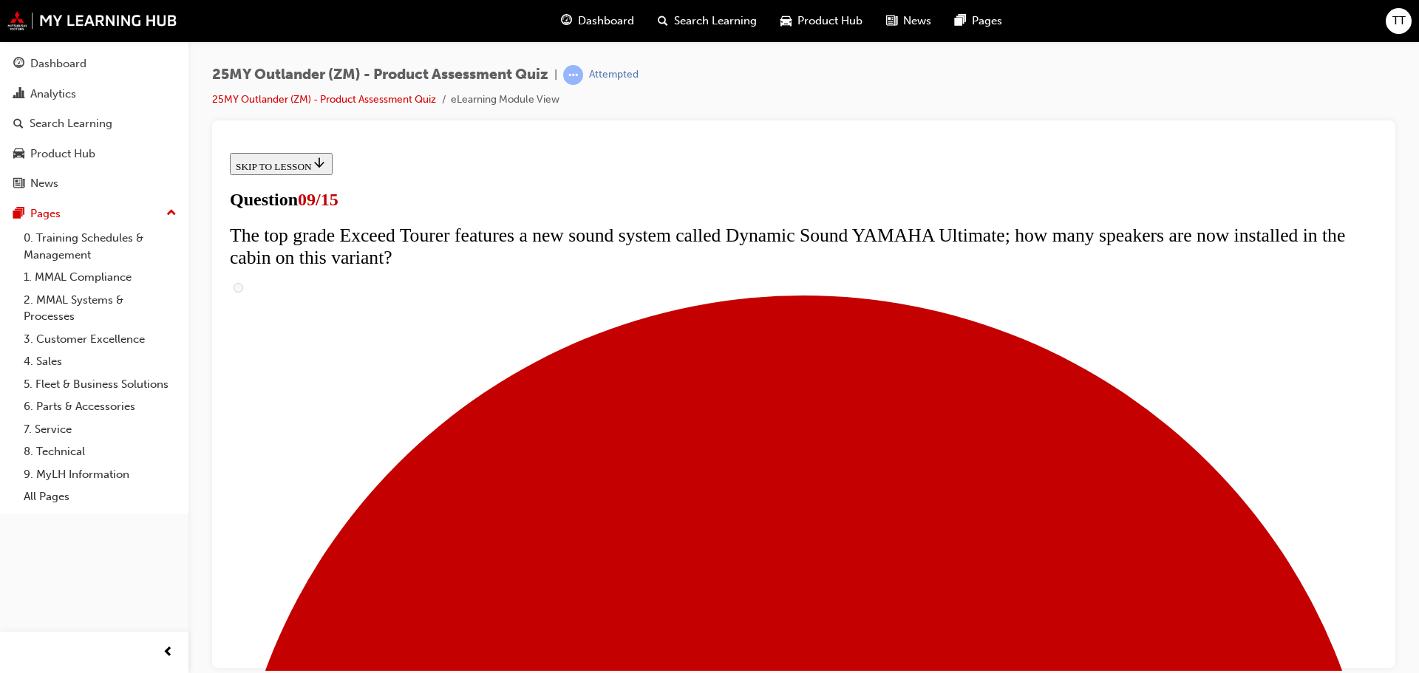
radio input "true"
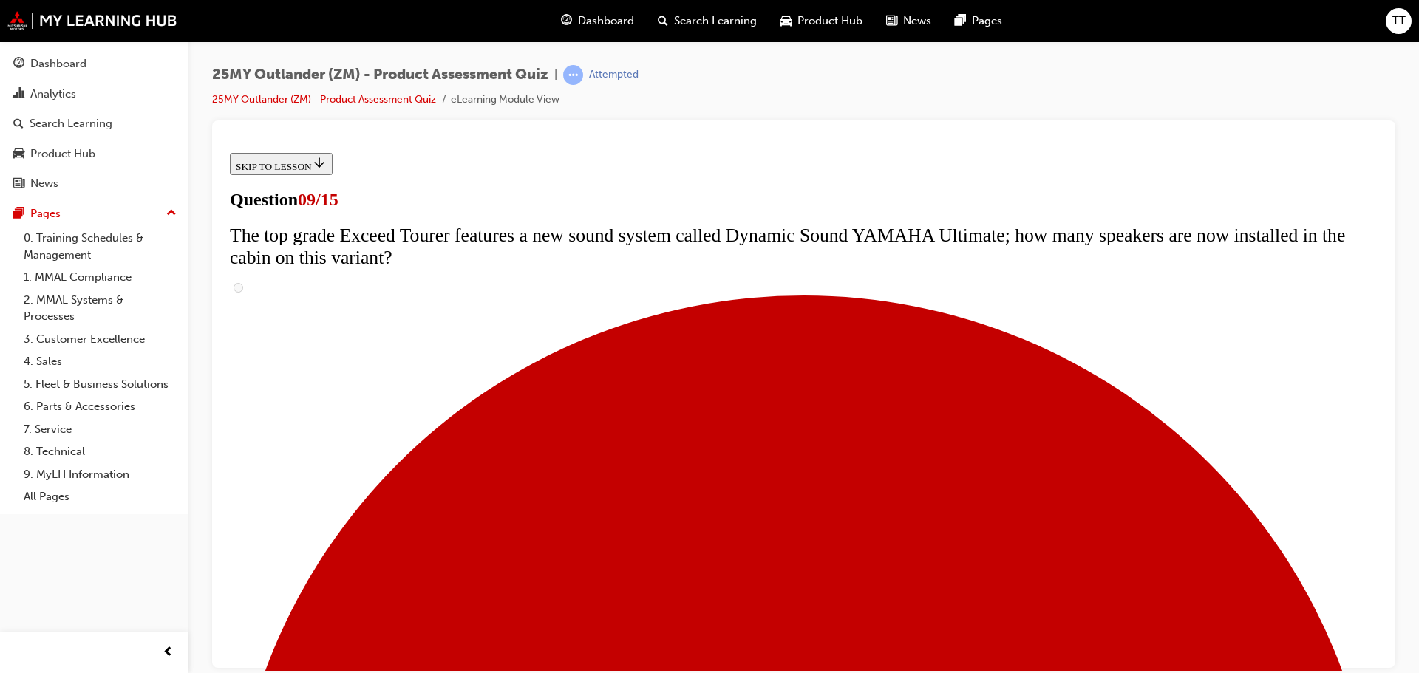
radio input "true"
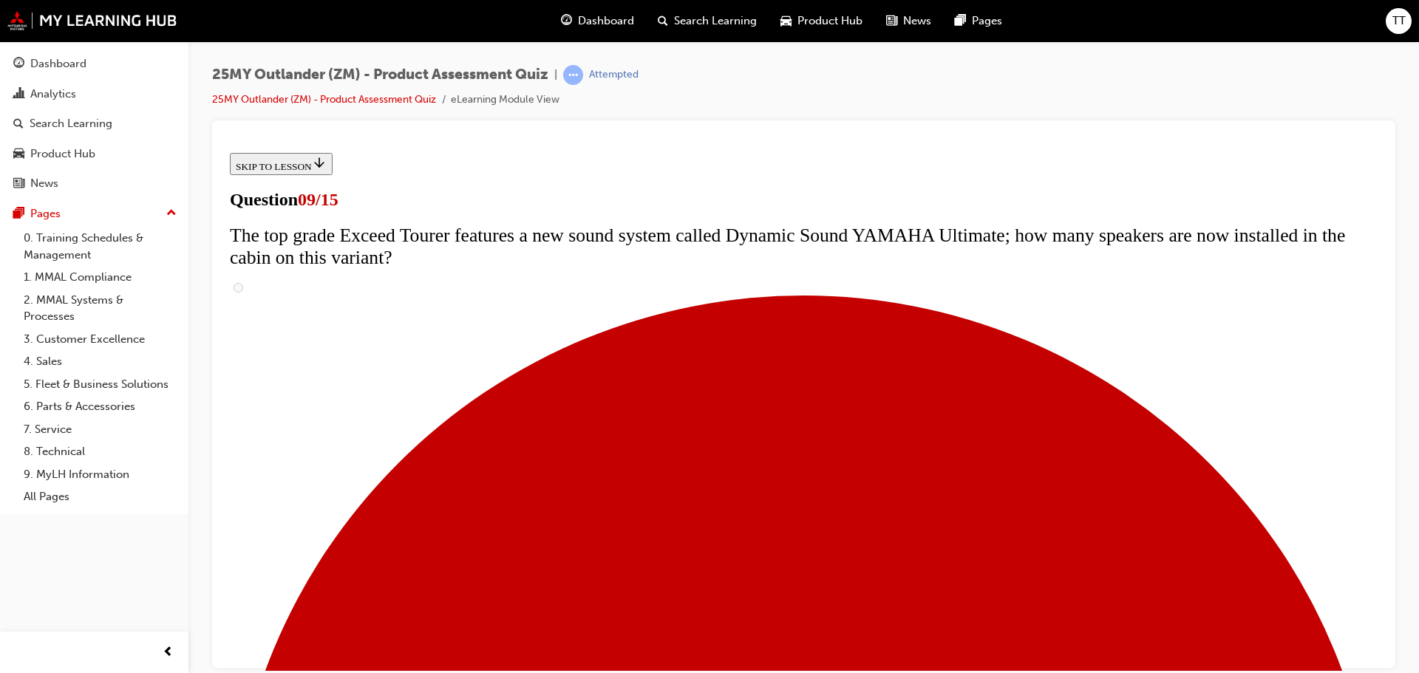
radio input "true"
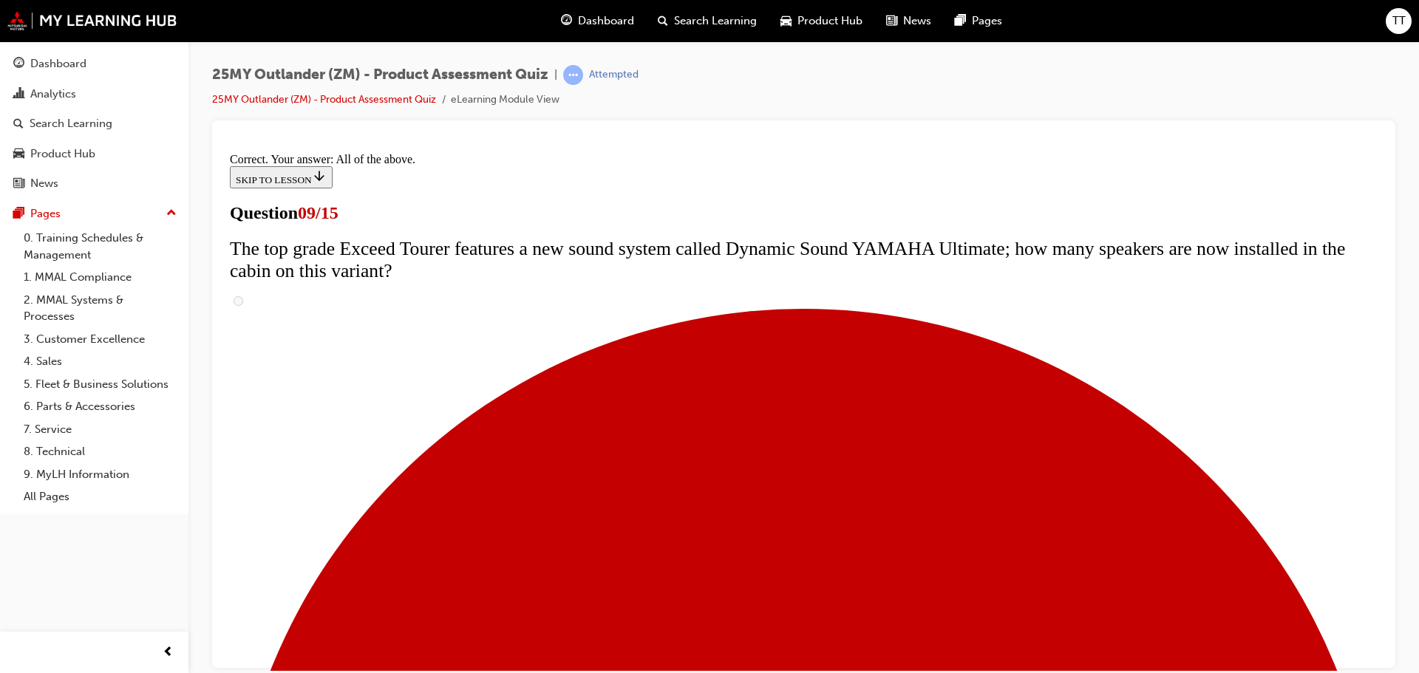
scroll to position [775, 0]
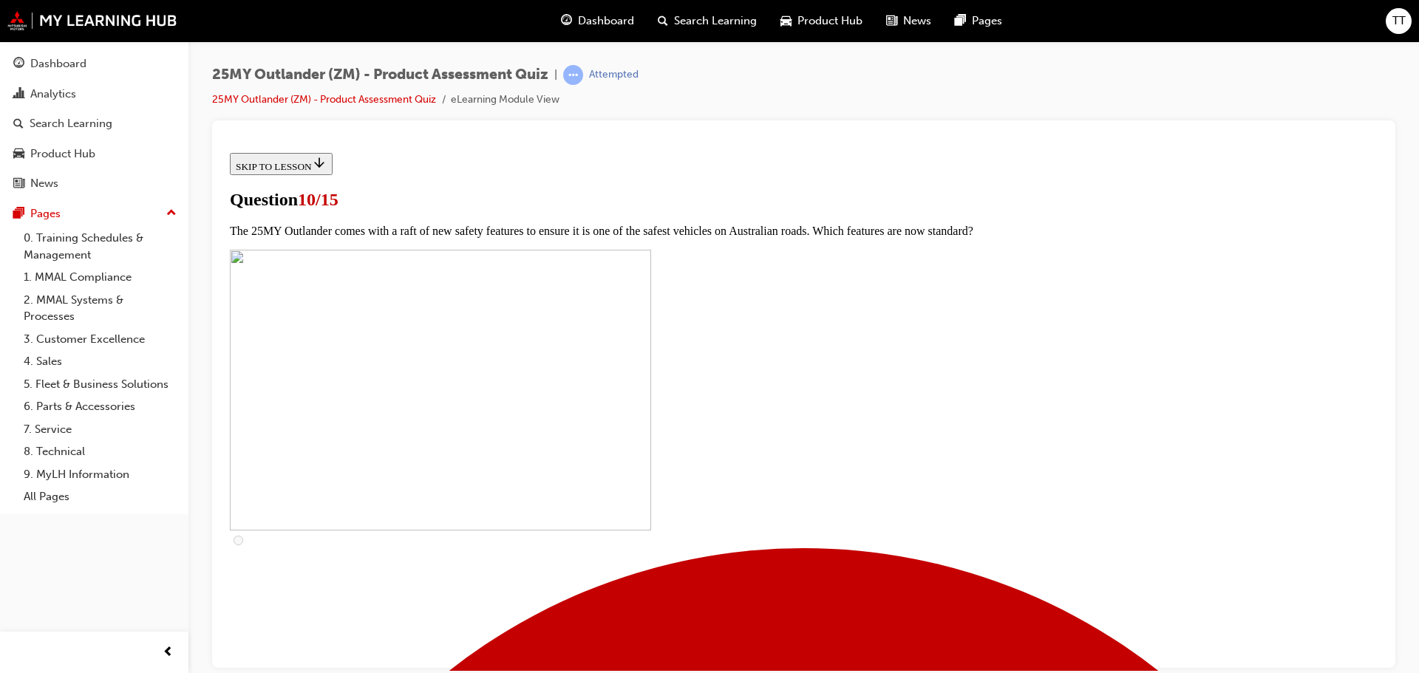
scroll to position [444, 0]
checkbox input "true"
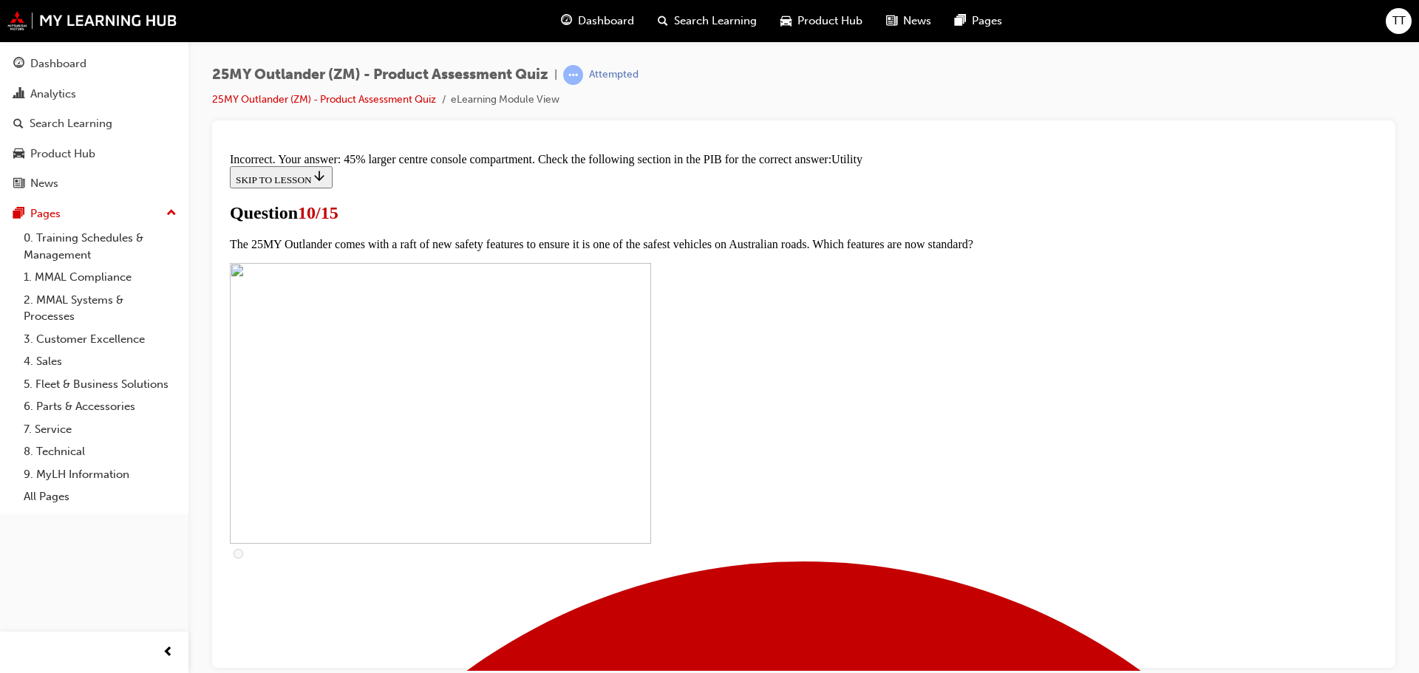
scroll to position [728, 0]
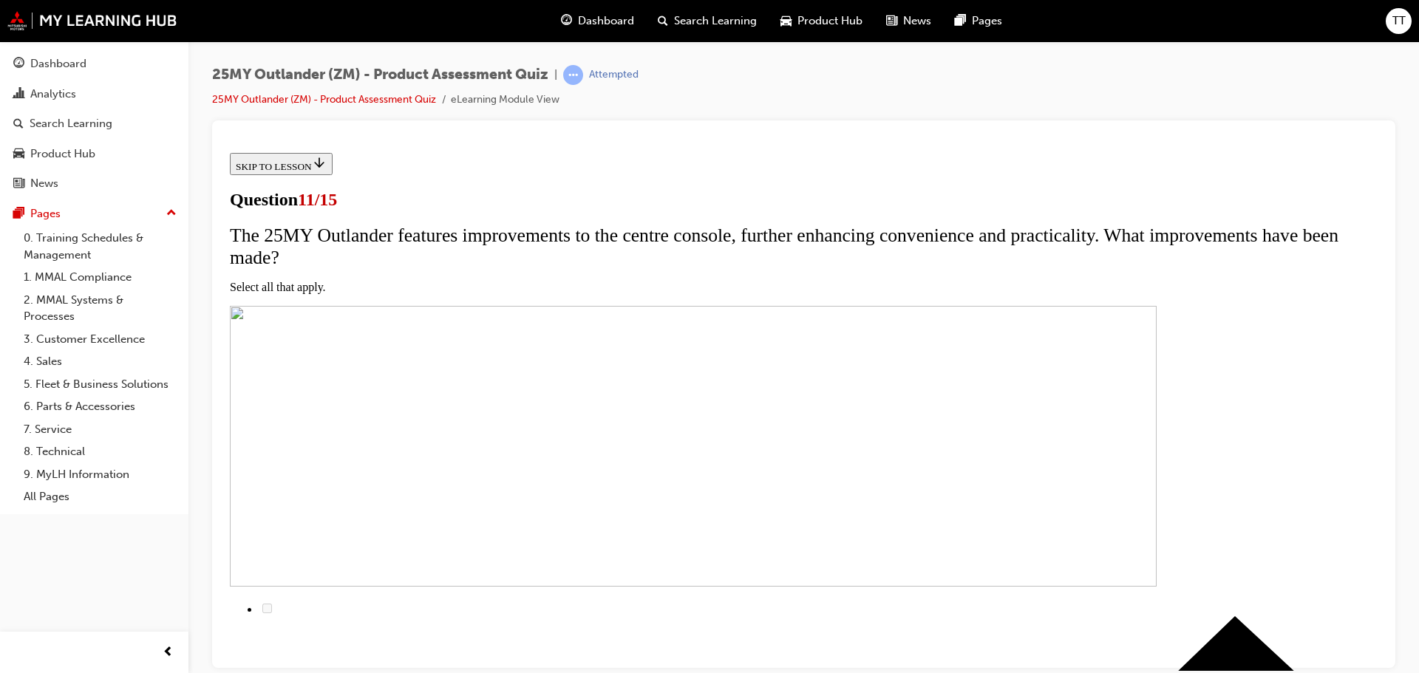
scroll to position [148, 0]
checkbox input "true"
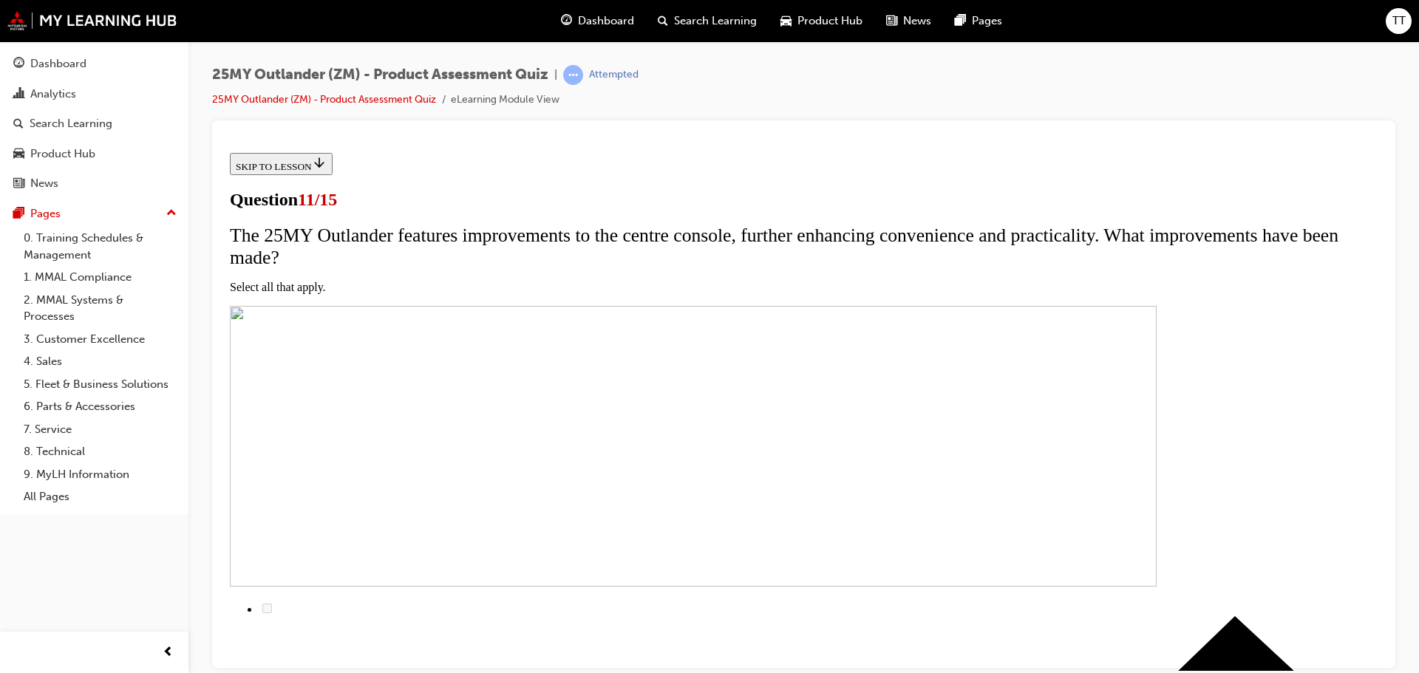
checkbox input "true"
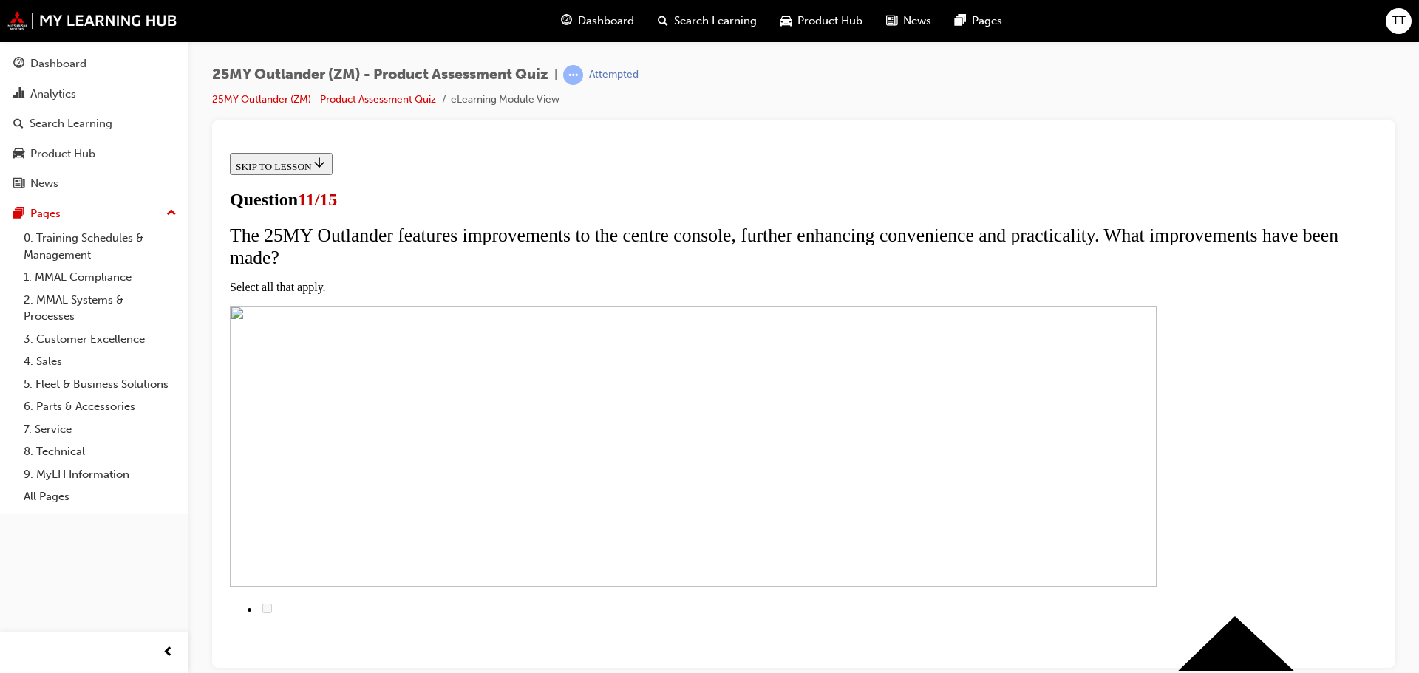
checkbox input "true"
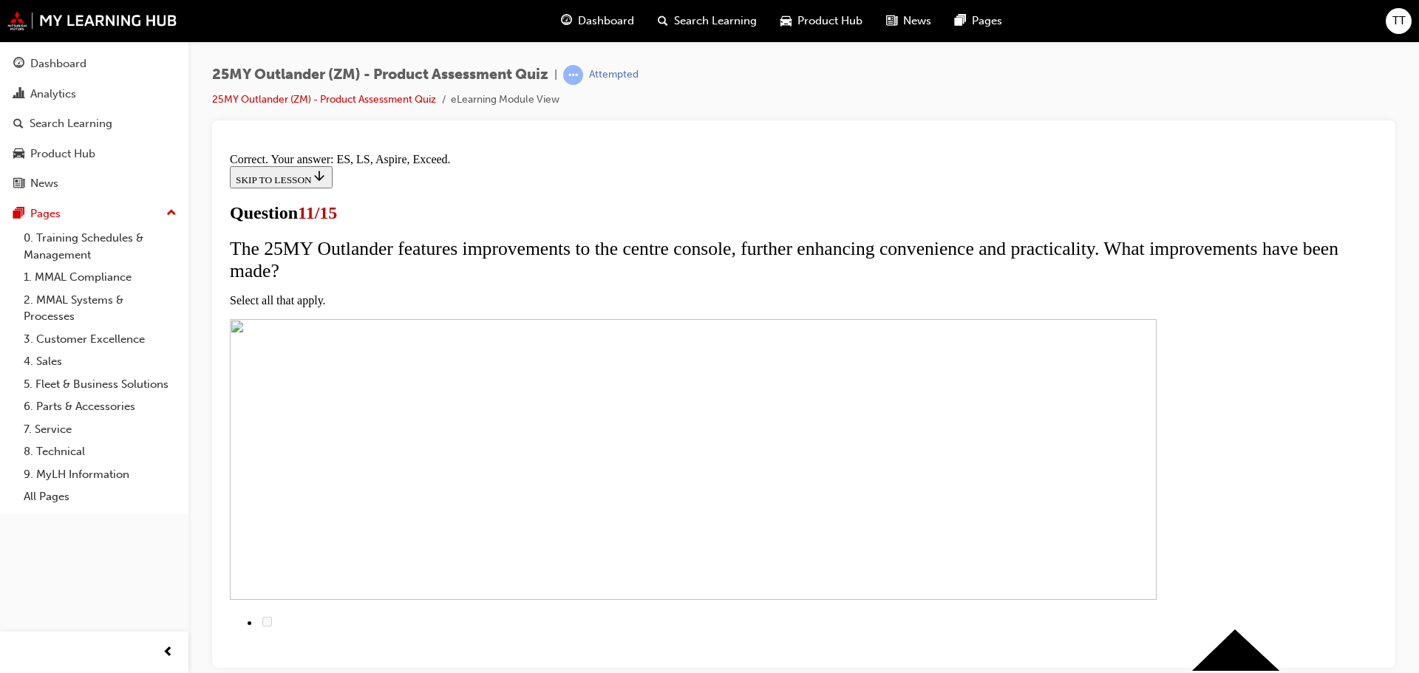
scroll to position [356, 0]
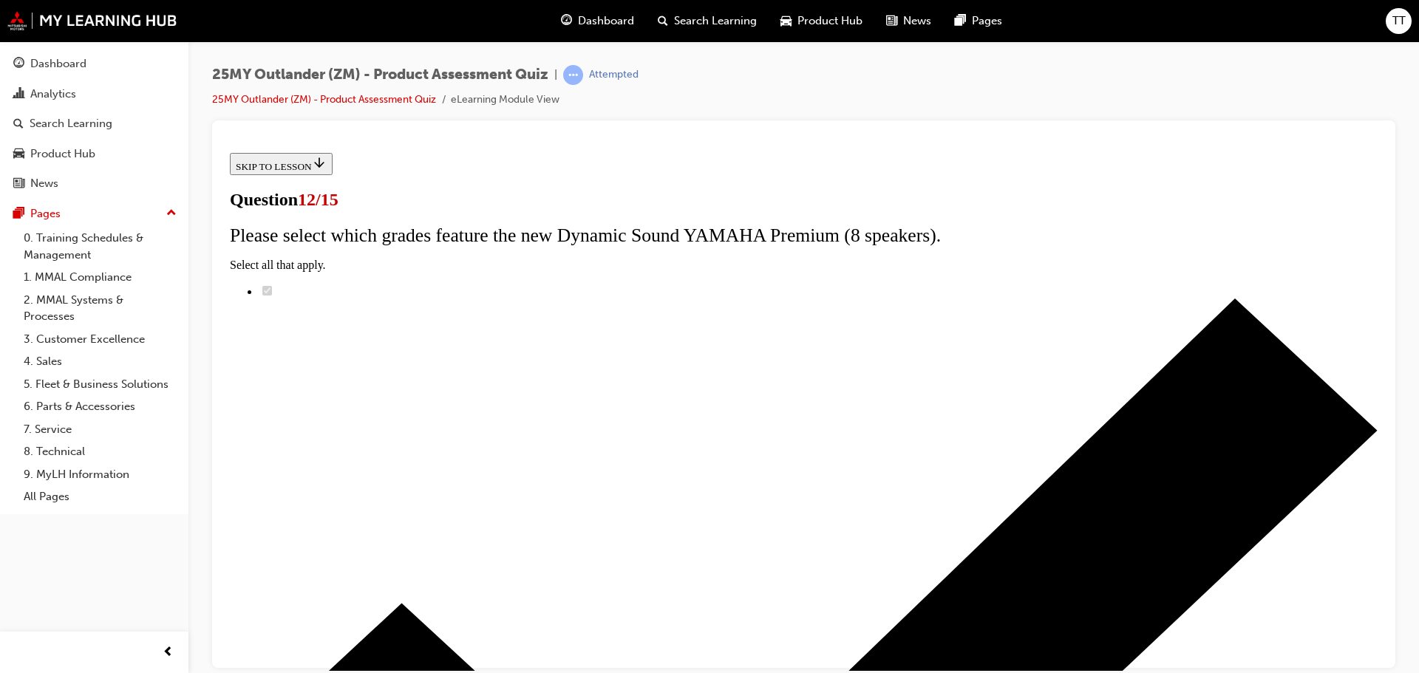
drag, startPoint x: 547, startPoint y: 292, endPoint x: 933, endPoint y: 324, distance: 387.2
copy span "To improve NVH characteristics and appearance, the 25MY Outlander now features …"
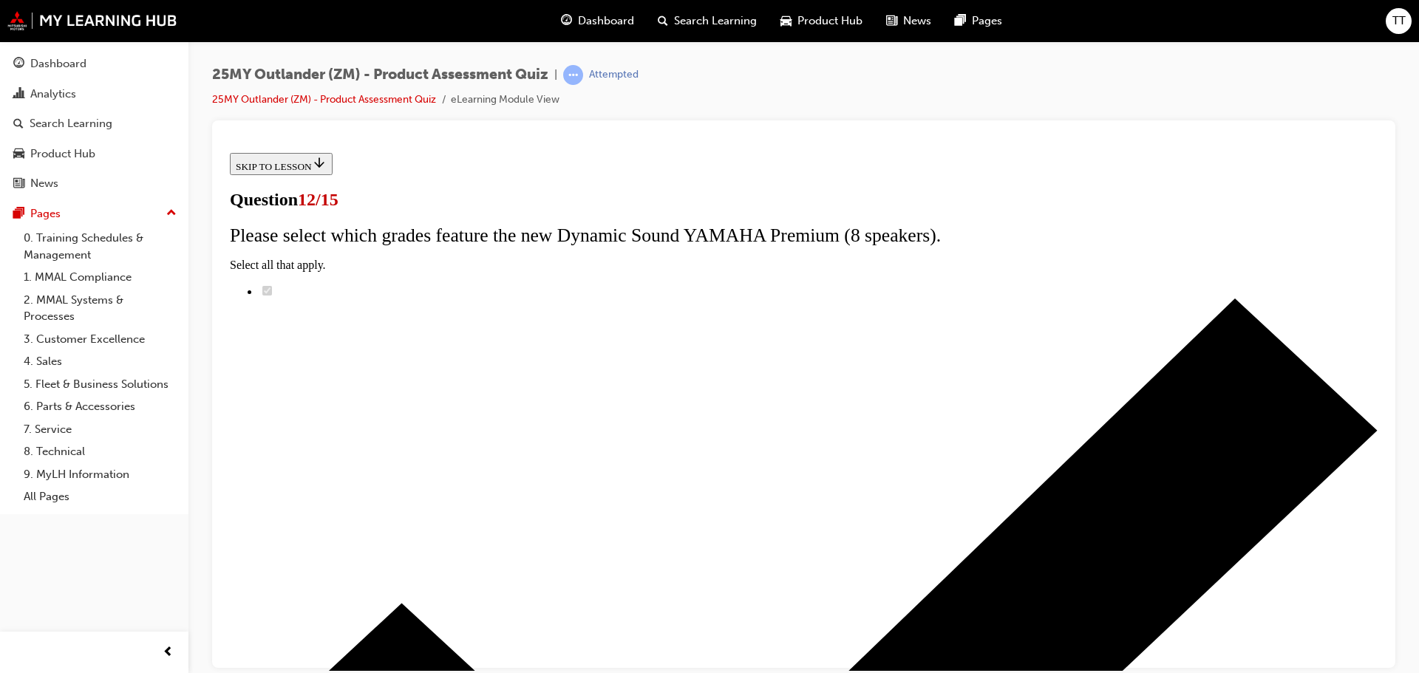
radio input "true"
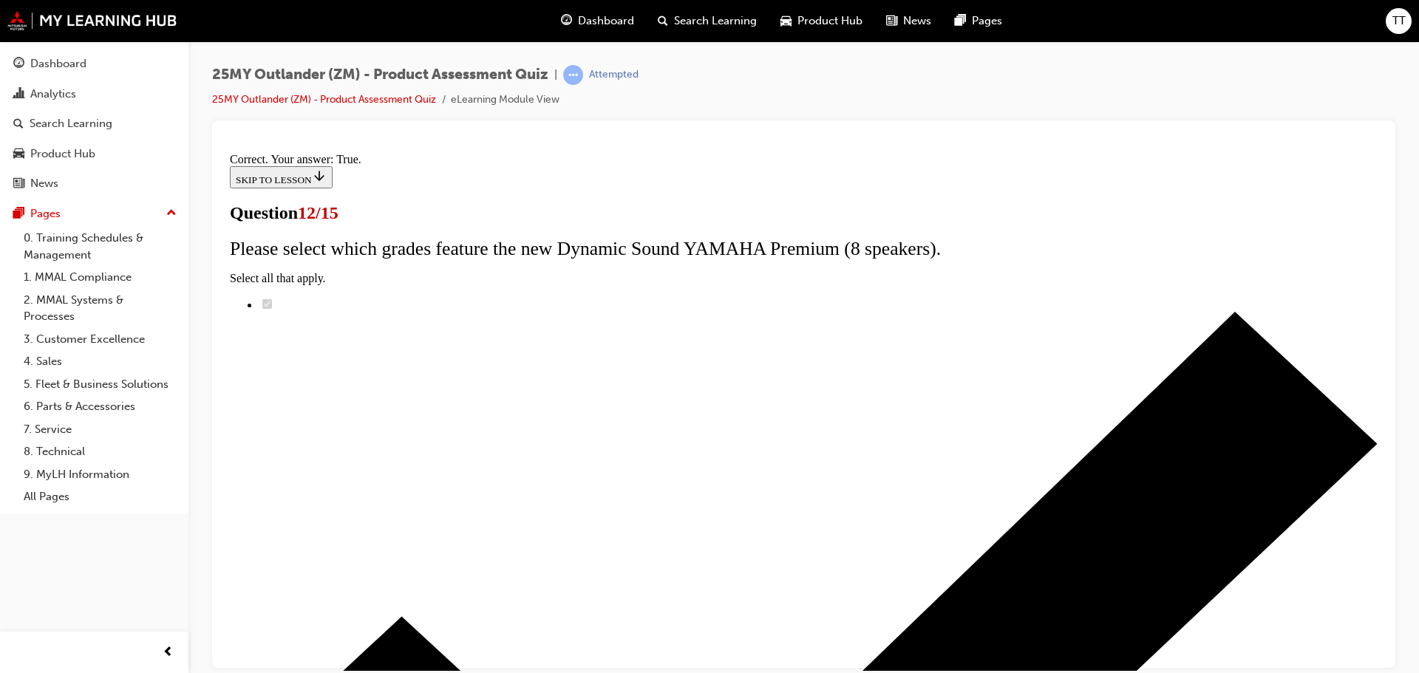
scroll to position [179, 0]
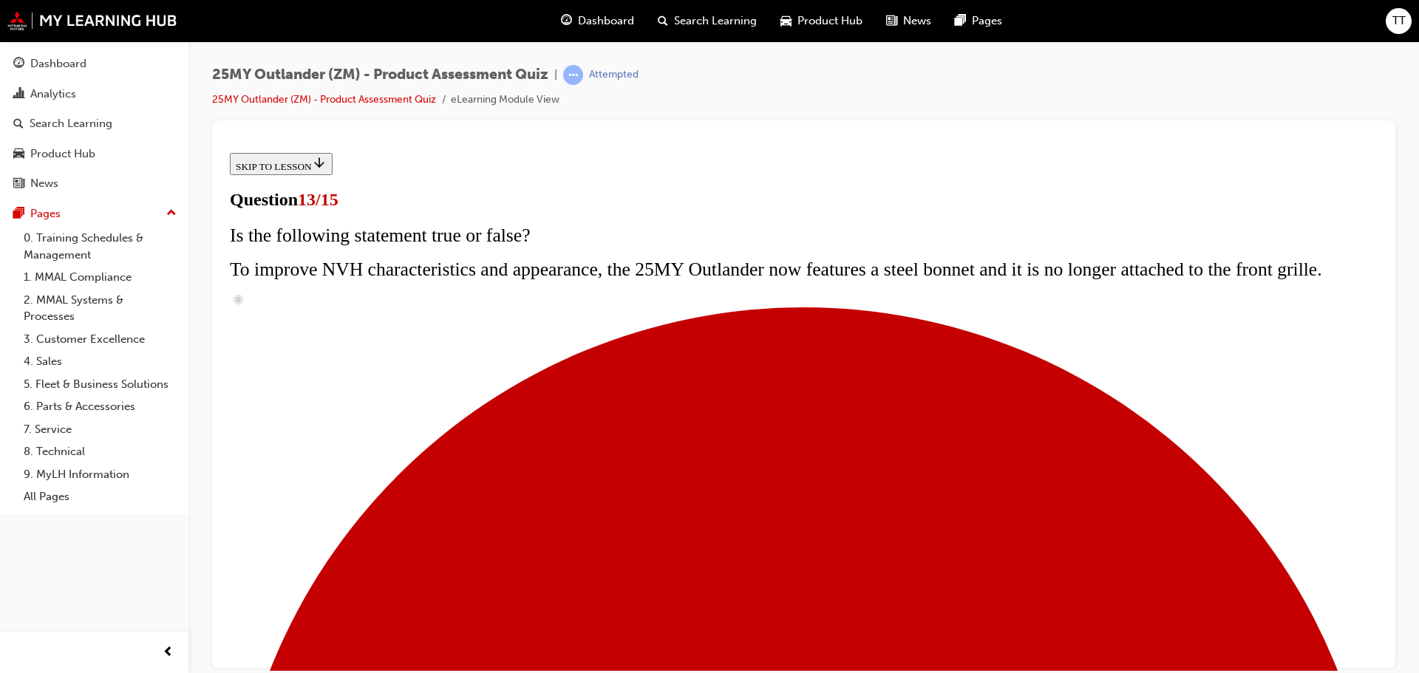
scroll to position [296, 0]
radio input "true"
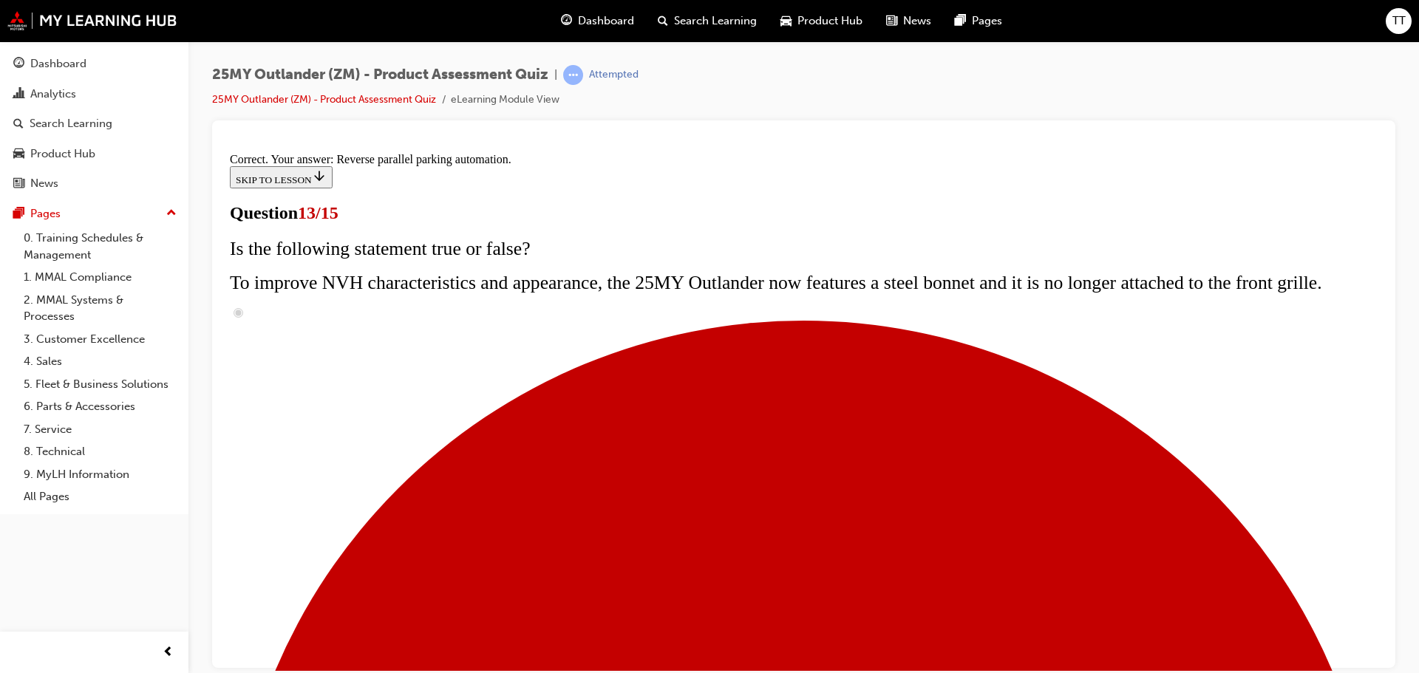
scroll to position [390, 0]
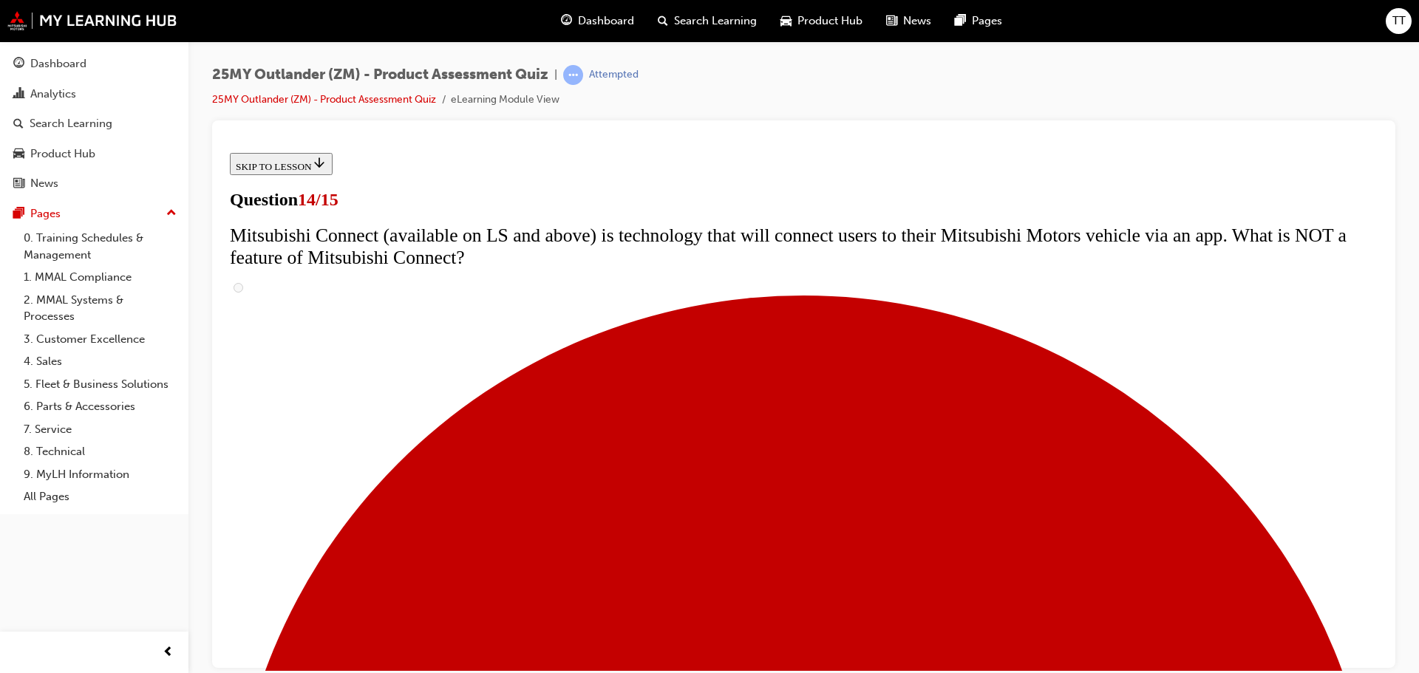
scroll to position [517, 0]
radio input "true"
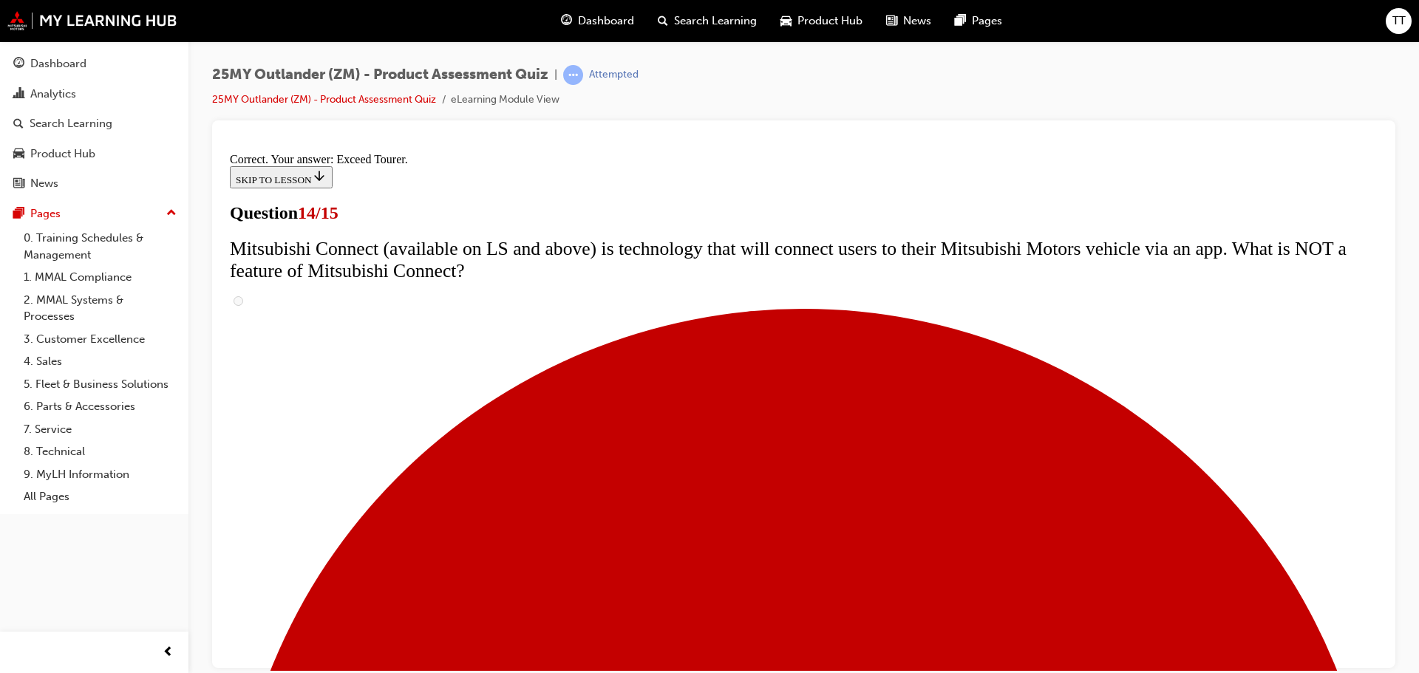
scroll to position [623, 0]
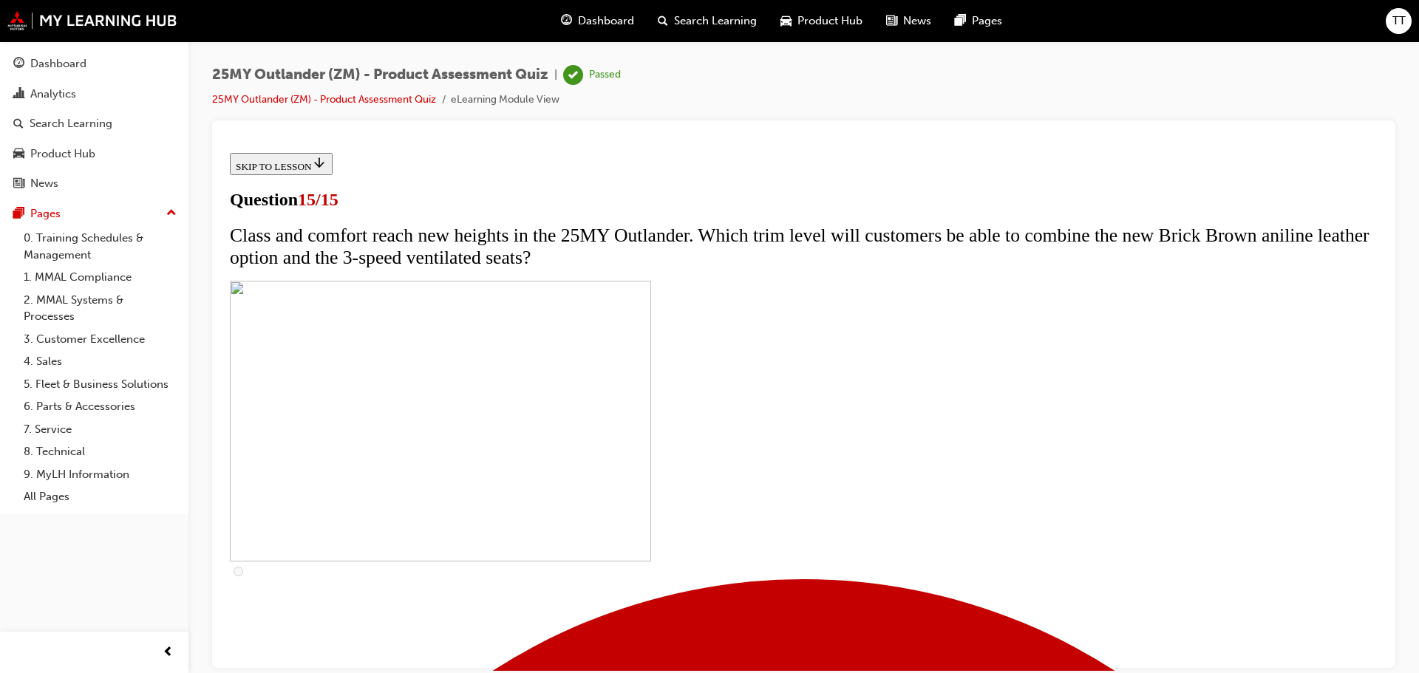
scroll to position [229, 0]
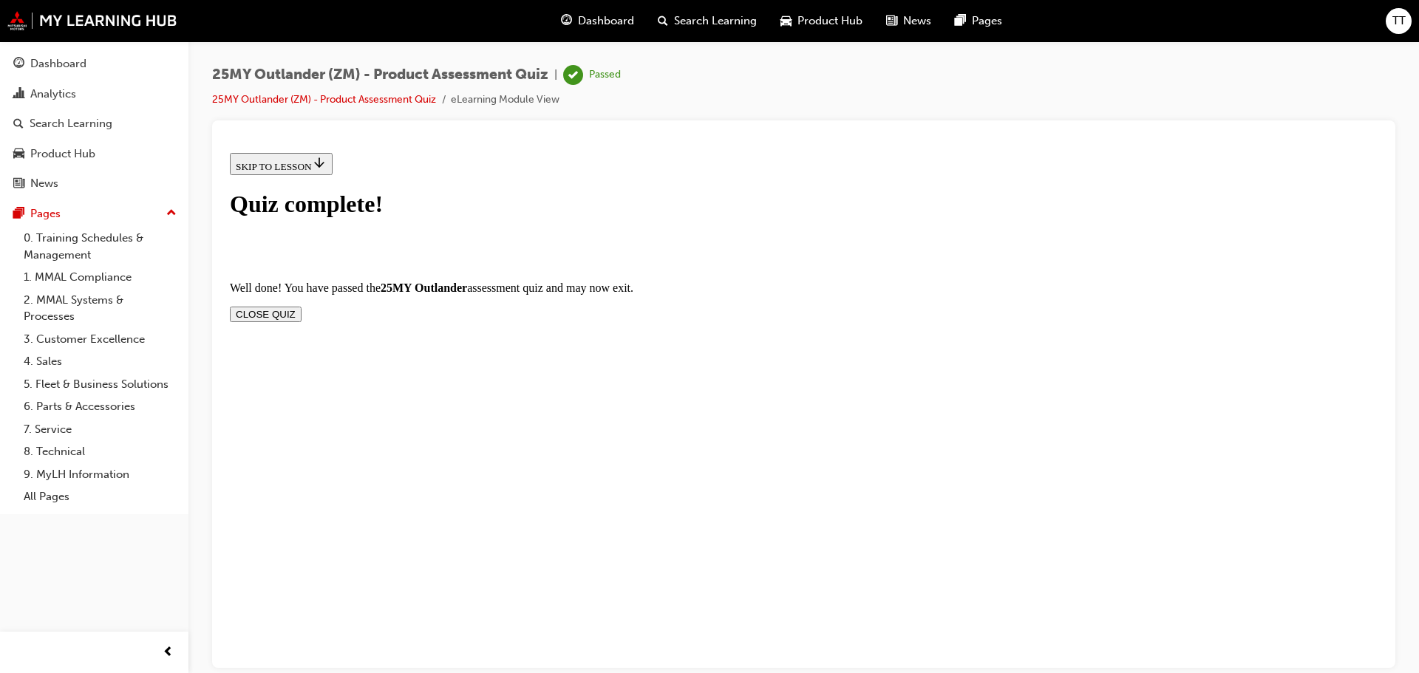
click at [302, 306] on button "CLOSE QUIZ" at bounding box center [266, 314] width 72 height 16
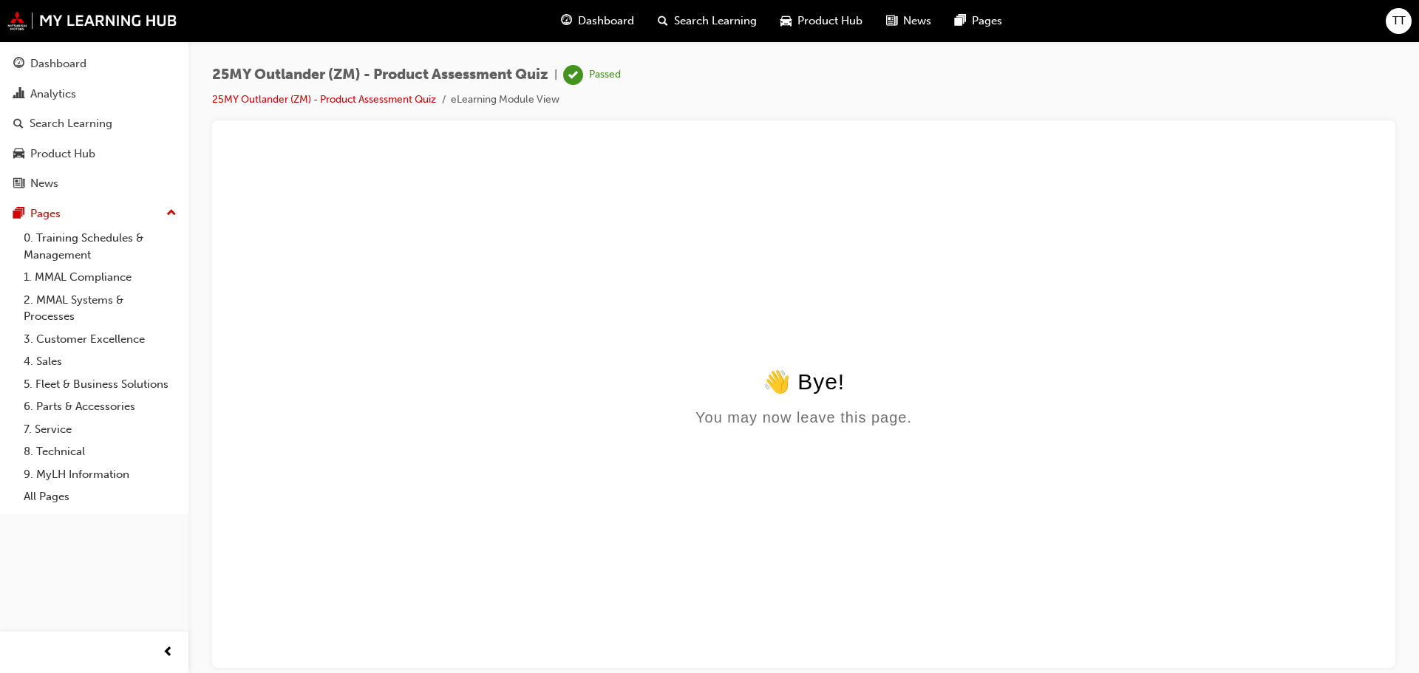
scroll to position [0, 0]
